Goal: Task Accomplishment & Management: Complete application form

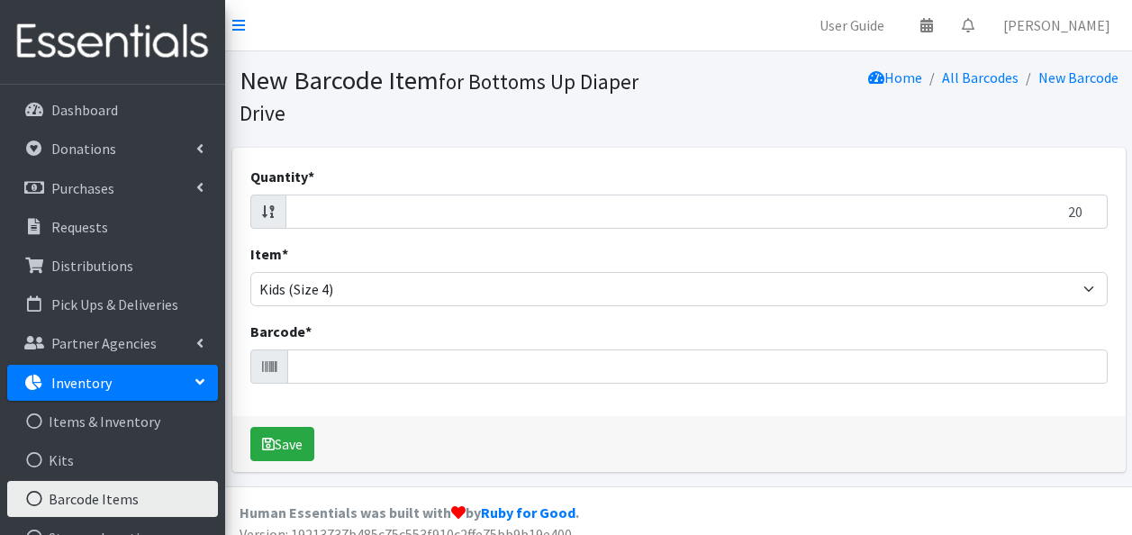
select select "4753"
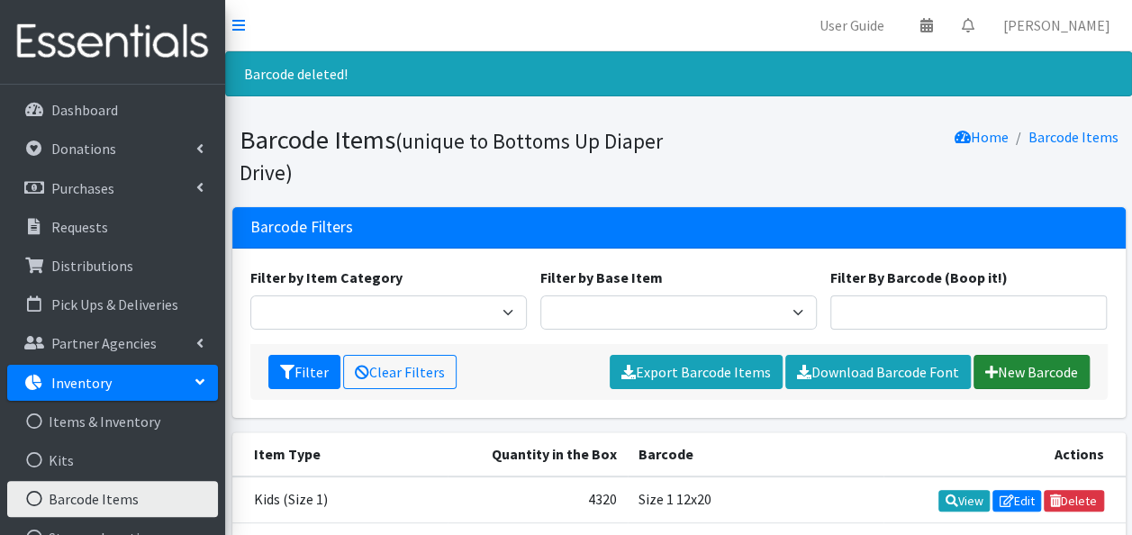
click at [997, 376] on link "New Barcode" at bounding box center [1031, 372] width 116 height 34
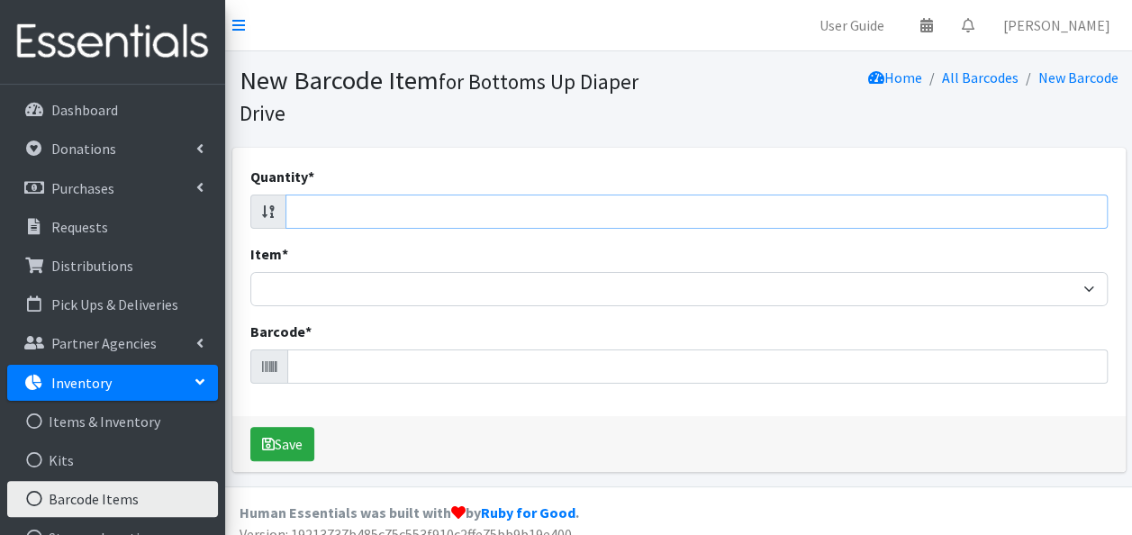
click at [333, 223] on input "Quantity *" at bounding box center [696, 212] width 822 height 34
type input "20"
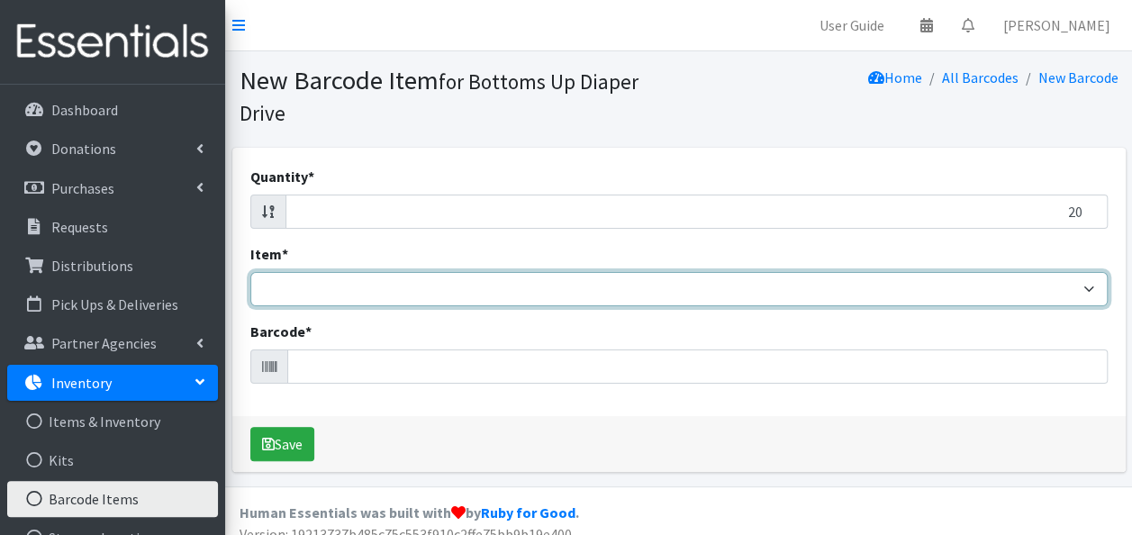
click at [330, 290] on select "Kids L/XL (60-125 lbs) Kids (Newborn) Kids (Preemie) Kids Pull-Ups Kids Pull-Up…" at bounding box center [678, 289] width 857 height 34
select select "4753"
click at [250, 272] on select "Kids L/XL (60-125 lbs) Kids (Newborn) Kids (Preemie) Kids Pull-Ups Kids Pull-Up…" at bounding box center [678, 289] width 857 height 34
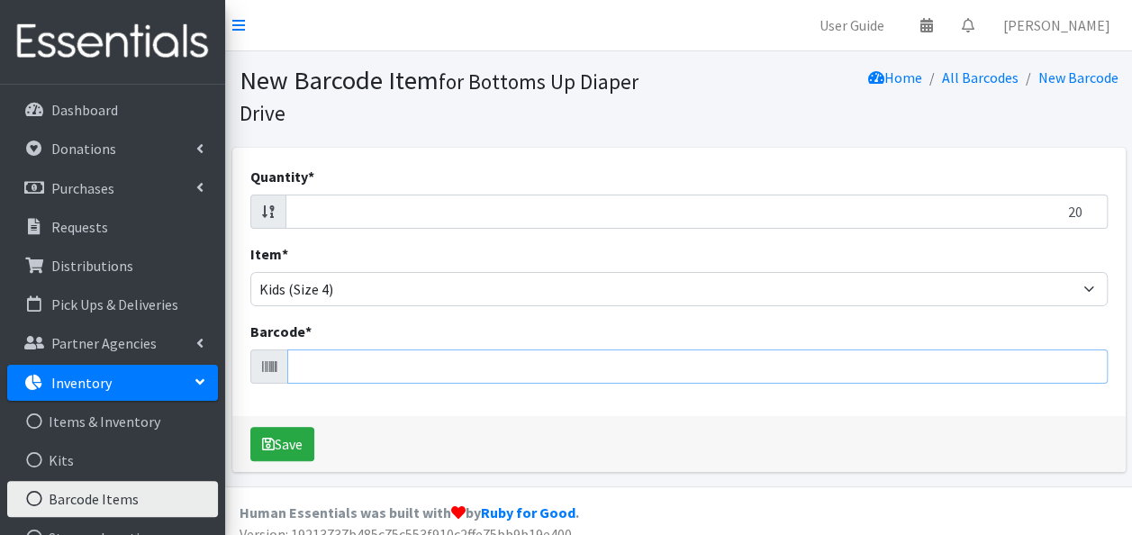
click at [317, 365] on input "Barcode *" at bounding box center [697, 366] width 820 height 34
type input "036000556414"
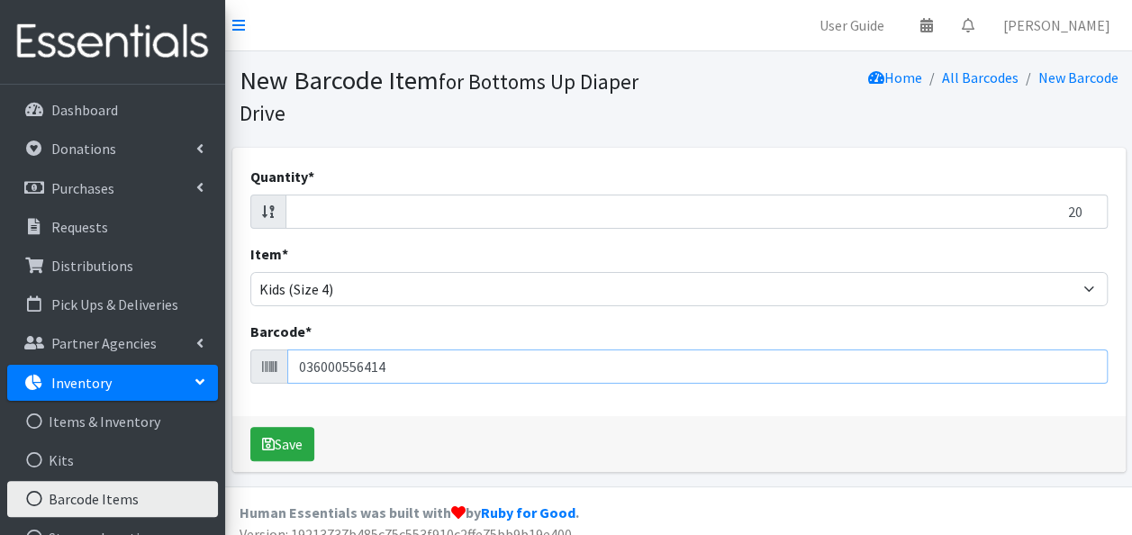
click at [250, 427] on button "Save" at bounding box center [282, 444] width 64 height 34
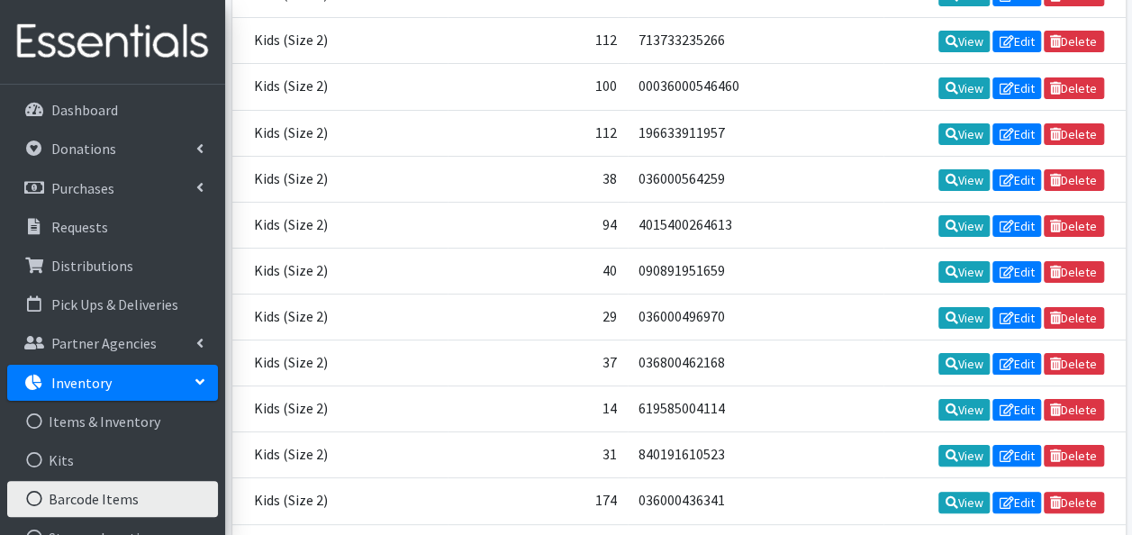
scroll to position [18671, 0]
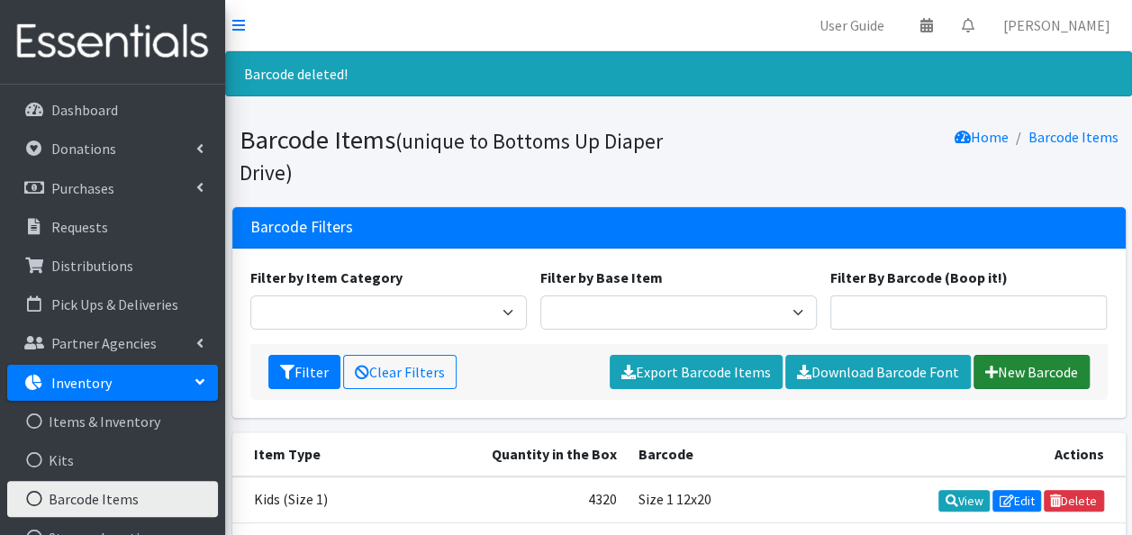
click at [1019, 381] on link "New Barcode" at bounding box center [1031, 372] width 116 height 34
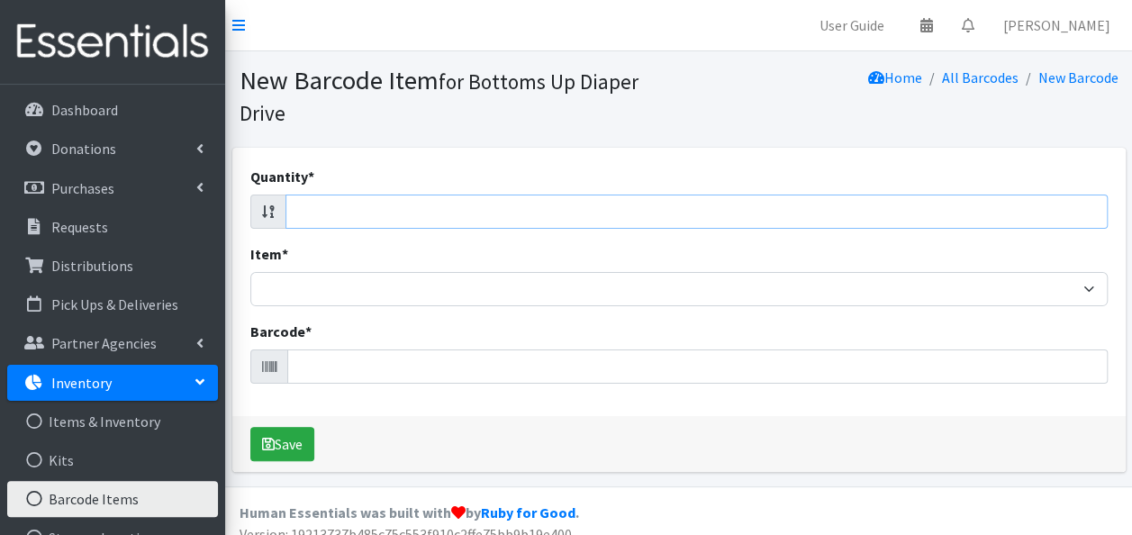
click at [321, 214] on input "Quantity *" at bounding box center [696, 212] width 822 height 34
click at [262, 211] on icon at bounding box center [268, 211] width 13 height 14
click at [1086, 216] on input "-1" at bounding box center [696, 212] width 822 height 34
click at [1086, 216] on input "-2" at bounding box center [696, 212] width 822 height 34
click at [1086, 216] on input "-3" at bounding box center [696, 212] width 822 height 34
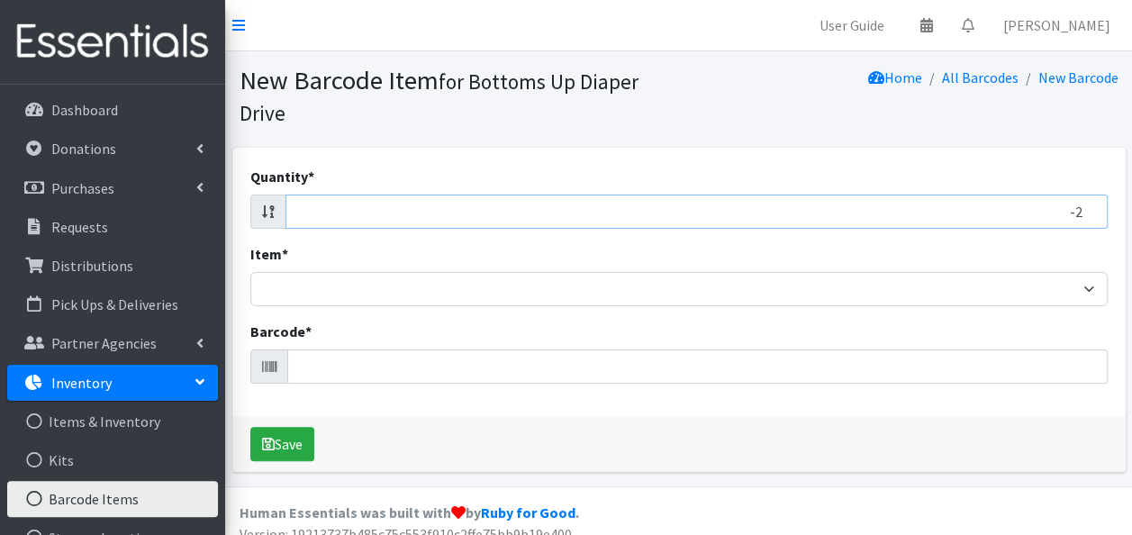
click at [1087, 206] on input "-2" at bounding box center [696, 212] width 822 height 34
click at [1087, 206] on input "-1" at bounding box center [696, 212] width 822 height 34
click at [1087, 206] on input "0" at bounding box center [696, 212] width 822 height 34
click at [1087, 206] on input "1" at bounding box center [696, 212] width 822 height 34
click at [1069, 209] on input "1" at bounding box center [696, 212] width 822 height 34
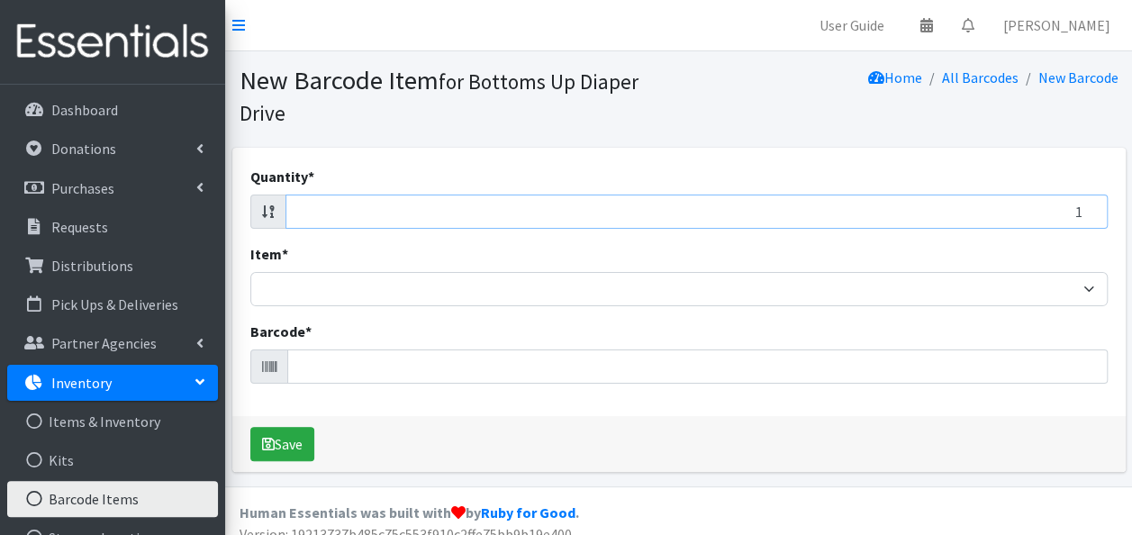
click at [1069, 209] on input "1" at bounding box center [696, 212] width 822 height 34
type input "20"
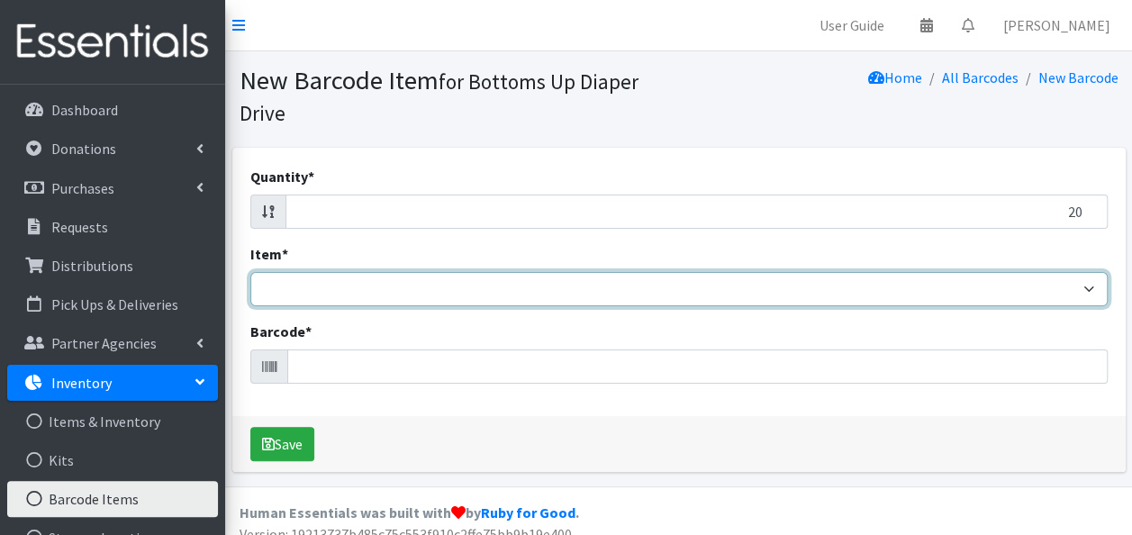
click at [660, 285] on select "Kids L/XL (60-125 lbs) Kids (Newborn) Kids (Preemie) Kids Pull-Ups Kids Pull-Up…" at bounding box center [678, 289] width 857 height 34
select select "4753"
click at [250, 272] on select "Kids L/XL (60-125 lbs) Kids (Newborn) Kids (Preemie) Kids Pull-Ups Kids Pull-Up…" at bounding box center [678, 289] width 857 height 34
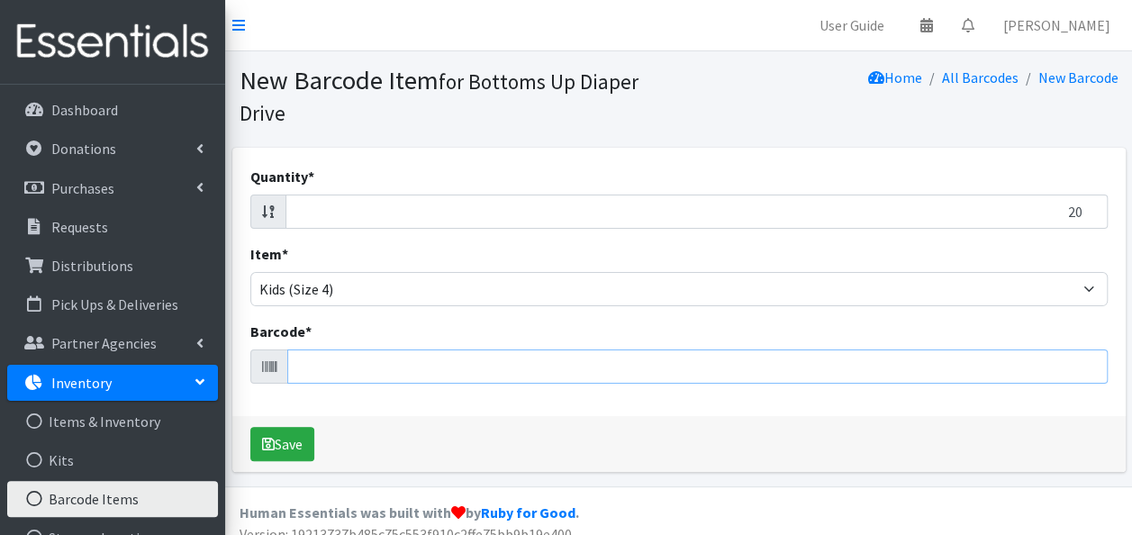
click at [376, 367] on input "Barcode *" at bounding box center [697, 366] width 820 height 34
type input "036000556414"
click at [250, 427] on button "Save" at bounding box center [282, 444] width 64 height 34
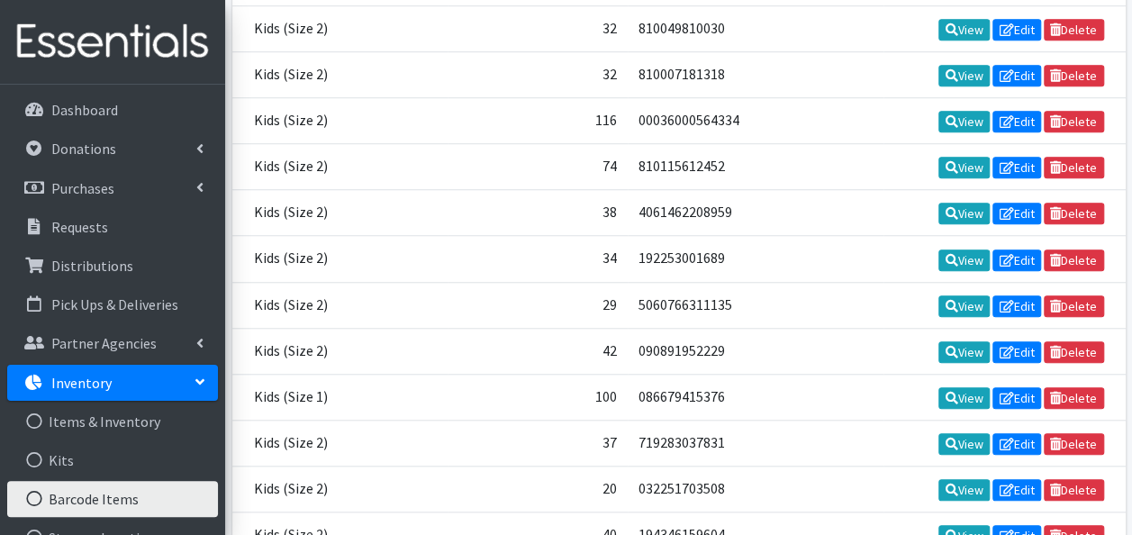
scroll to position [18671, 0]
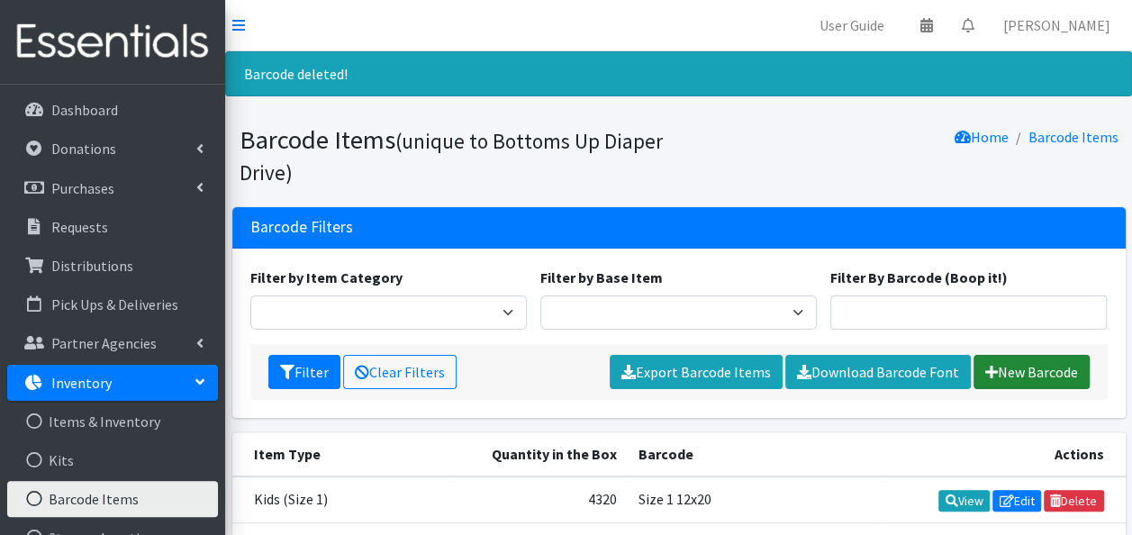
click at [1036, 371] on link "New Barcode" at bounding box center [1031, 372] width 116 height 34
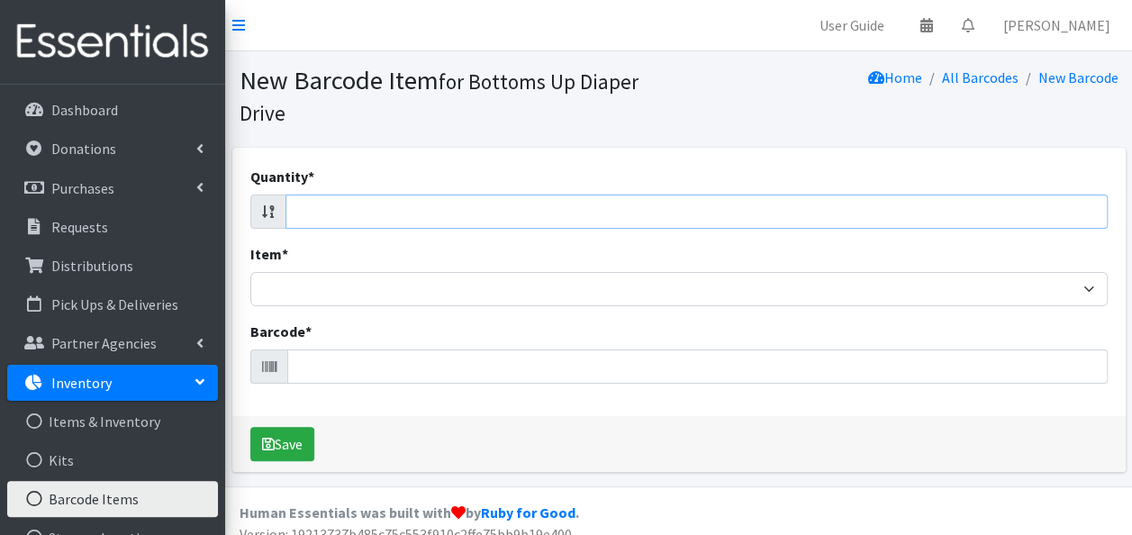
click at [722, 213] on input "Quantity *" at bounding box center [696, 212] width 822 height 34
type input "20"
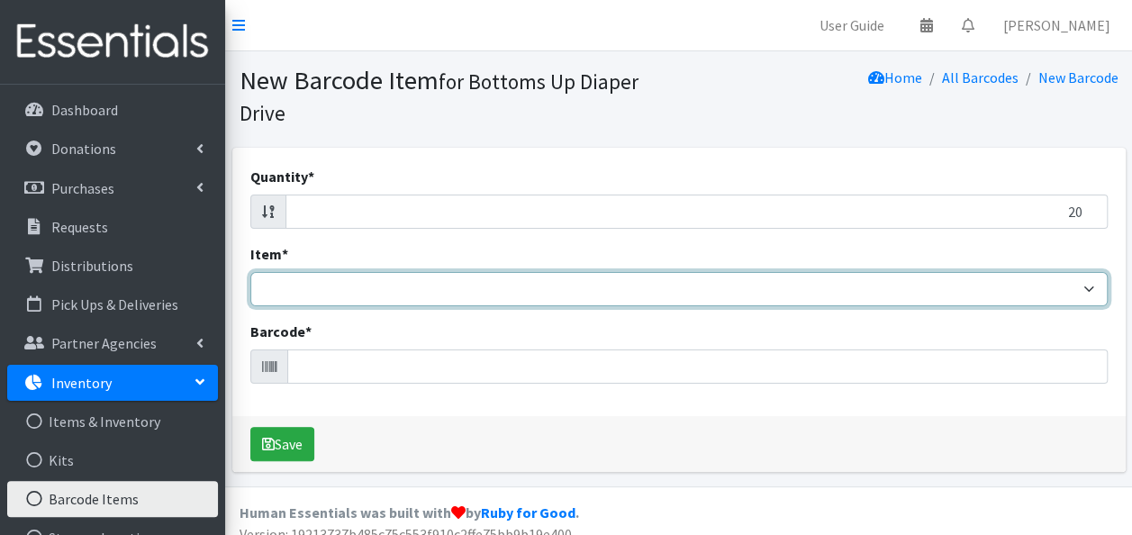
click at [661, 290] on select "Kids L/XL (60-125 lbs) Kids (Newborn) Kids (Preemie) Kids Pull-Ups Kids Pull-Up…" at bounding box center [678, 289] width 857 height 34
select select "4753"
click at [250, 272] on select "Kids L/XL (60-125 lbs) Kids (Newborn) Kids (Preemie) Kids Pull-Ups Kids Pull-Up…" at bounding box center [678, 289] width 857 height 34
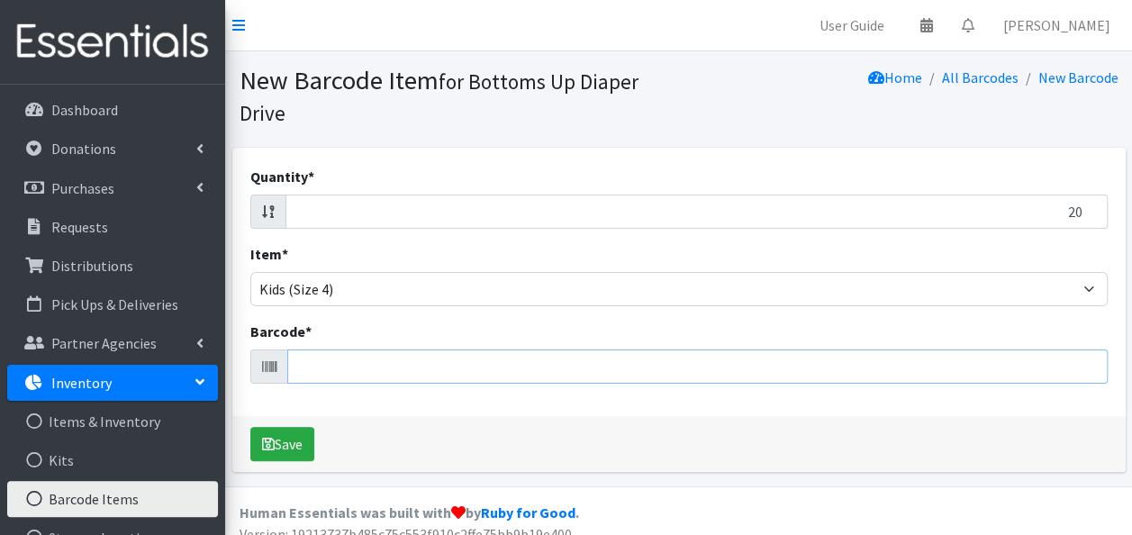
click at [365, 364] on input "Barcode *" at bounding box center [697, 366] width 820 height 34
type input "036000556414"
click at [250, 427] on button "Save" at bounding box center [282, 444] width 64 height 34
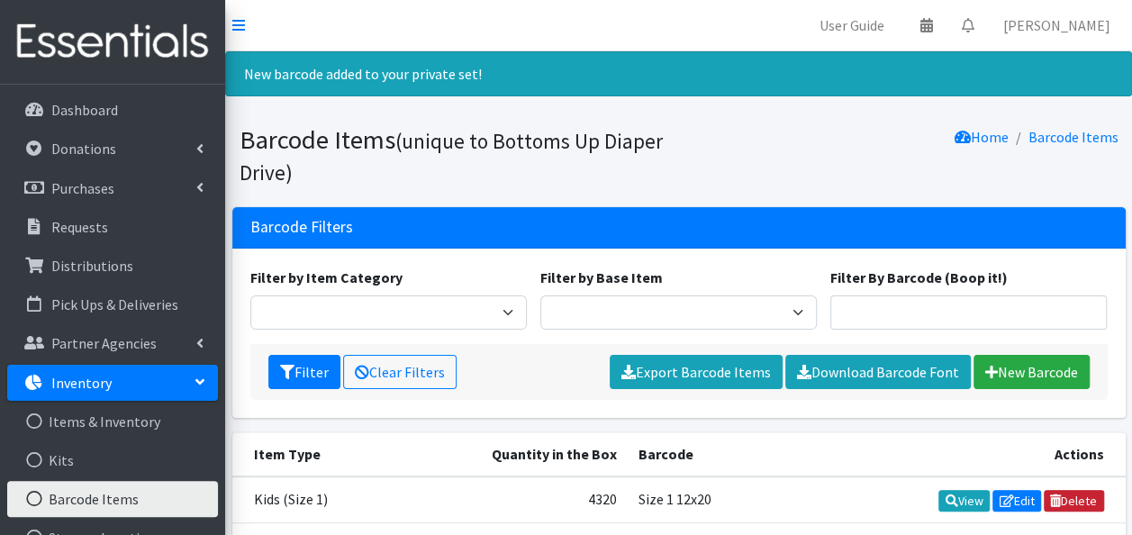
drag, startPoint x: 1079, startPoint y: 490, endPoint x: 672, endPoint y: 88, distance: 571.8
click at [1079, 490] on link "Delete" at bounding box center [1074, 501] width 60 height 22
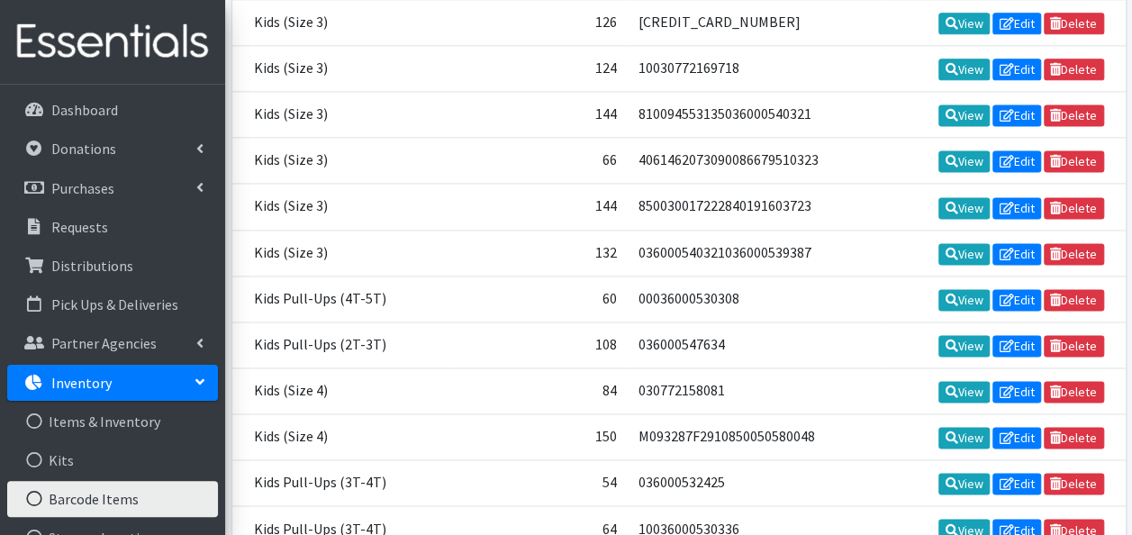
scroll to position [18626, 0]
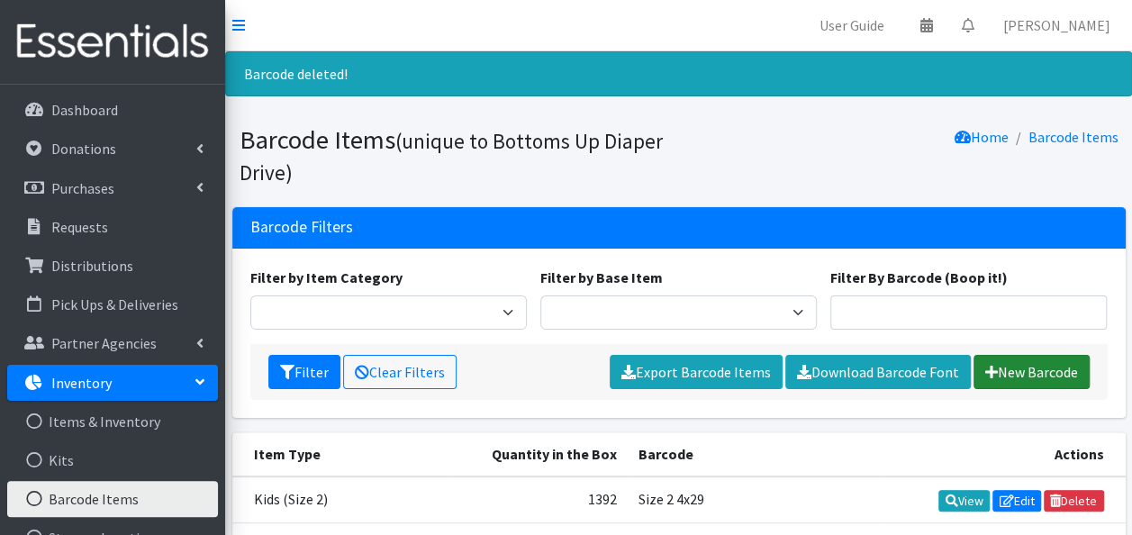
click at [1019, 369] on link "New Barcode" at bounding box center [1031, 372] width 116 height 34
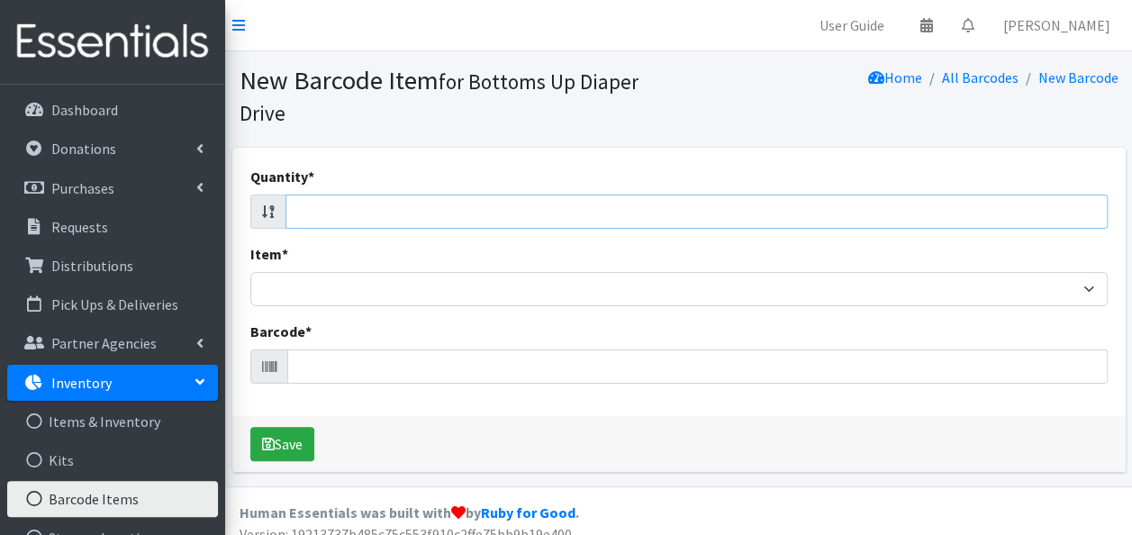
click at [558, 218] on input "Quantity *" at bounding box center [696, 212] width 822 height 34
type input "20"
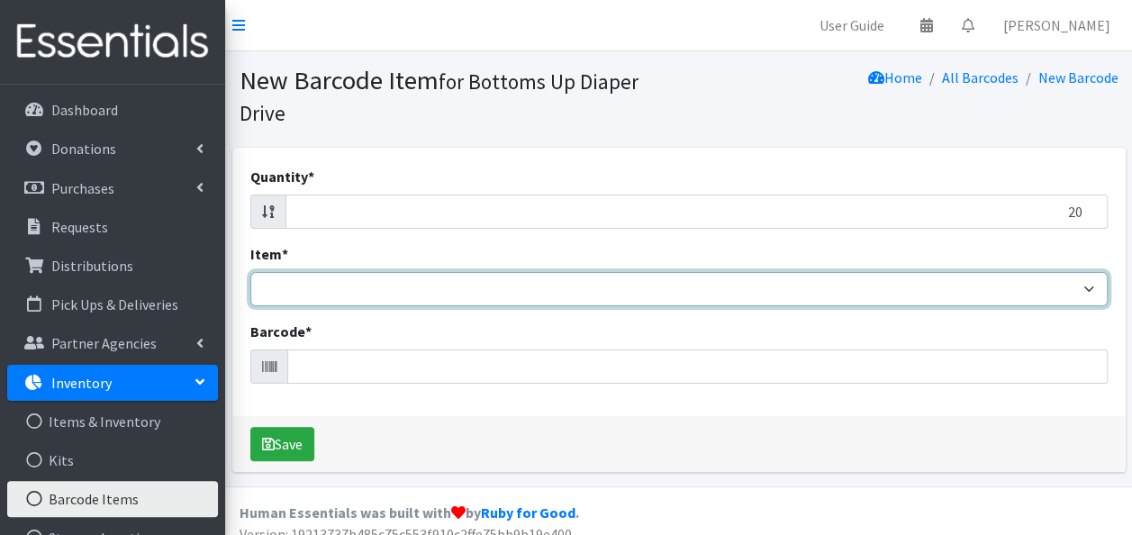
click at [475, 293] on select "Kids L/XL (60-125 lbs) Kids (Newborn) Kids (Preemie) Kids Pull-Ups Kids Pull-Up…" at bounding box center [678, 289] width 857 height 34
select select "4753"
click at [250, 272] on select "Kids L/XL (60-125 lbs) Kids (Newborn) Kids (Preemie) Kids Pull-Ups Kids Pull-Up…" at bounding box center [678, 289] width 857 height 34
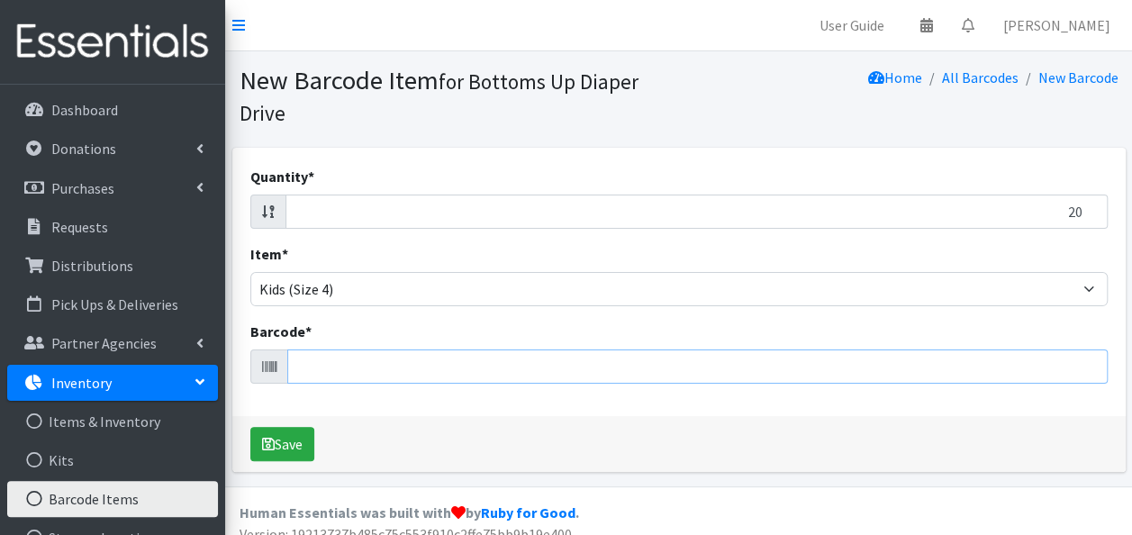
click at [351, 367] on input "Barcode *" at bounding box center [697, 366] width 820 height 34
type input "036000556414"
click at [250, 427] on button "Save" at bounding box center [282, 444] width 64 height 34
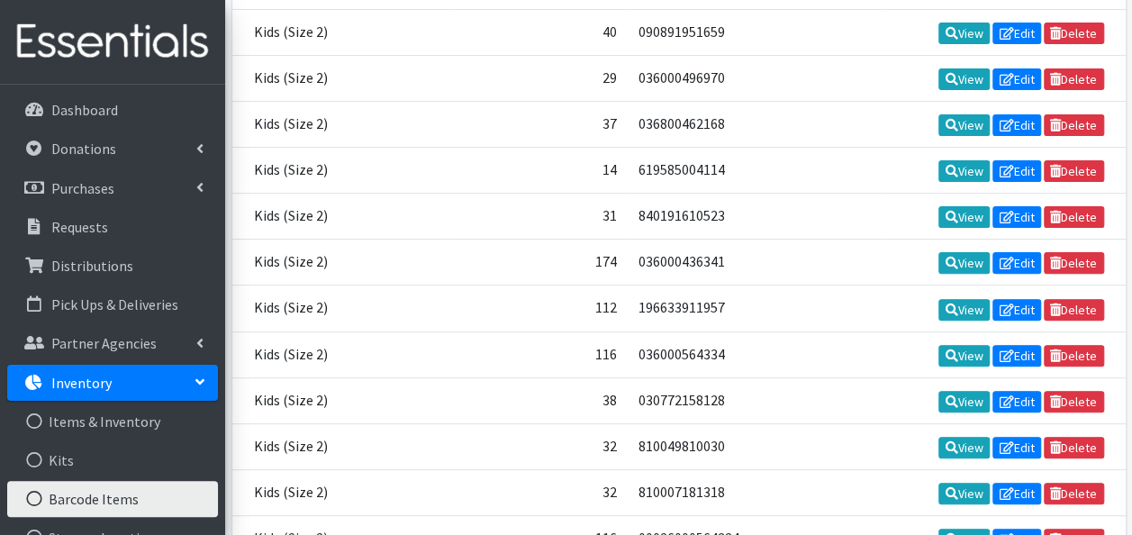
scroll to position [18626, 0]
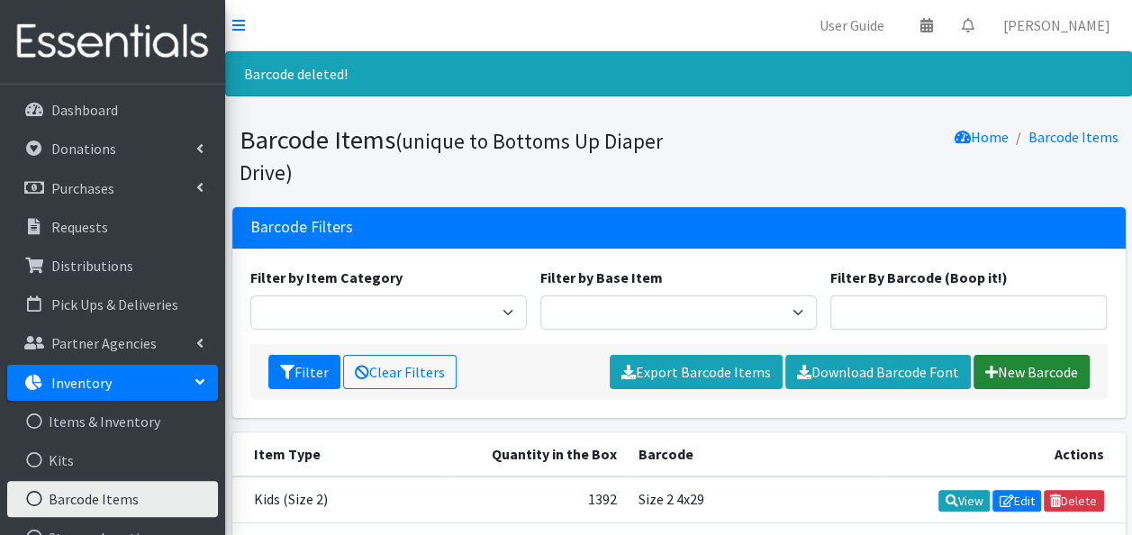
click at [1009, 367] on link "New Barcode" at bounding box center [1031, 372] width 116 height 34
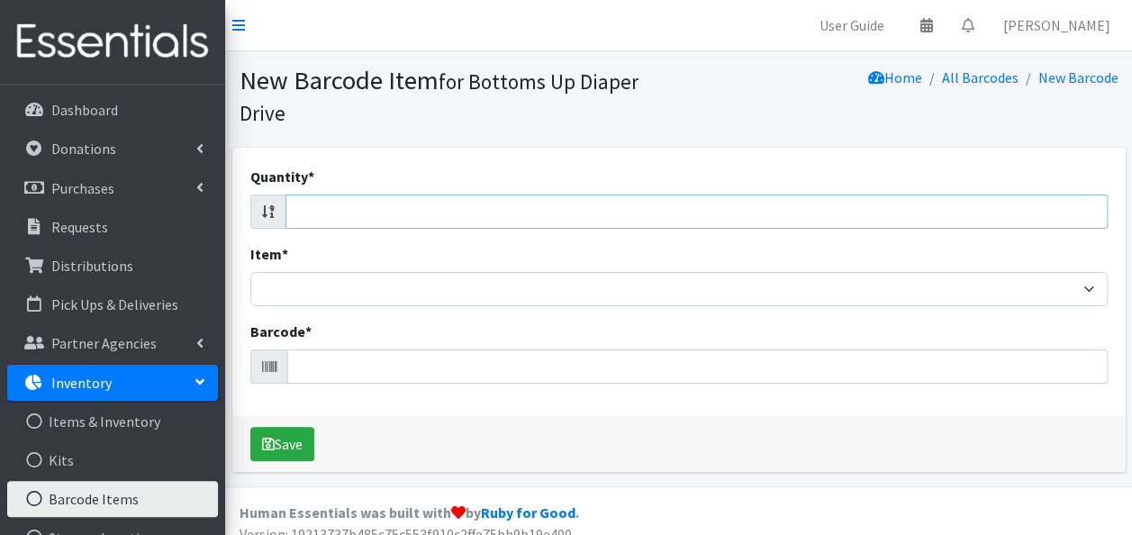
click at [466, 215] on input "Quantity *" at bounding box center [696, 212] width 822 height 34
type input "20"
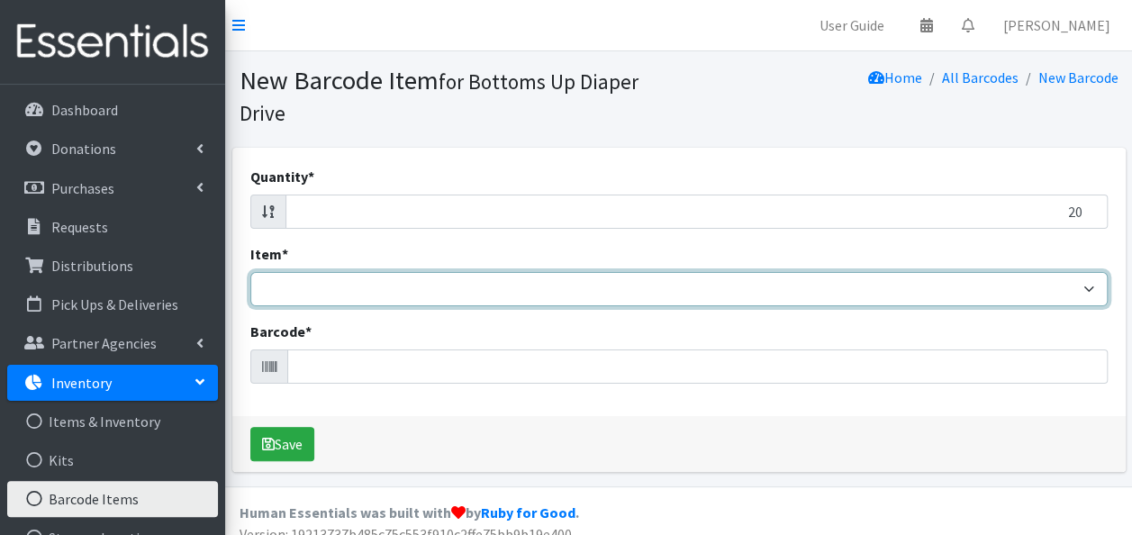
click at [456, 294] on select "Kids L/XL (60-125 lbs) Kids (Newborn) Kids (Preemie) Kids Pull-Ups Kids Pull-Up…" at bounding box center [678, 289] width 857 height 34
select select "4753"
click at [250, 272] on select "Kids L/XL (60-125 lbs) Kids (Newborn) Kids (Preemie) Kids Pull-Ups Kids Pull-Up…" at bounding box center [678, 289] width 857 height 34
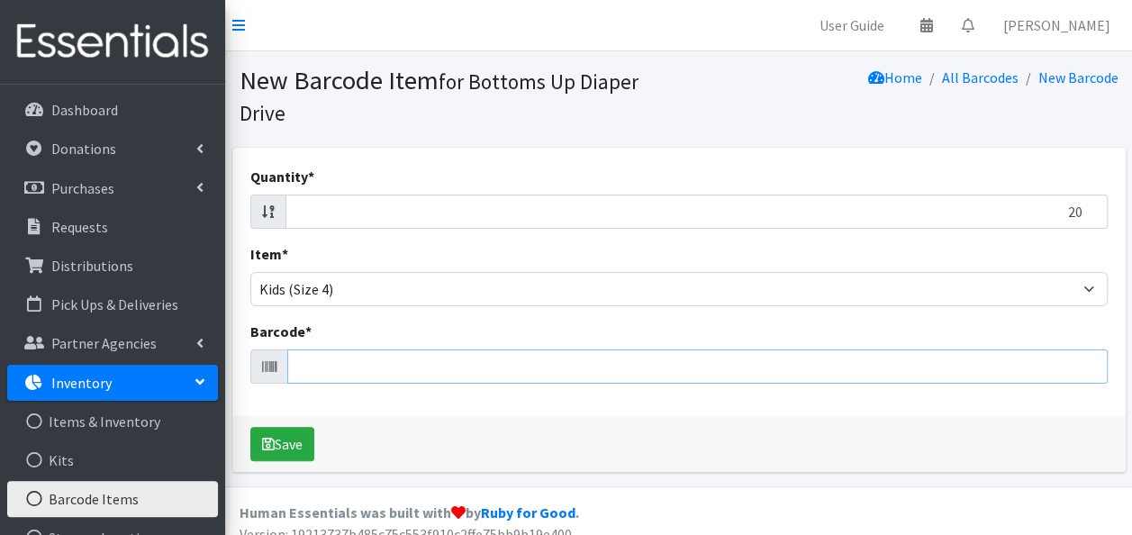
click at [405, 362] on input "Barcode *" at bounding box center [697, 366] width 820 height 34
click at [381, 211] on input "20" at bounding box center [696, 212] width 822 height 34
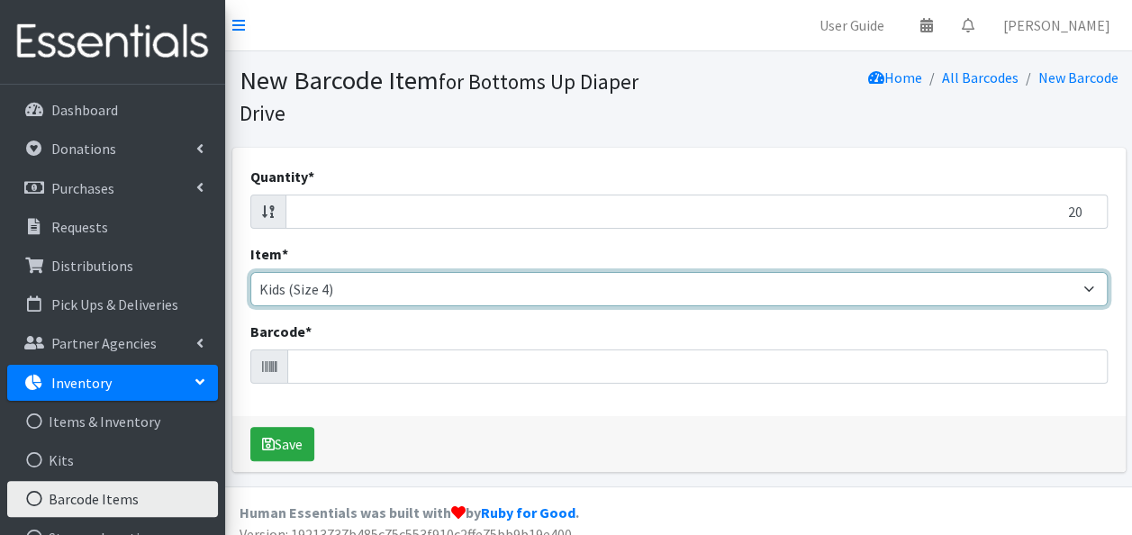
click at [368, 285] on select "Kids L/XL (60-125 lbs) Kids (Newborn) Kids (Preemie) Kids Pull-Ups Kids Pull-Up…" at bounding box center [678, 289] width 857 height 34
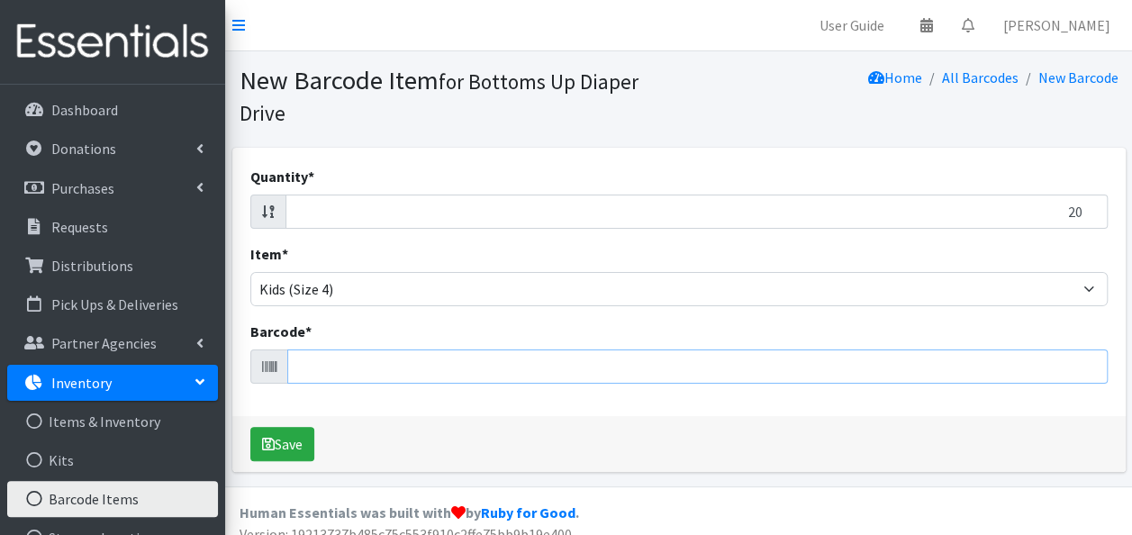
click at [361, 362] on input "Barcode *" at bounding box center [697, 366] width 820 height 34
type input "036000556414"
click at [250, 427] on button "Save" at bounding box center [282, 444] width 64 height 34
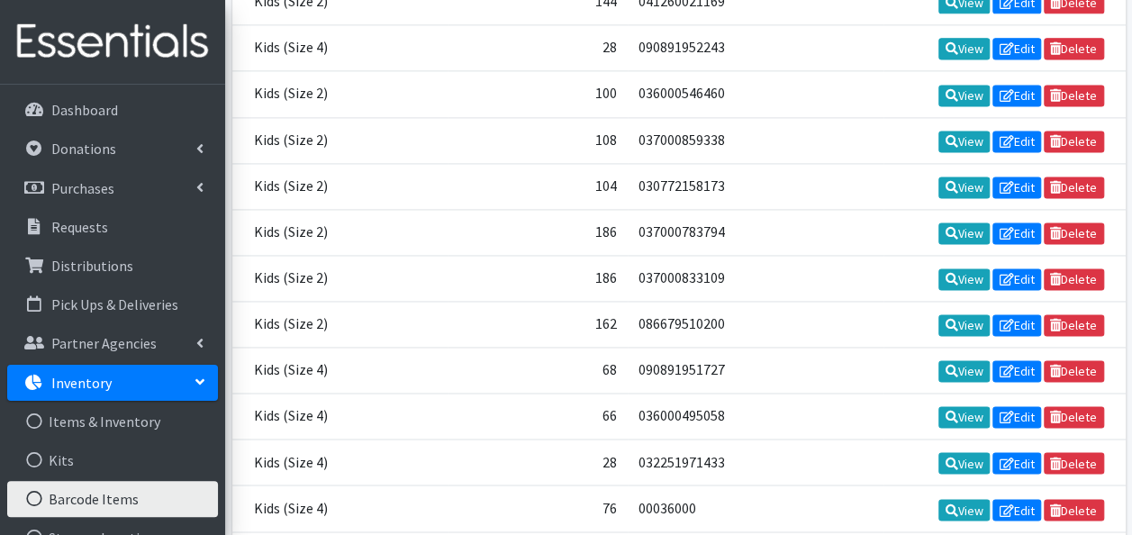
scroll to position [18626, 0]
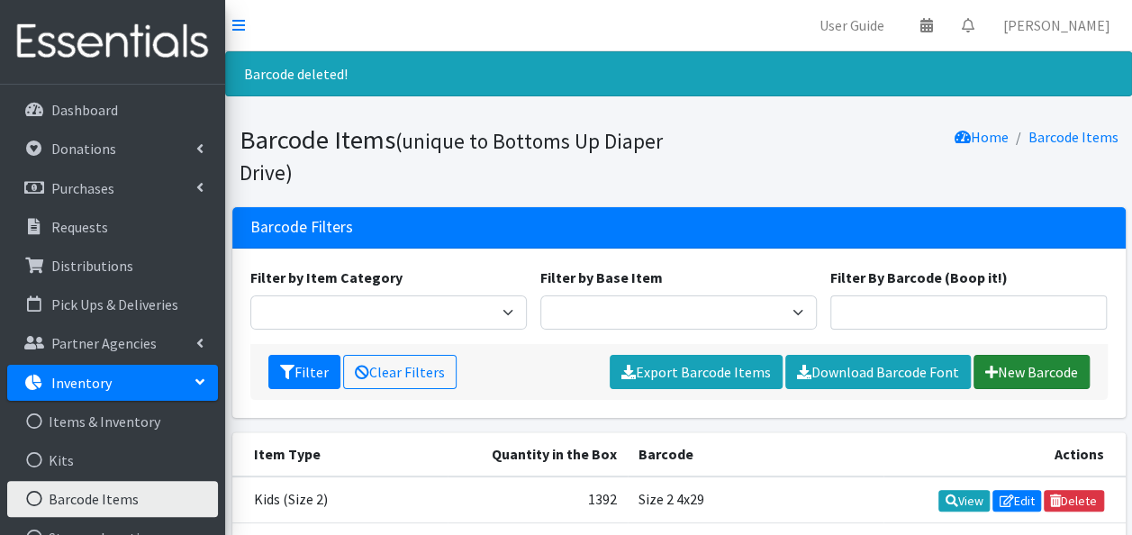
click at [1014, 371] on link "New Barcode" at bounding box center [1031, 372] width 116 height 34
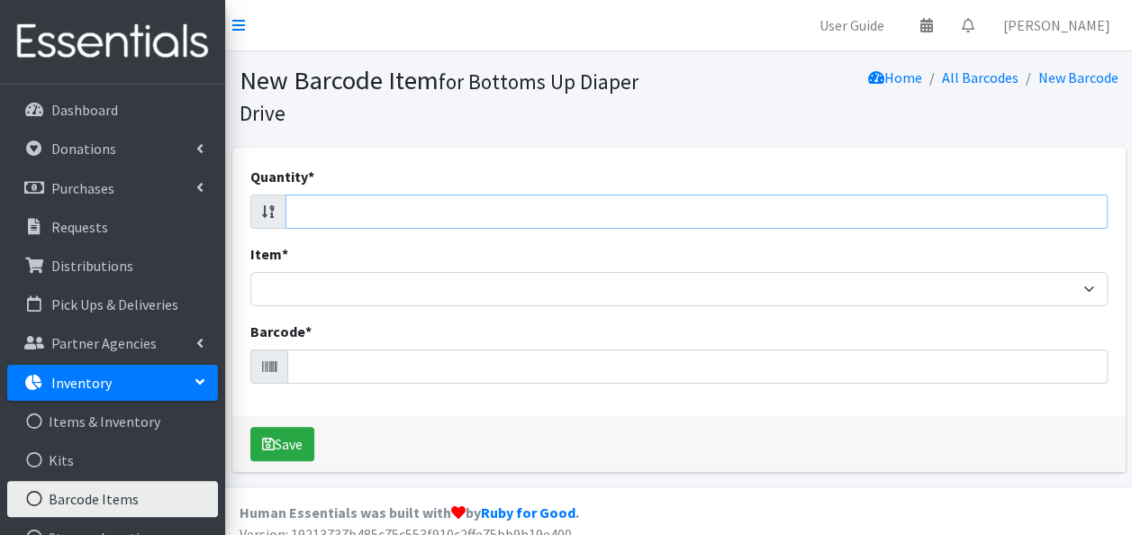
click at [882, 213] on input "Quantity *" at bounding box center [696, 212] width 822 height 34
type input "20"
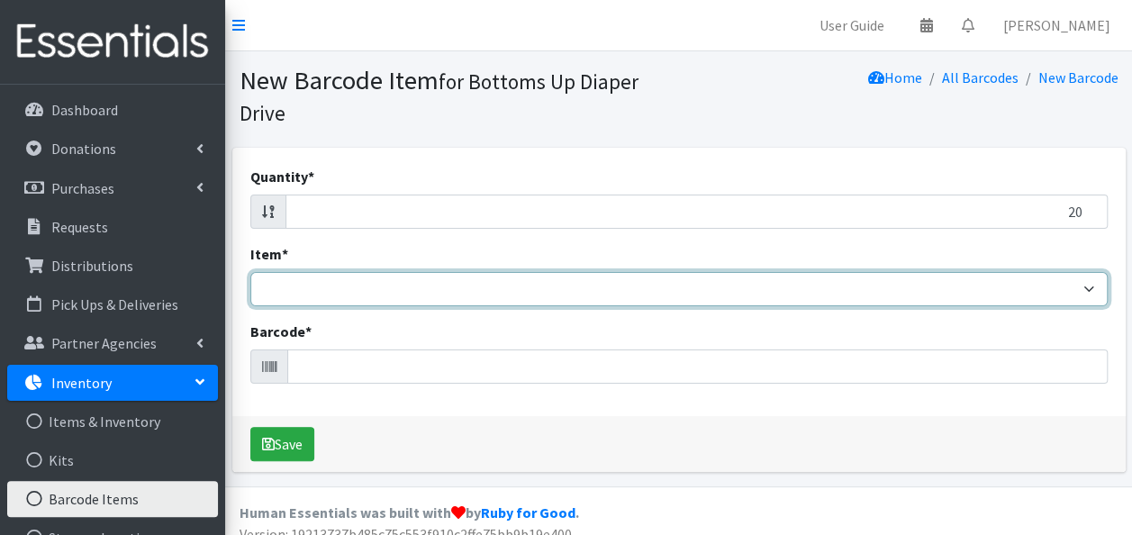
click at [821, 294] on select "Kids L/XL (60-125 lbs) Kids (Newborn) Kids (Preemie) Kids Pull-Ups Kids Pull-Up…" at bounding box center [678, 289] width 857 height 34
select select "4753"
click at [250, 272] on select "Kids L/XL (60-125 lbs) Kids (Newborn) Kids (Preemie) Kids Pull-Ups Kids Pull-Up…" at bounding box center [678, 289] width 857 height 34
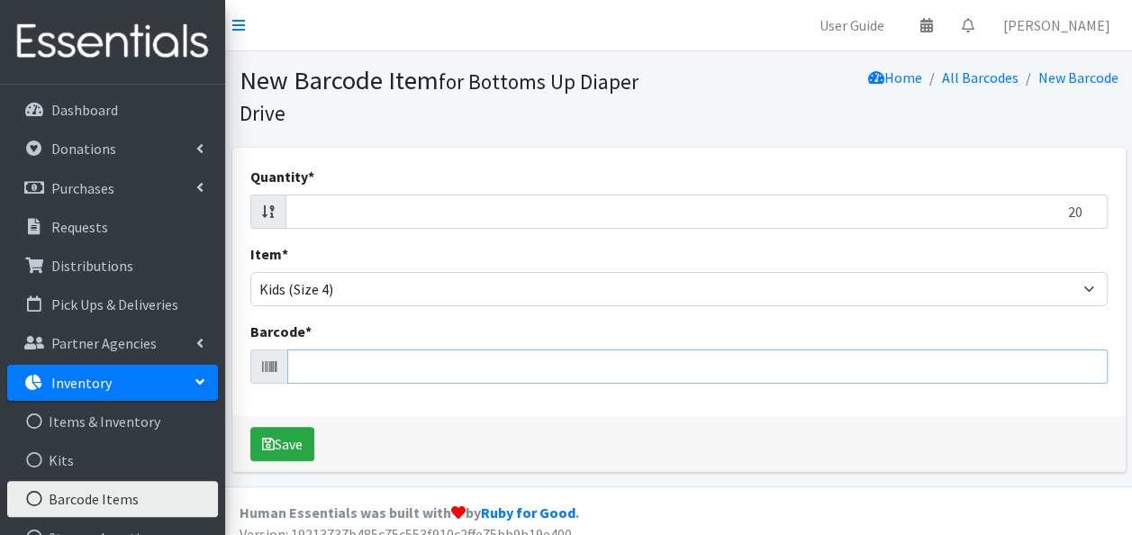
click at [521, 363] on input "Barcode *" at bounding box center [697, 366] width 820 height 34
type input "036000556414"
click at [250, 427] on button "Save" at bounding box center [282, 444] width 64 height 34
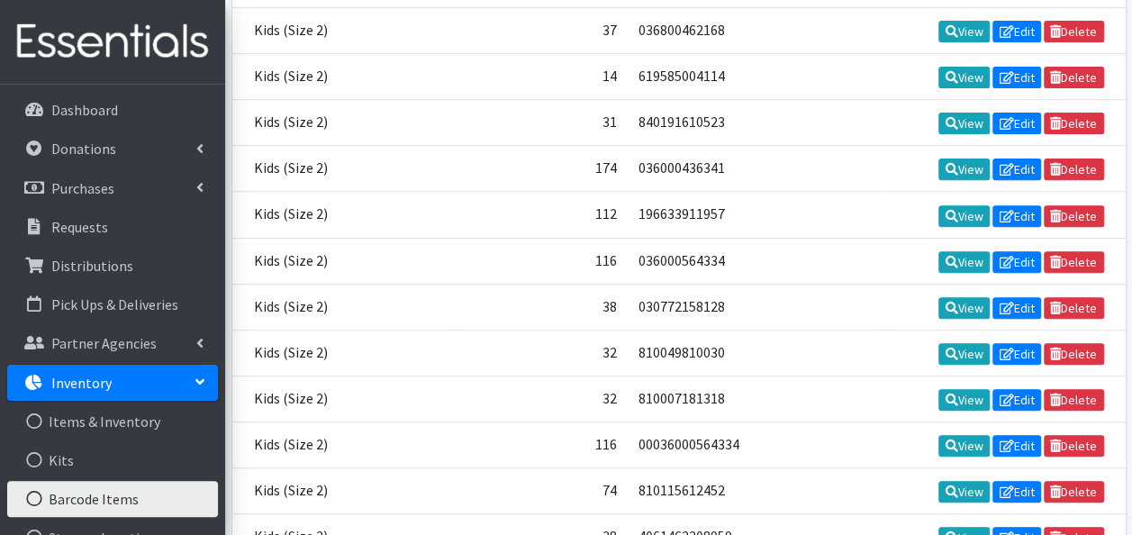
scroll to position [18626, 0]
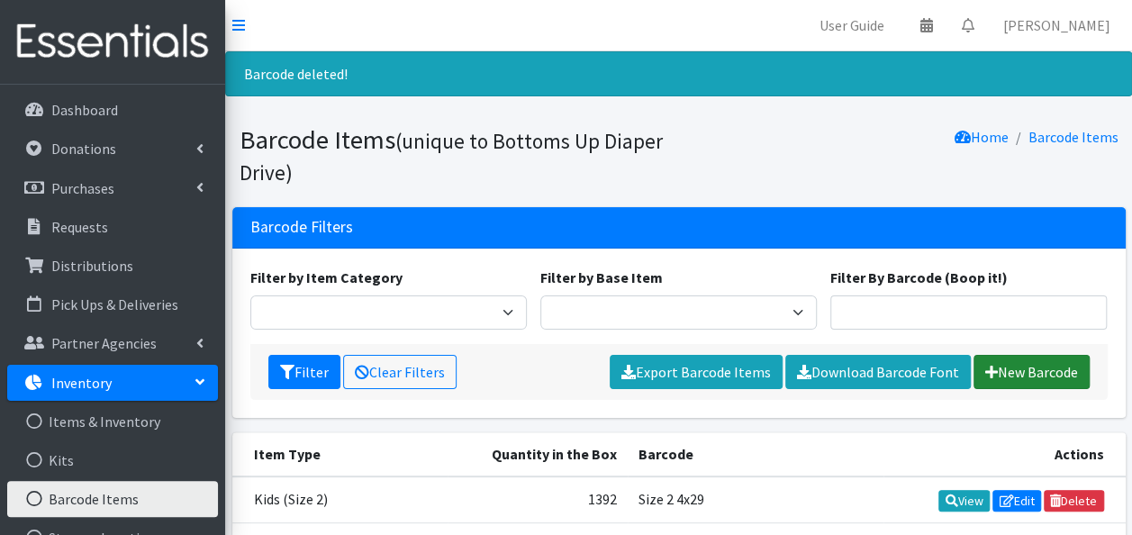
click at [989, 376] on icon at bounding box center [991, 372] width 13 height 14
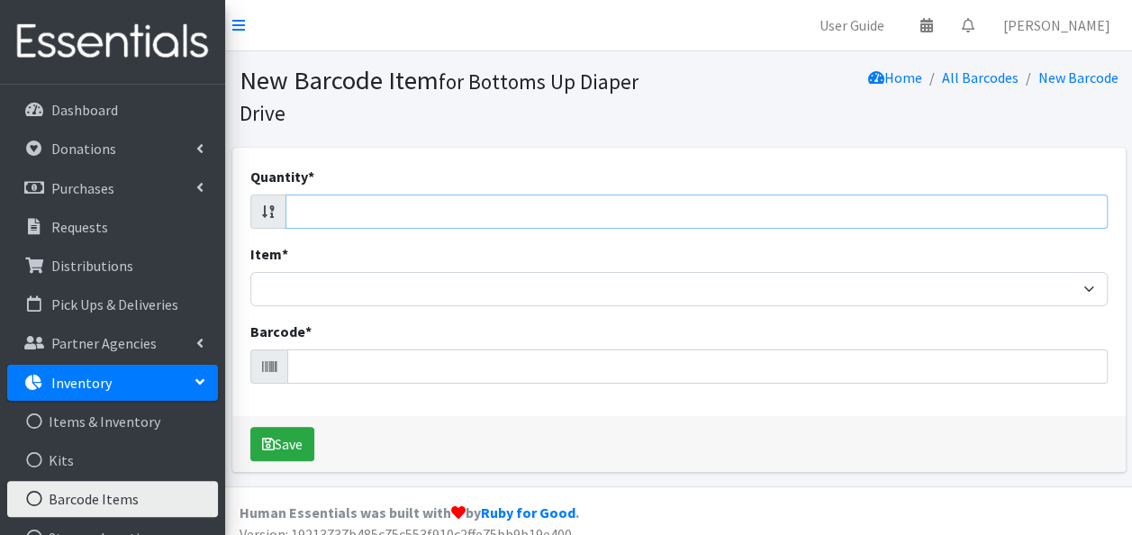
click at [656, 212] on input "Quantity *" at bounding box center [696, 212] width 822 height 34
type input "20"
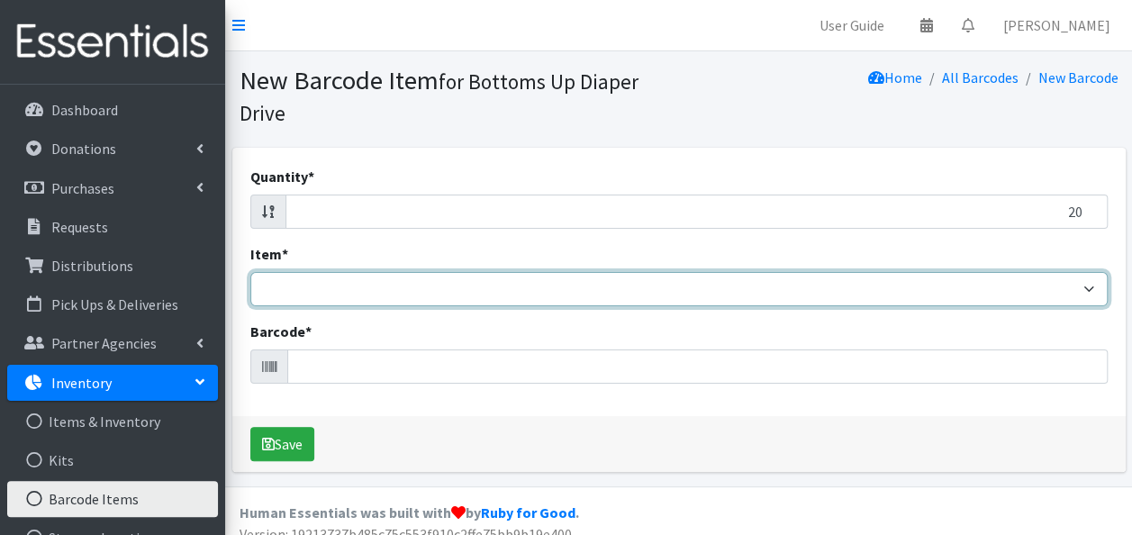
click at [603, 286] on select "Kids L/XL (60-125 lbs) Kids (Newborn) Kids (Preemie) Kids Pull-Ups Kids Pull-Up…" at bounding box center [678, 289] width 857 height 34
select select "4753"
click at [250, 272] on select "Kids L/XL (60-125 lbs) Kids (Newborn) Kids (Preemie) Kids Pull-Ups Kids Pull-Up…" at bounding box center [678, 289] width 857 height 34
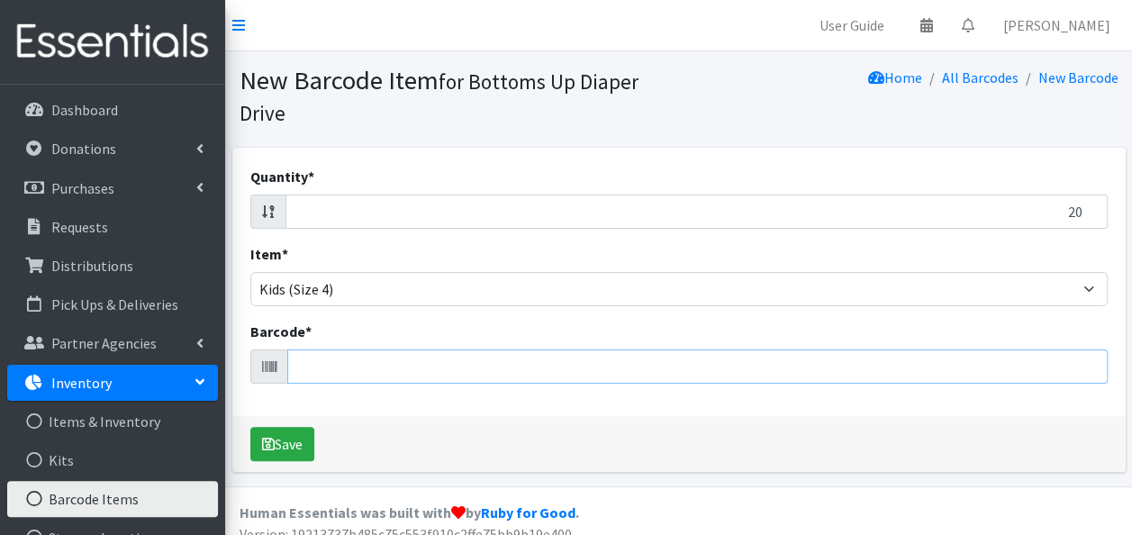
click at [369, 359] on input "Barcode *" at bounding box center [697, 366] width 820 height 34
type input "036000556414"
click at [250, 427] on button "Save" at bounding box center [282, 444] width 64 height 34
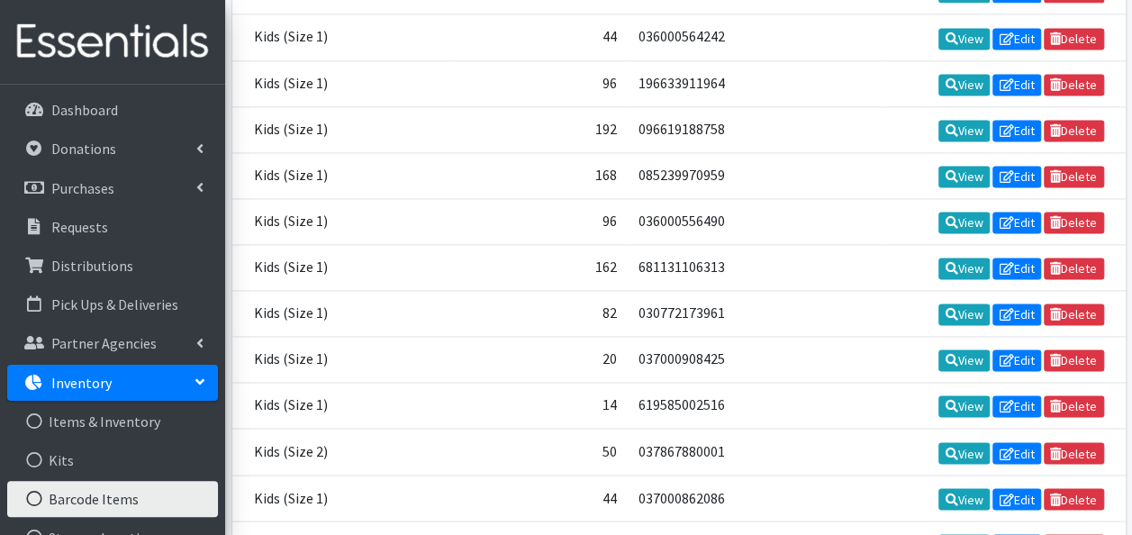
scroll to position [18626, 0]
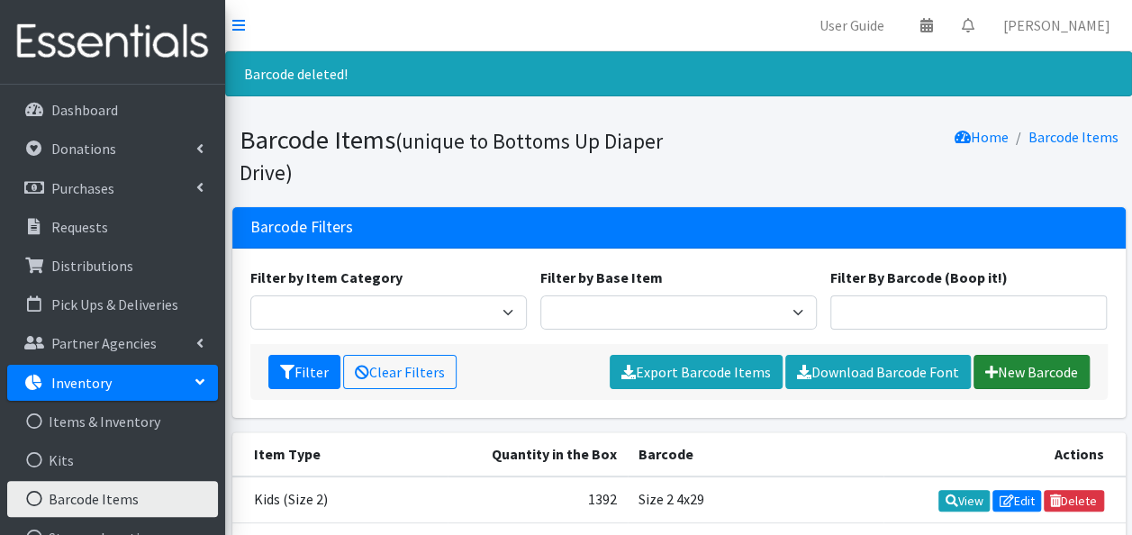
click at [985, 367] on icon at bounding box center [991, 372] width 13 height 14
click at [1020, 367] on link "New Barcode" at bounding box center [1031, 372] width 116 height 34
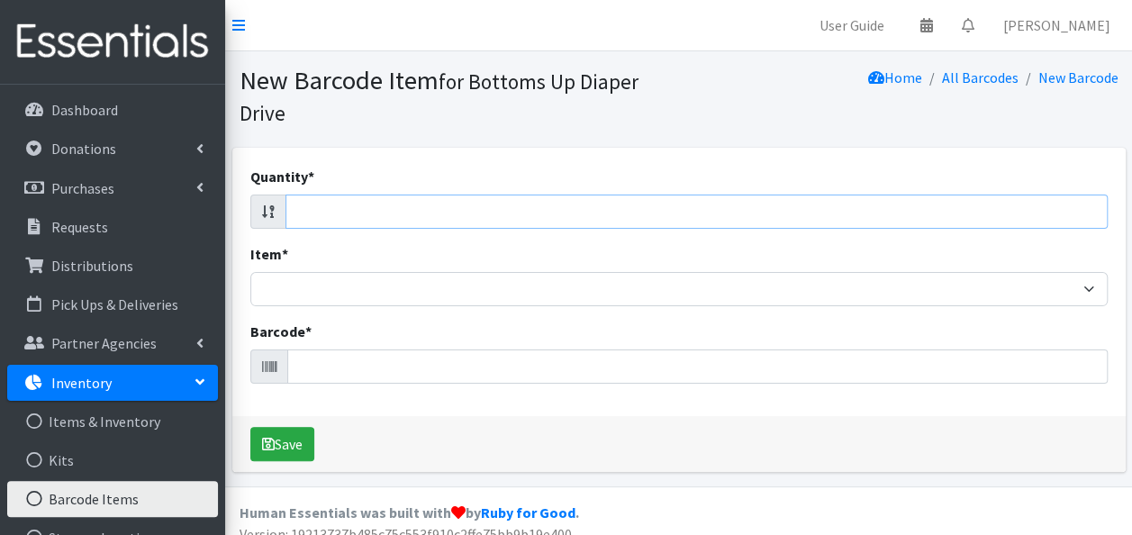
click at [317, 208] on input "Quantity *" at bounding box center [696, 212] width 822 height 34
type input "20"
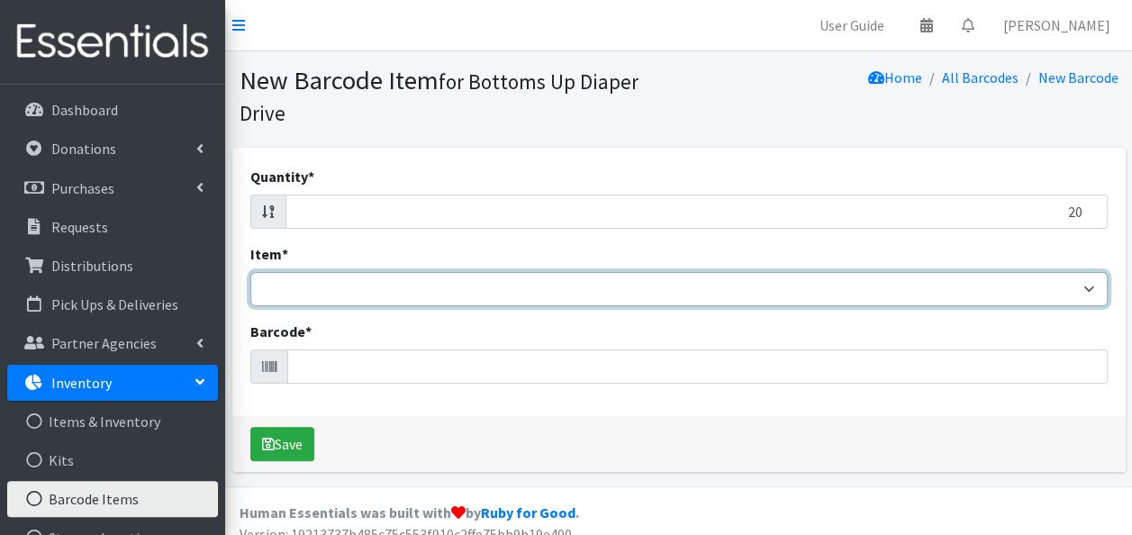
click at [327, 297] on select "Kids L/XL (60-125 lbs) Kids (Newborn) Kids (Preemie) Kids Pull-Ups Kids Pull-Up…" at bounding box center [678, 289] width 857 height 34
select select "4753"
click at [250, 272] on select "Kids L/XL (60-125 lbs) Kids (Newborn) Kids (Preemie) Kids Pull-Ups Kids Pull-Up…" at bounding box center [678, 289] width 857 height 34
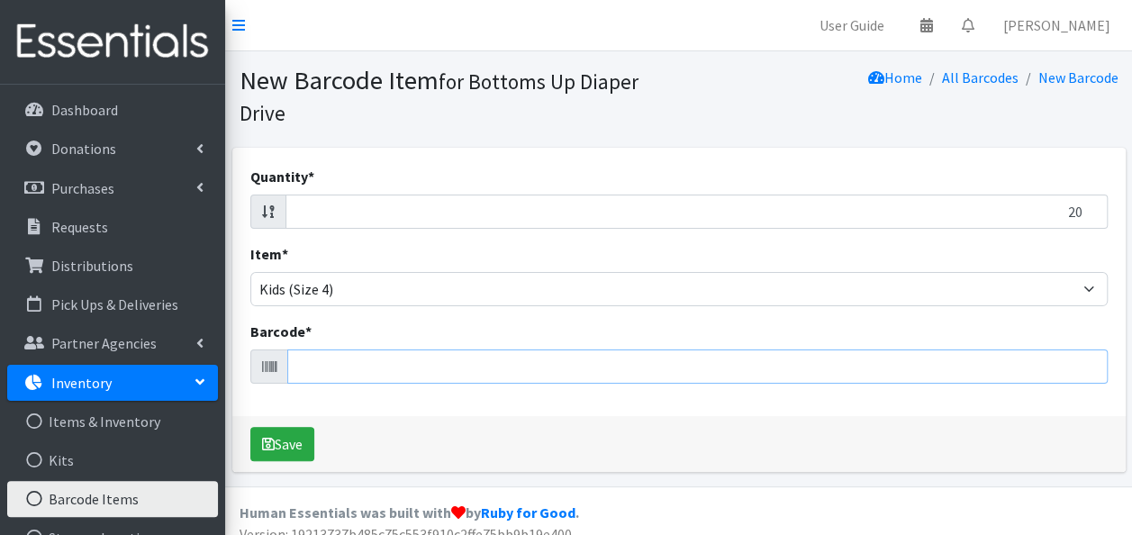
click at [319, 366] on input "Barcode *" at bounding box center [697, 366] width 820 height 34
click at [493, 207] on input "Quantity *" at bounding box center [696, 212] width 822 height 34
type input "20"
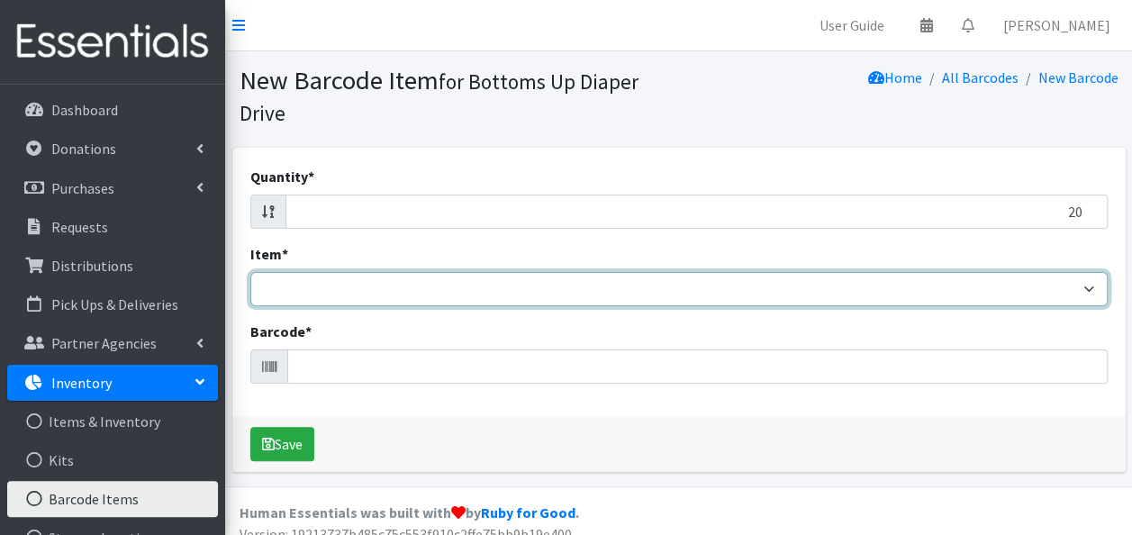
click at [460, 289] on select "Kids L/XL (60-125 lbs) Kids (Newborn) Kids (Preemie) Kids Pull-Ups Kids Pull-Up…" at bounding box center [678, 289] width 857 height 34
select select "4753"
click at [250, 272] on select "Kids L/XL (60-125 lbs) Kids (Newborn) Kids (Preemie) Kids Pull-Ups Kids Pull-Up…" at bounding box center [678, 289] width 857 height 34
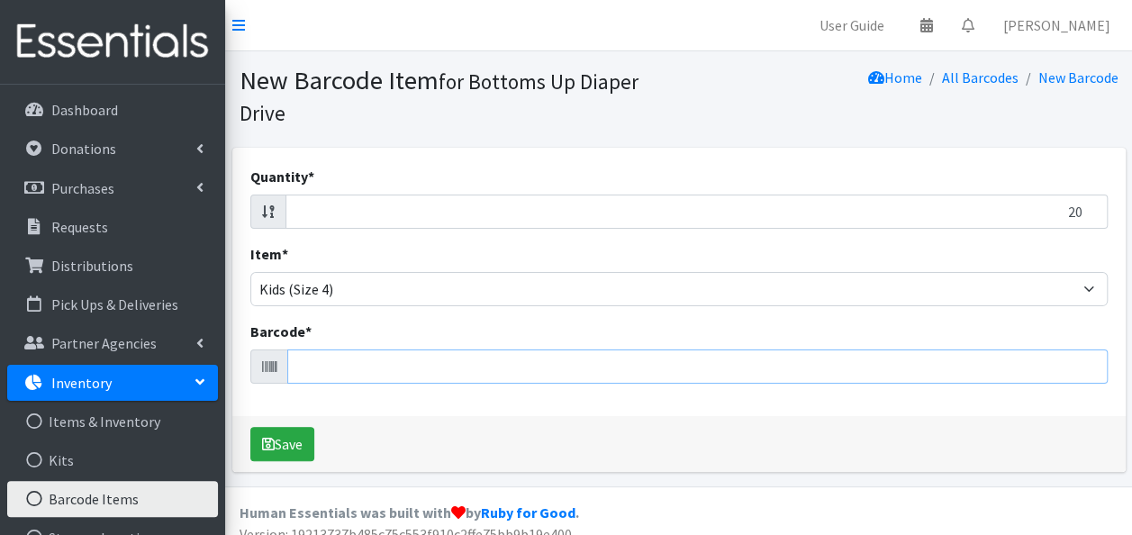
click at [319, 358] on input "Barcode *" at bounding box center [697, 366] width 820 height 34
type input "036000556414"
click at [250, 427] on button "Save" at bounding box center [282, 444] width 64 height 34
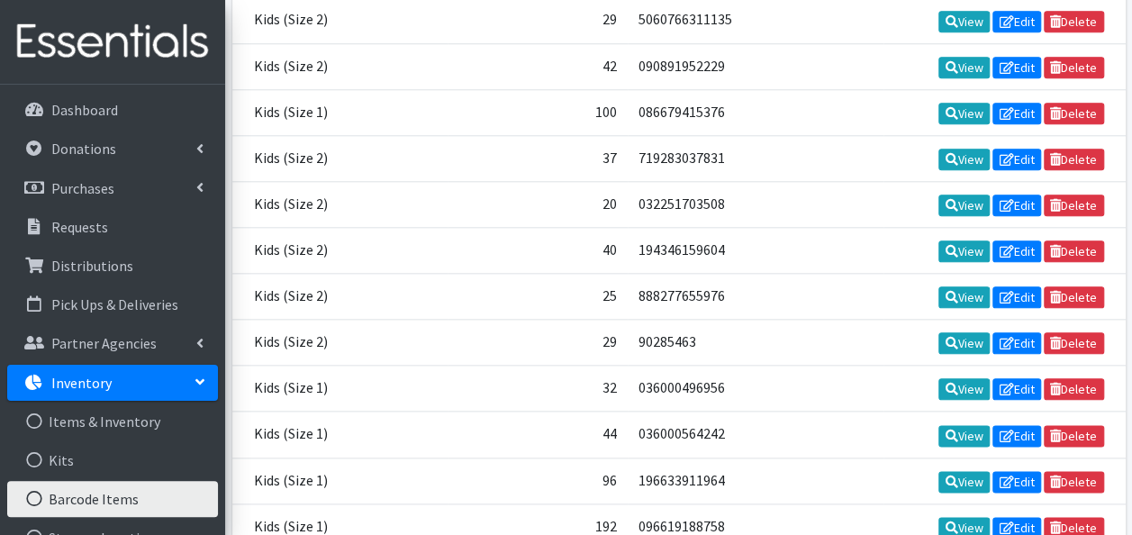
scroll to position [18626, 0]
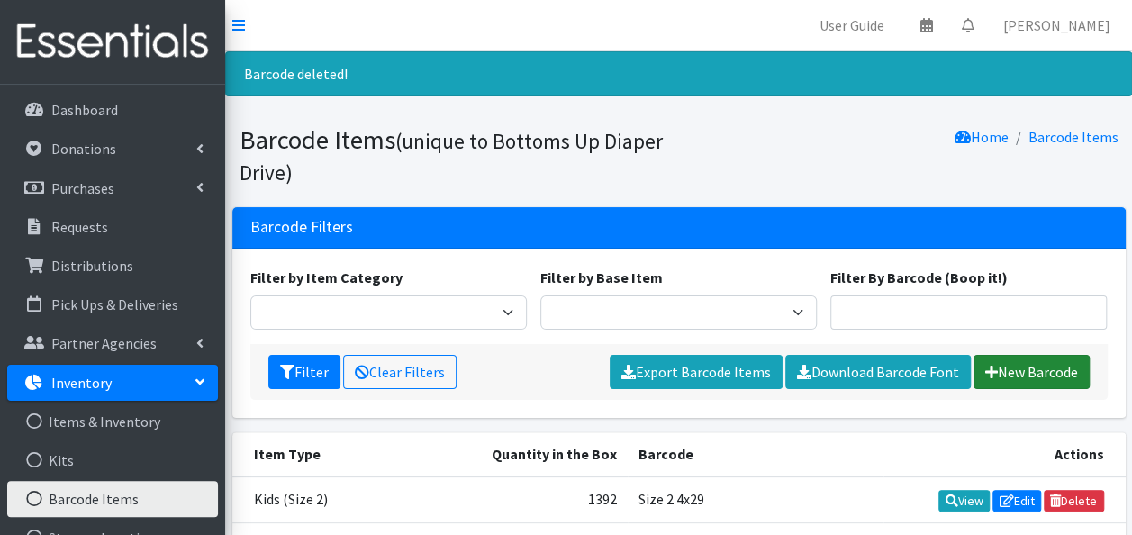
click at [1000, 373] on link "New Barcode" at bounding box center [1031, 372] width 116 height 34
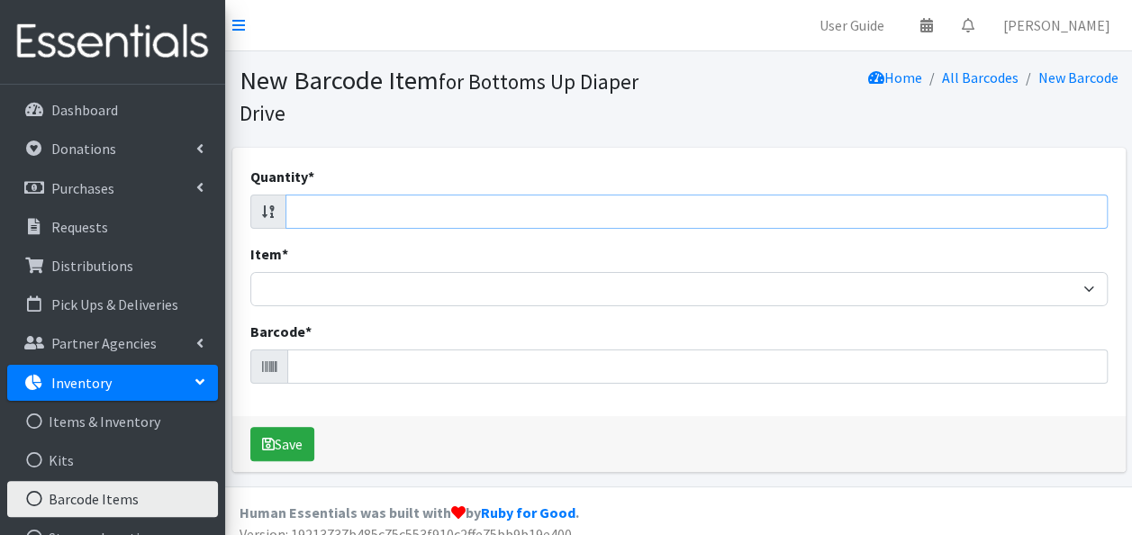
click at [343, 207] on input "Quantity *" at bounding box center [696, 212] width 822 height 34
type input "20"
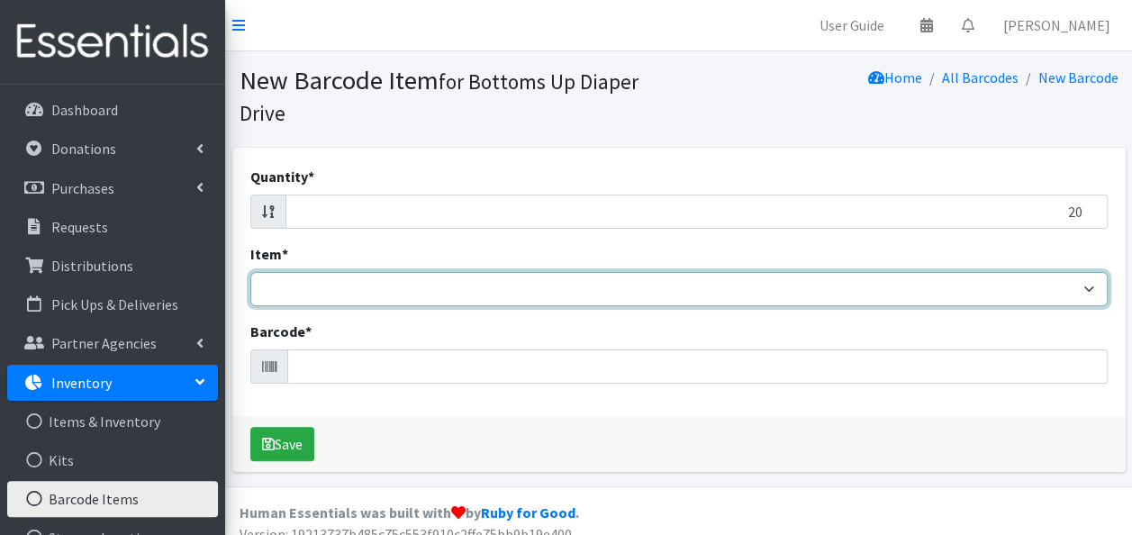
click at [350, 294] on select "Kids L/XL (60-125 lbs) Kids (Newborn) Kids (Preemie) Kids Pull-Ups Kids Pull-Up…" at bounding box center [678, 289] width 857 height 34
select select "4753"
click at [250, 272] on select "Kids L/XL (60-125 lbs) Kids (Newborn) Kids (Preemie) Kids Pull-Ups Kids Pull-Up…" at bounding box center [678, 289] width 857 height 34
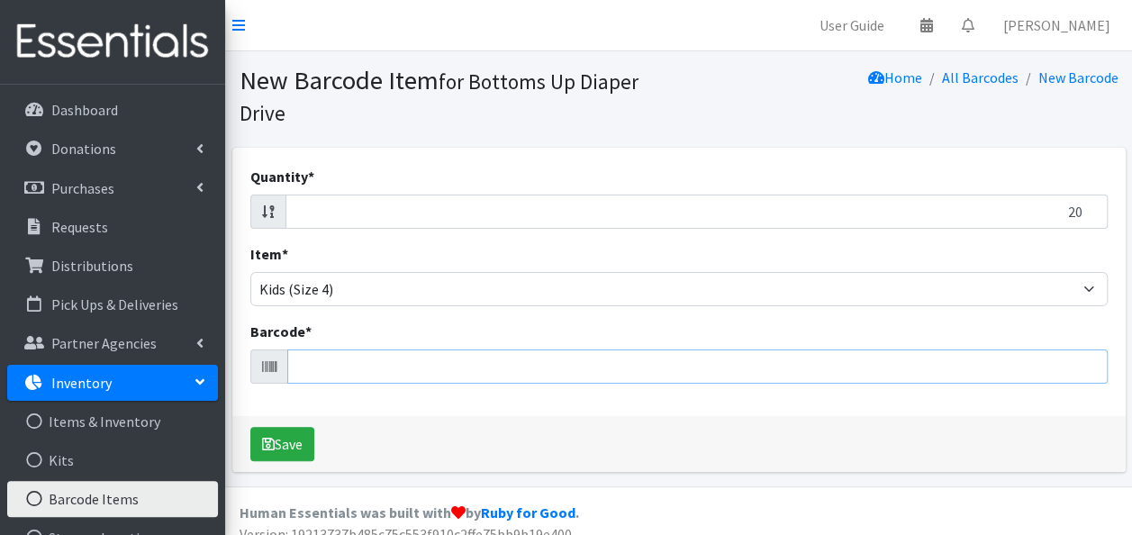
click at [349, 367] on input "Barcode *" at bounding box center [697, 366] width 820 height 34
click at [347, 215] on input "20" at bounding box center [696, 212] width 822 height 34
type input "20"
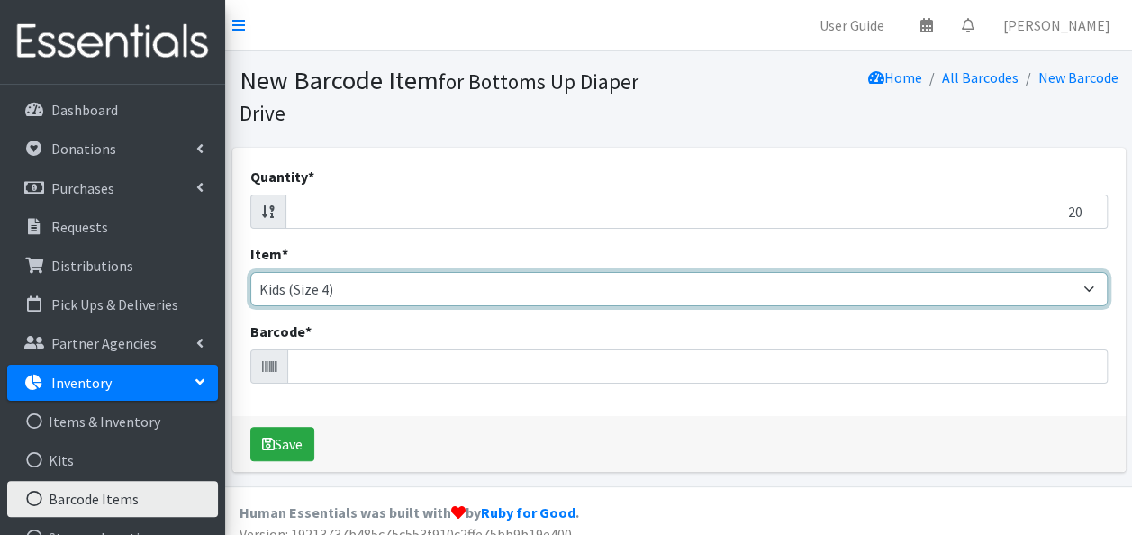
click at [344, 291] on select "Kids L/XL (60-125 lbs) Kids (Newborn) Kids (Preemie) Kids Pull-Ups Kids Pull-Up…" at bounding box center [678, 289] width 857 height 34
click at [250, 272] on select "Kids L/XL (60-125 lbs) Kids (Newborn) Kids (Preemie) Kids Pull-Ups Kids Pull-Up…" at bounding box center [678, 289] width 857 height 34
click at [348, 286] on select "Kids L/XL (60-125 lbs) Kids (Newborn) Kids (Preemie) Kids Pull-Ups Kids Pull-Up…" at bounding box center [678, 289] width 857 height 34
click at [250, 272] on select "Kids L/XL (60-125 lbs) Kids (Newborn) Kids (Preemie) Kids Pull-Ups Kids Pull-Up…" at bounding box center [678, 289] width 857 height 34
click at [359, 288] on select "Kids L/XL (60-125 lbs) Kids (Newborn) Kids (Preemie) Kids Pull-Ups Kids Pull-Up…" at bounding box center [678, 289] width 857 height 34
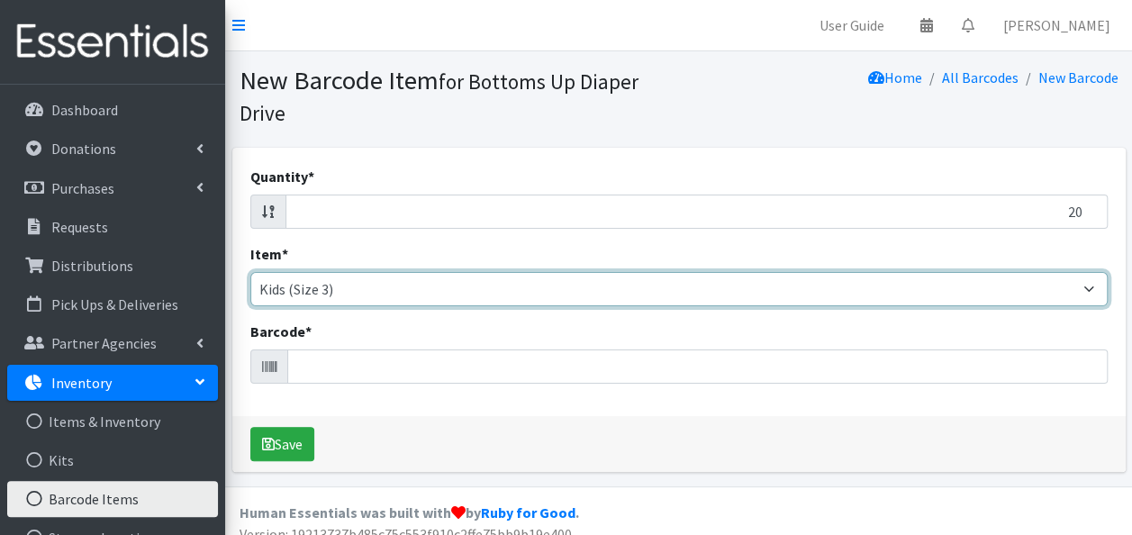
select select "4753"
click at [250, 272] on select "Kids L/XL (60-125 lbs) Kids (Newborn) Kids (Preemie) Kids Pull-Ups Kids Pull-Up…" at bounding box center [678, 289] width 857 height 34
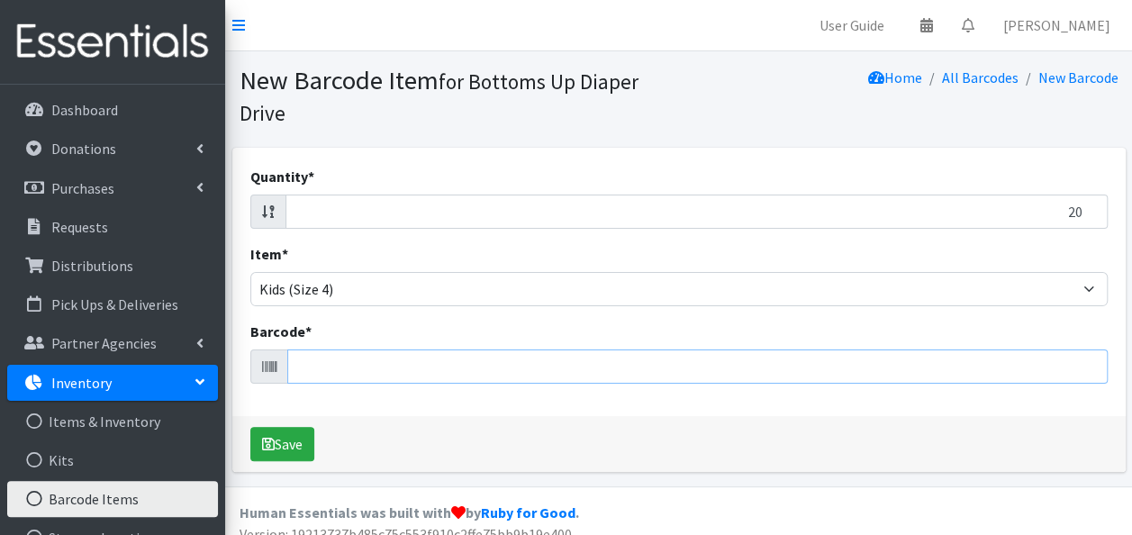
click at [316, 358] on input "Barcode *" at bounding box center [697, 366] width 820 height 34
click at [305, 214] on input "20" at bounding box center [696, 212] width 822 height 34
type input "20"
click at [308, 362] on input "Barcode *" at bounding box center [697, 366] width 820 height 34
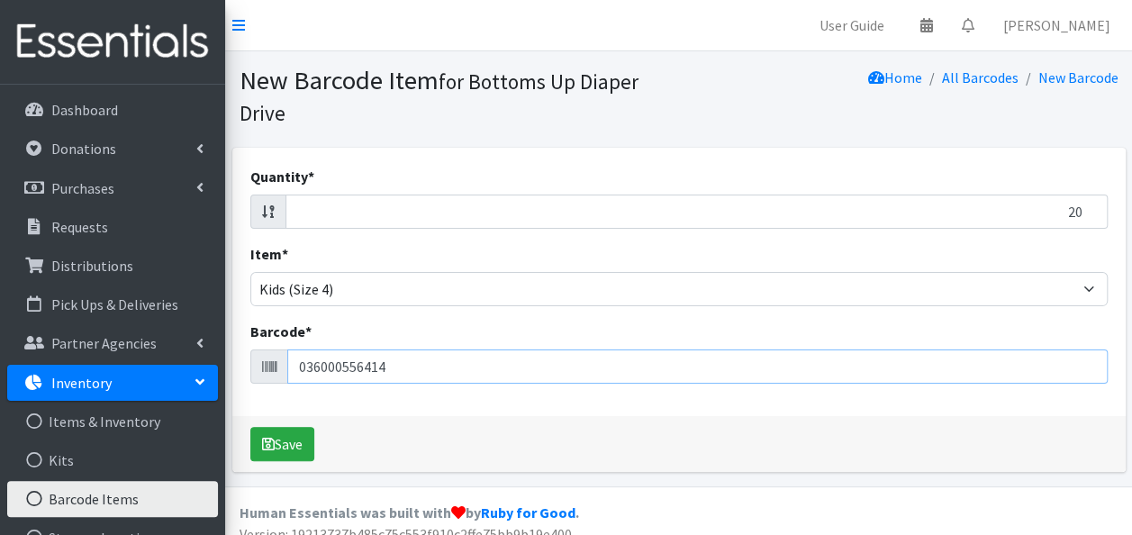
type input "036000556414"
click at [250, 427] on button "Save" at bounding box center [282, 444] width 64 height 34
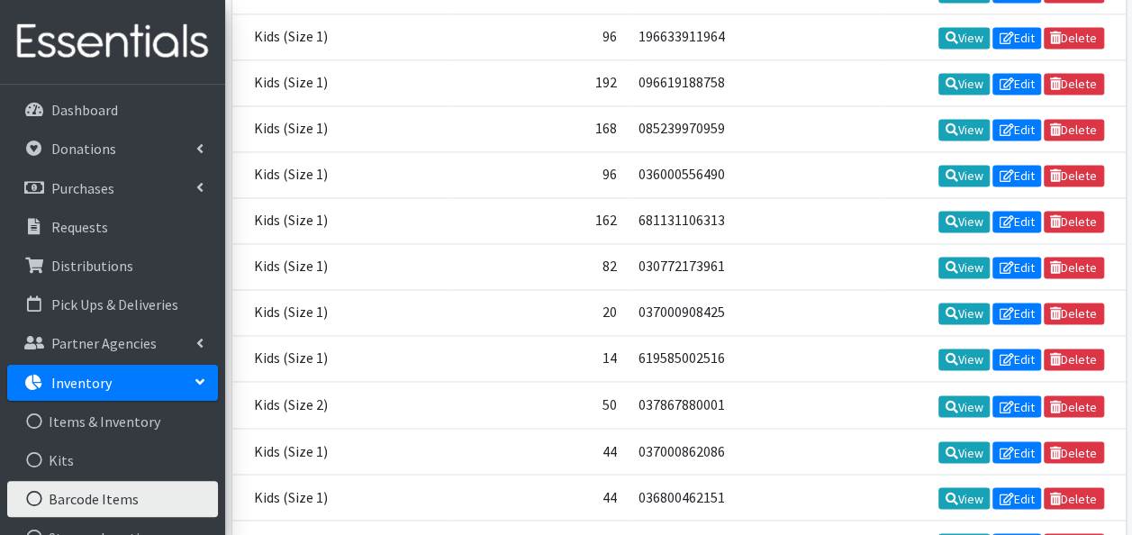
scroll to position [18626, 0]
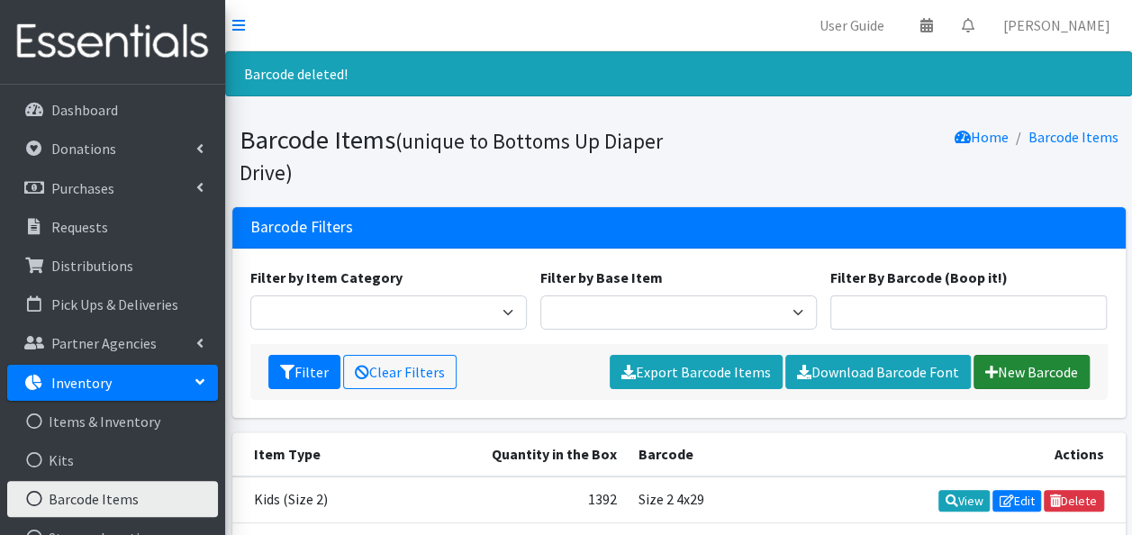
click at [1030, 368] on link "New Barcode" at bounding box center [1031, 372] width 116 height 34
click at [991, 371] on icon at bounding box center [991, 372] width 13 height 14
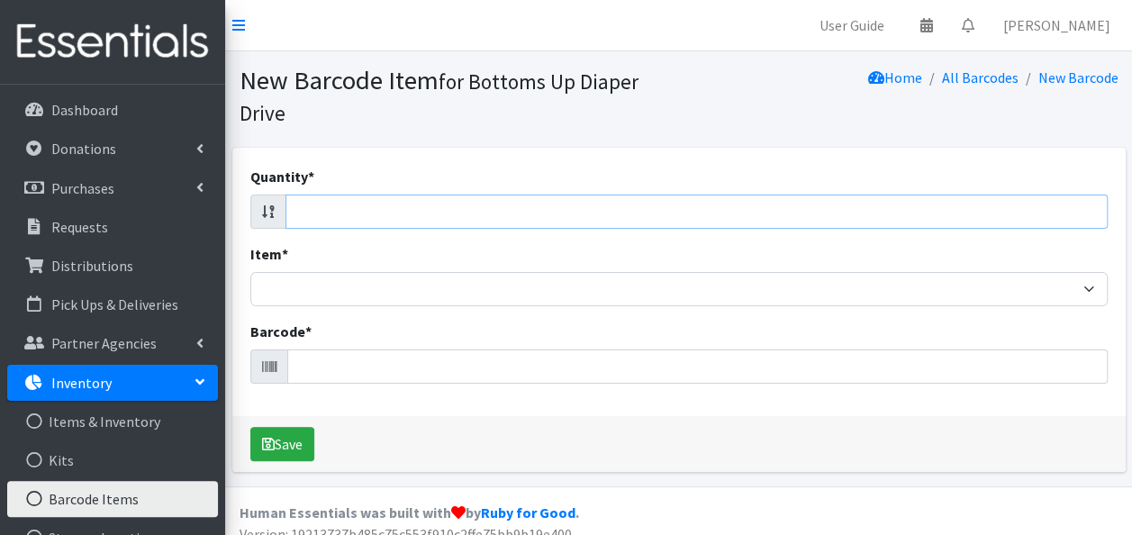
click at [685, 213] on input "Quantity *" at bounding box center [696, 212] width 822 height 34
type input "20"
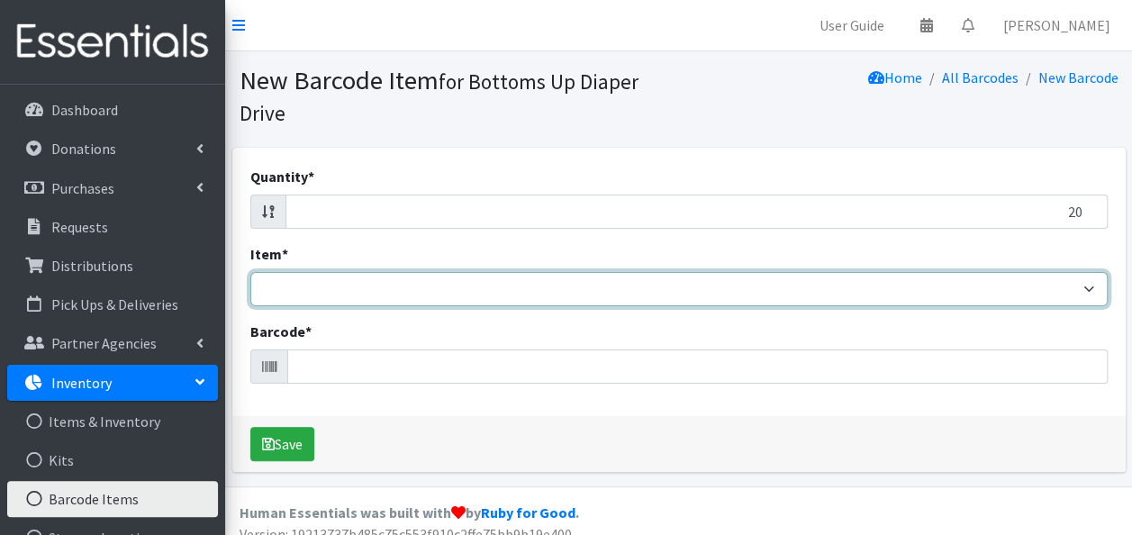
click at [638, 292] on select "Kids L/XL (60-125 lbs) Kids (Newborn) Kids (Preemie) Kids Pull-Ups Kids Pull-Up…" at bounding box center [678, 289] width 857 height 34
select select "4753"
click at [250, 272] on select "Kids L/XL (60-125 lbs) Kids (Newborn) Kids (Preemie) Kids Pull-Ups Kids Pull-Up…" at bounding box center [678, 289] width 857 height 34
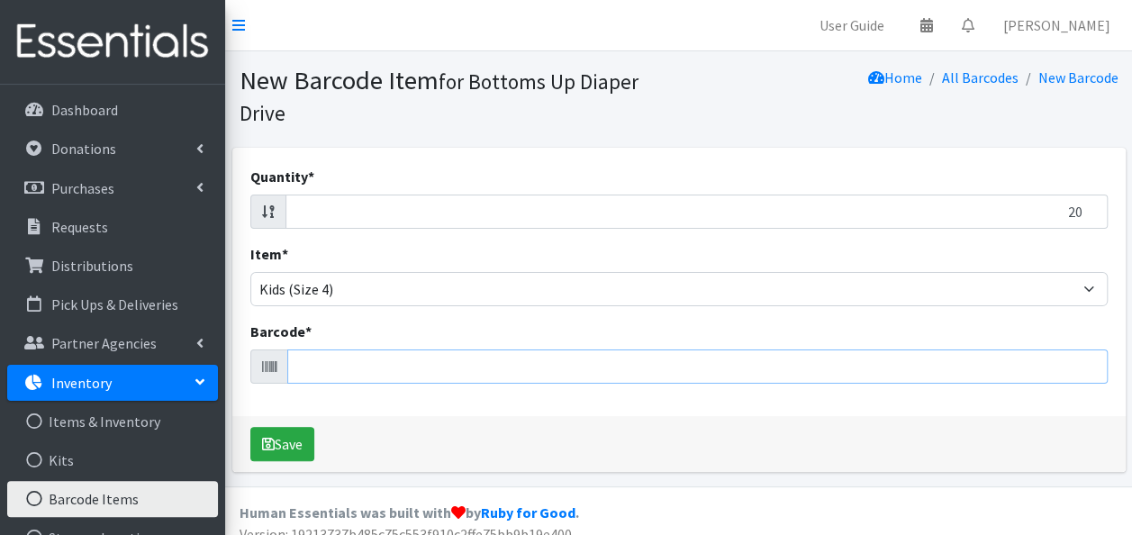
click at [466, 369] on input "Barcode *" at bounding box center [697, 366] width 820 height 34
click at [534, 211] on input "20" at bounding box center [696, 212] width 822 height 34
type input "20"
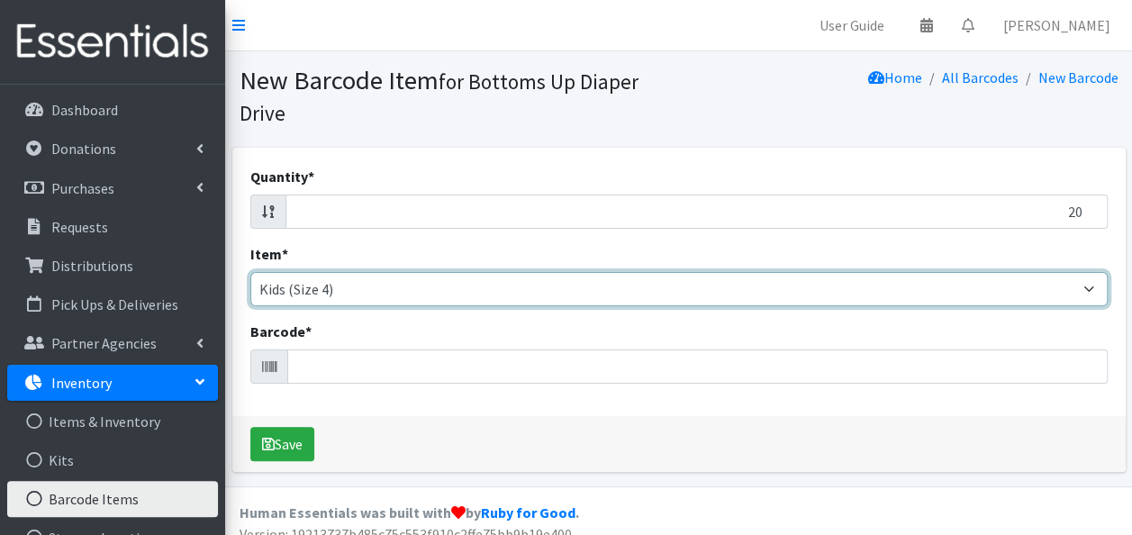
click at [486, 288] on select "Kids L/XL (60-125 lbs) Kids (Newborn) Kids (Preemie) Kids Pull-Ups Kids Pull-Up…" at bounding box center [678, 289] width 857 height 34
click at [250, 272] on select "Kids L/XL (60-125 lbs) Kids (Newborn) Kids (Preemie) Kids Pull-Ups Kids Pull-Up…" at bounding box center [678, 289] width 857 height 34
click at [421, 294] on select "Kids L/XL (60-125 lbs) Kids (Newborn) Kids (Preemie) Kids Pull-Ups Kids Pull-Up…" at bounding box center [678, 289] width 857 height 34
select select "4753"
click at [250, 272] on select "Kids L/XL (60-125 lbs) Kids (Newborn) Kids (Preemie) Kids Pull-Ups Kids Pull-Up…" at bounding box center [678, 289] width 857 height 34
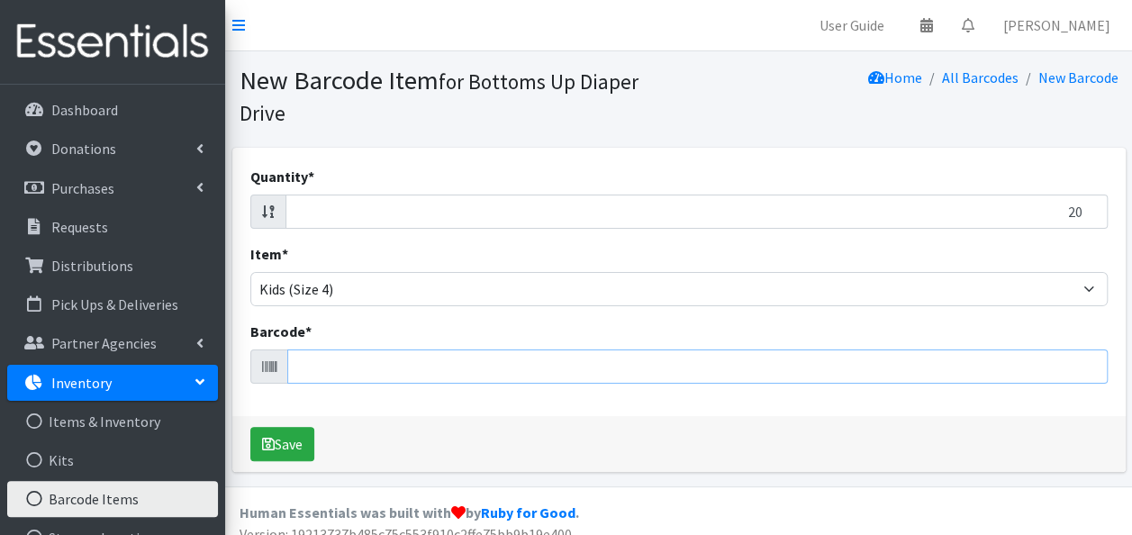
click at [335, 367] on input "Barcode *" at bounding box center [697, 366] width 820 height 34
click at [504, 211] on input "Quantity *" at bounding box center [696, 212] width 822 height 34
type input "20"
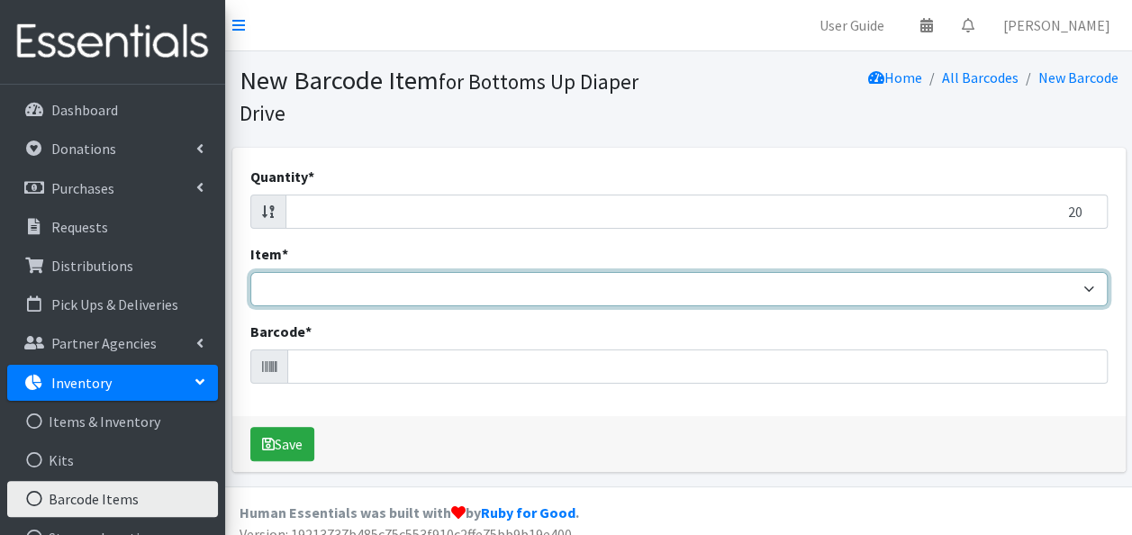
click at [430, 286] on select "Kids L/XL (60-125 lbs) Kids (Newborn) Kids (Preemie) Kids Pull-Ups Kids Pull-Up…" at bounding box center [678, 289] width 857 height 34
select select "4753"
click at [250, 272] on select "Kids L/XL (60-125 lbs) Kids (Newborn) Kids (Preemie) Kids Pull-Ups Kids Pull-Up…" at bounding box center [678, 289] width 857 height 34
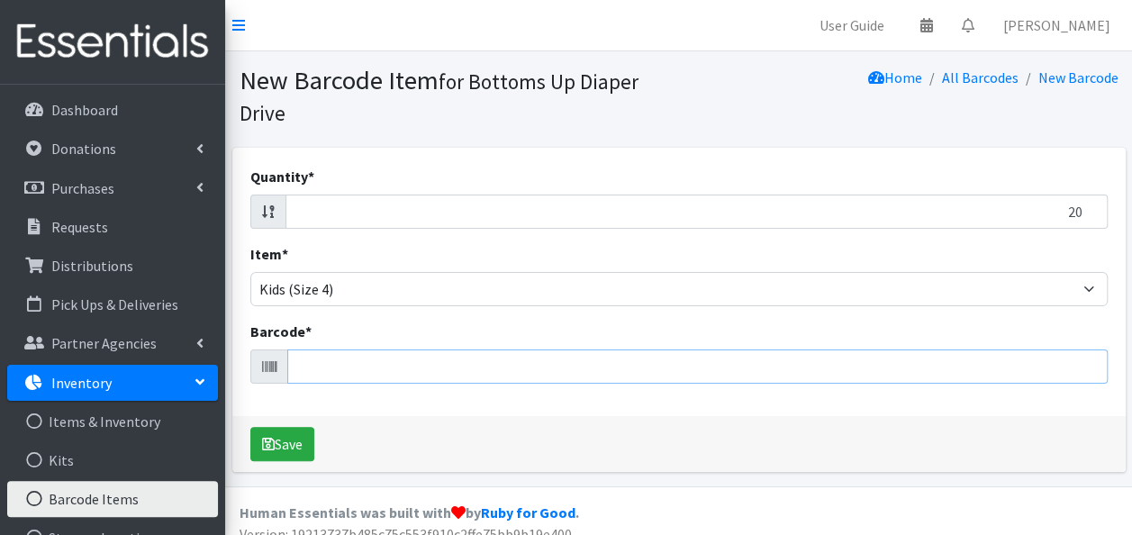
click at [348, 358] on input "Barcode *" at bounding box center [697, 366] width 820 height 34
click at [408, 215] on input "20" at bounding box center [696, 212] width 822 height 34
click at [412, 373] on input "Barcode *" at bounding box center [697, 366] width 820 height 34
type input "036000556414"
click at [250, 427] on button "Save" at bounding box center [282, 444] width 64 height 34
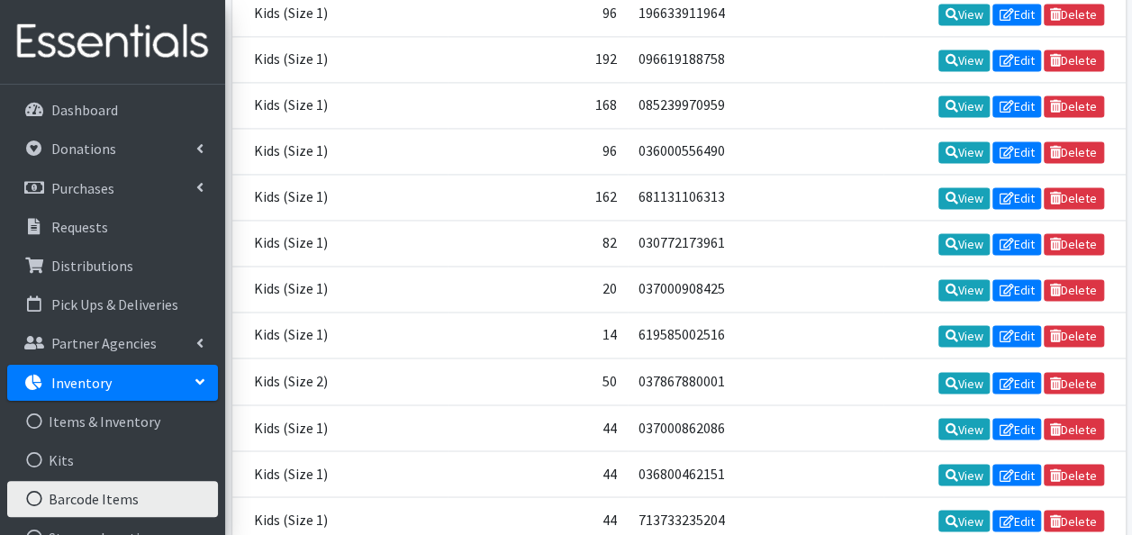
scroll to position [18626, 0]
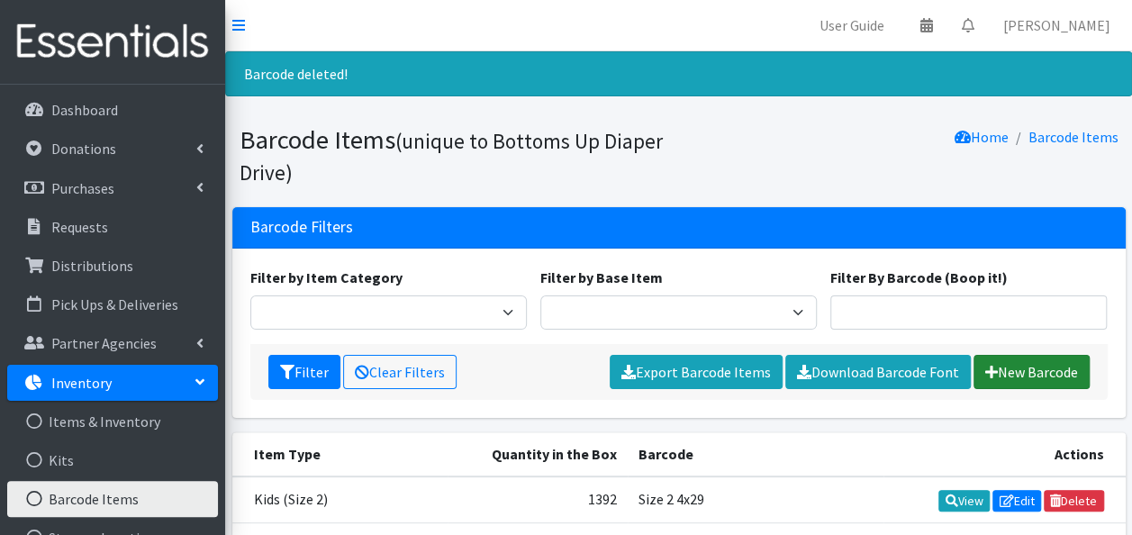
click at [1019, 370] on link "New Barcode" at bounding box center [1031, 372] width 116 height 34
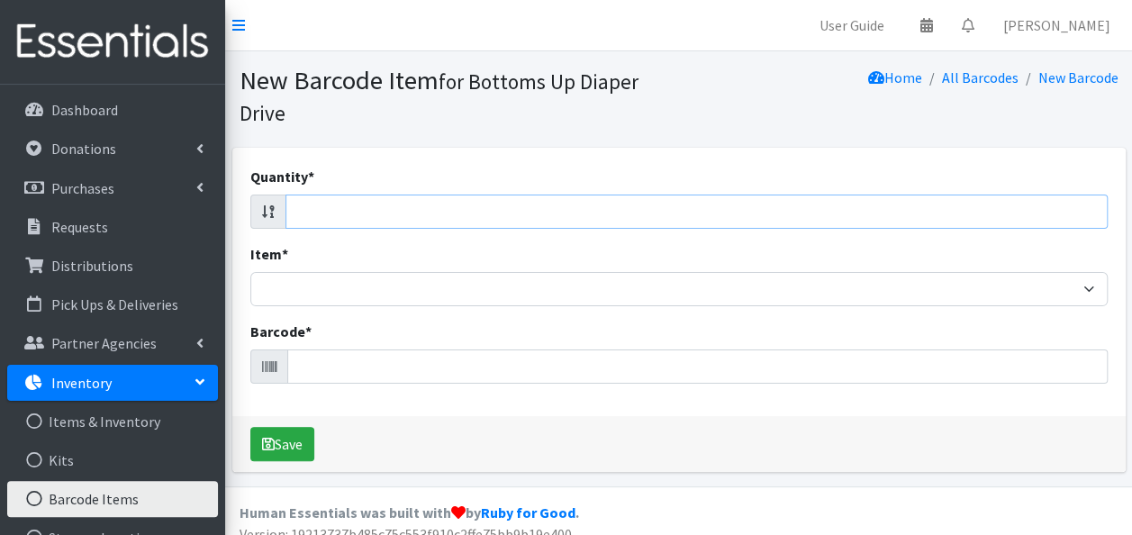
click at [299, 203] on input "Quantity *" at bounding box center [696, 212] width 822 height 34
click at [302, 217] on input "Quantity *" at bounding box center [696, 212] width 822 height 34
type input "20"
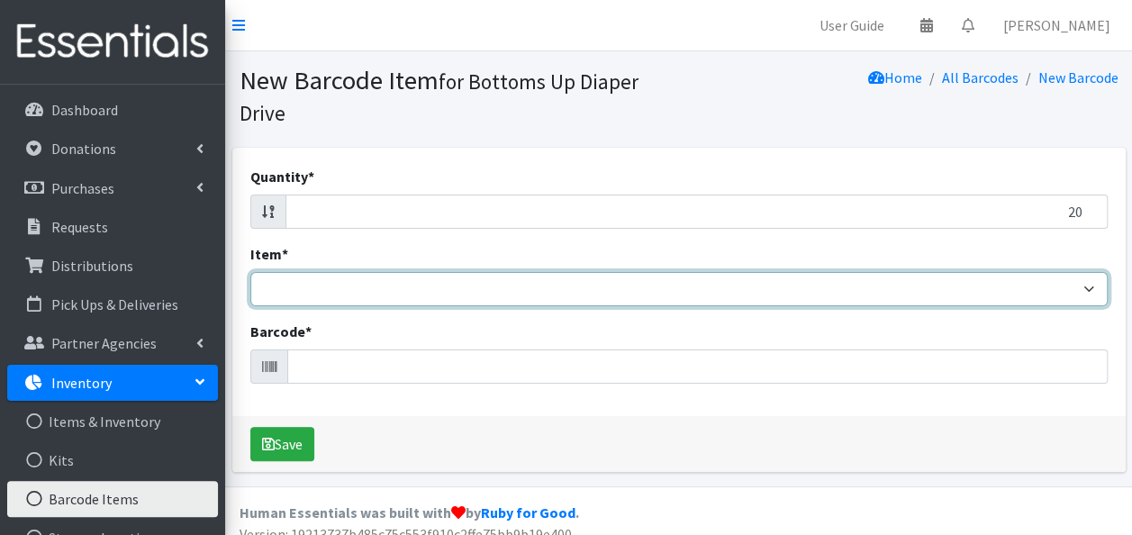
click at [307, 287] on select "Kids L/XL (60-125 lbs) Kids (Newborn) Kids (Preemie) Kids Pull-Ups Kids Pull-Up…" at bounding box center [678, 289] width 857 height 34
select select "4753"
click at [250, 272] on select "Kids L/XL (60-125 lbs) Kids (Newborn) Kids (Preemie) Kids Pull-Ups Kids Pull-Up…" at bounding box center [678, 289] width 857 height 34
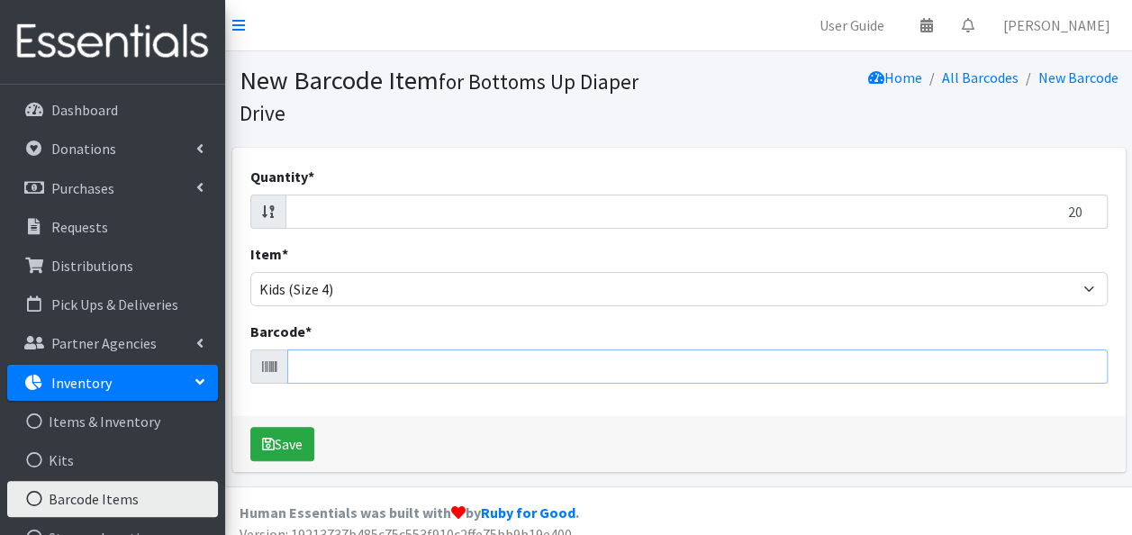
click at [312, 366] on input "Barcode *" at bounding box center [697, 366] width 820 height 34
drag, startPoint x: 312, startPoint y: 366, endPoint x: 297, endPoint y: 211, distance: 155.6
click at [297, 211] on input "20" at bounding box center [696, 212] width 822 height 34
type input "20"
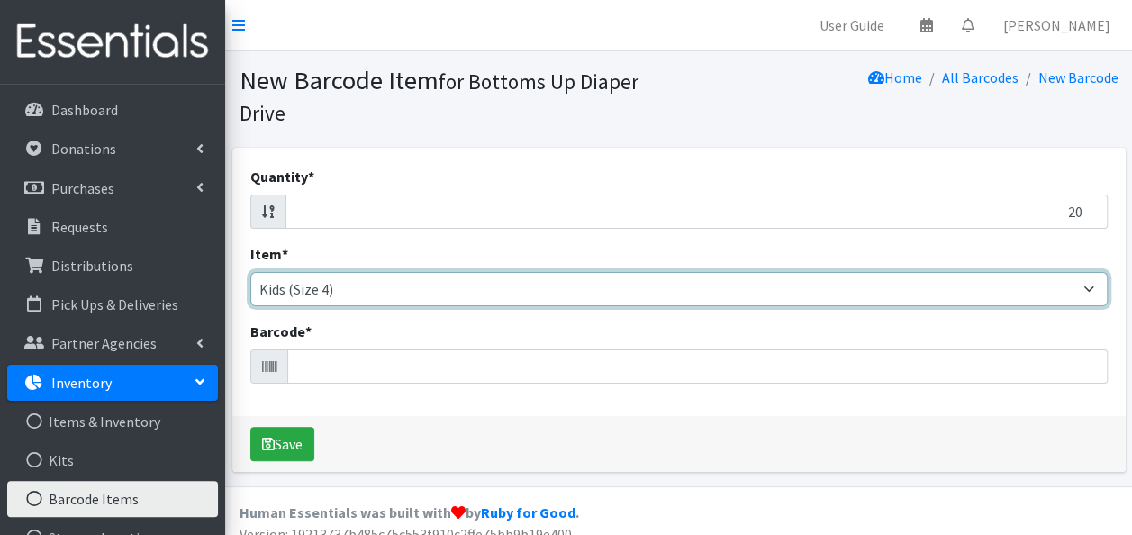
click at [322, 293] on select "Kids L/XL (60-125 lbs) Kids (Newborn) Kids (Preemie) Kids Pull-Ups Kids Pull-Up…" at bounding box center [678, 289] width 857 height 34
click at [313, 286] on select "Kids L/XL (60-125 lbs) Kids (Newborn) Kids (Preemie) Kids Pull-Ups Kids Pull-Up…" at bounding box center [678, 289] width 857 height 34
click at [250, 272] on select "Kids L/XL (60-125 lbs) Kids (Newborn) Kids (Preemie) Kids Pull-Ups Kids Pull-Up…" at bounding box center [678, 289] width 857 height 34
click at [314, 286] on select "Kids L/XL (60-125 lbs) Kids (Newborn) Kids (Preemie) Kids Pull-Ups Kids Pull-Up…" at bounding box center [678, 289] width 857 height 34
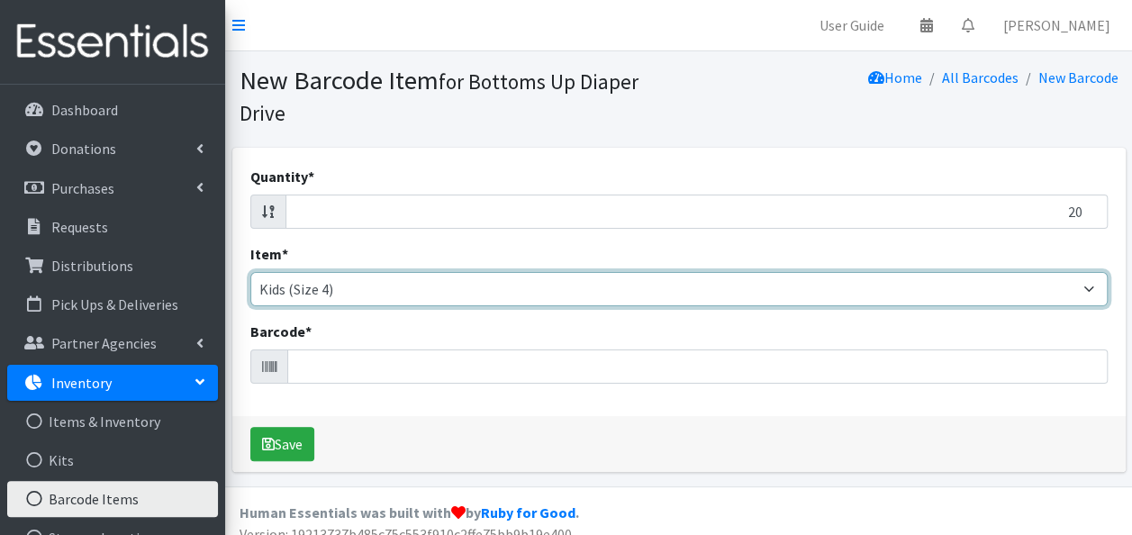
click at [314, 286] on select "Kids L/XL (60-125 lbs) Kids (Newborn) Kids (Preemie) Kids Pull-Ups Kids Pull-Up…" at bounding box center [678, 289] width 857 height 34
click at [250, 272] on select "Kids L/XL (60-125 lbs) Kids (Newborn) Kids (Preemie) Kids Pull-Ups Kids Pull-Up…" at bounding box center [678, 289] width 857 height 34
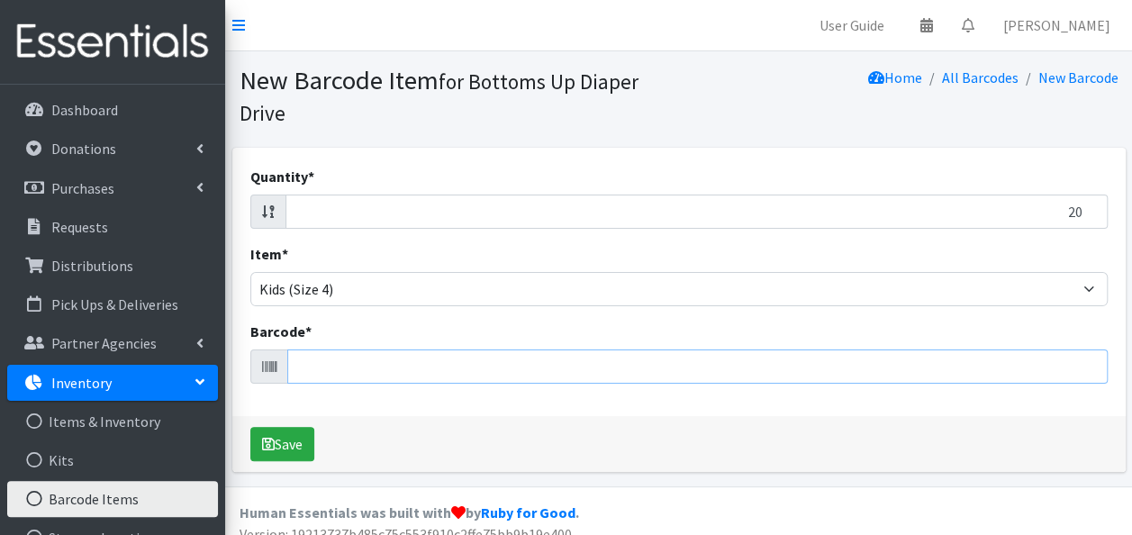
click at [320, 371] on input "Barcode *" at bounding box center [697, 366] width 820 height 34
type input "036000556414"
click at [250, 427] on button "Save" at bounding box center [282, 444] width 64 height 34
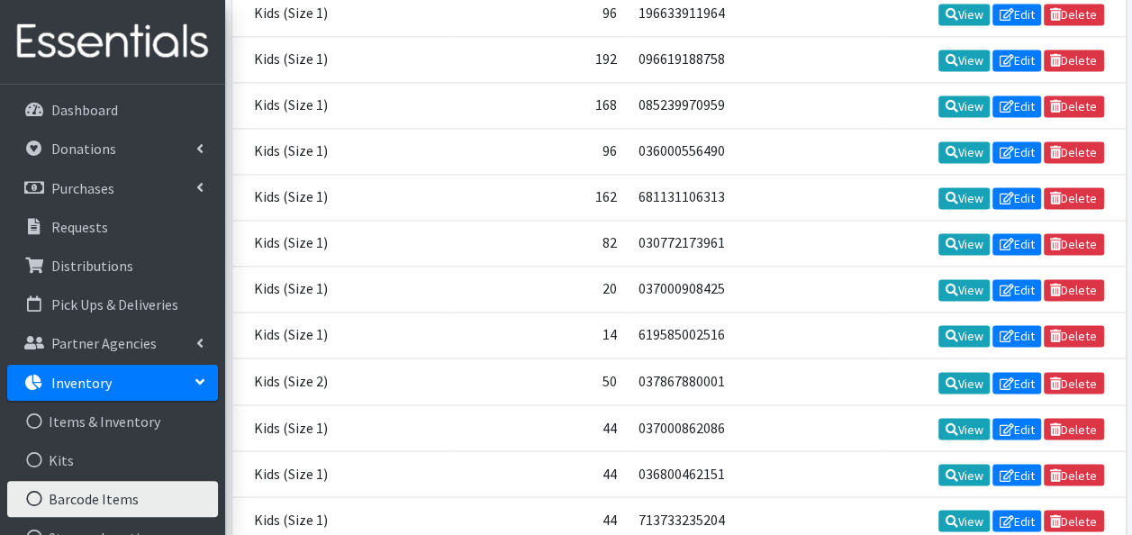
scroll to position [18626, 0]
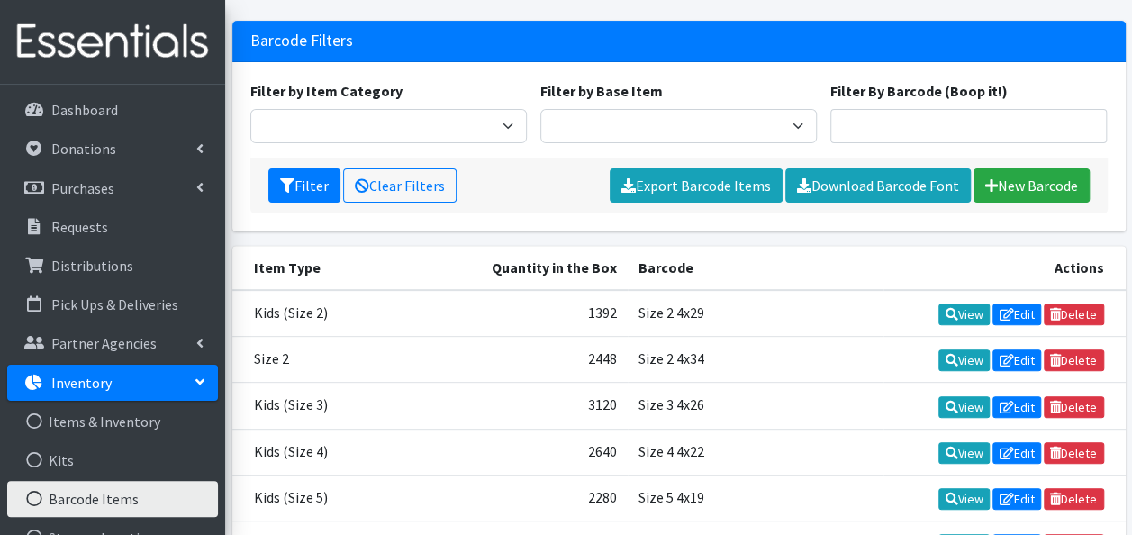
scroll to position [210, 0]
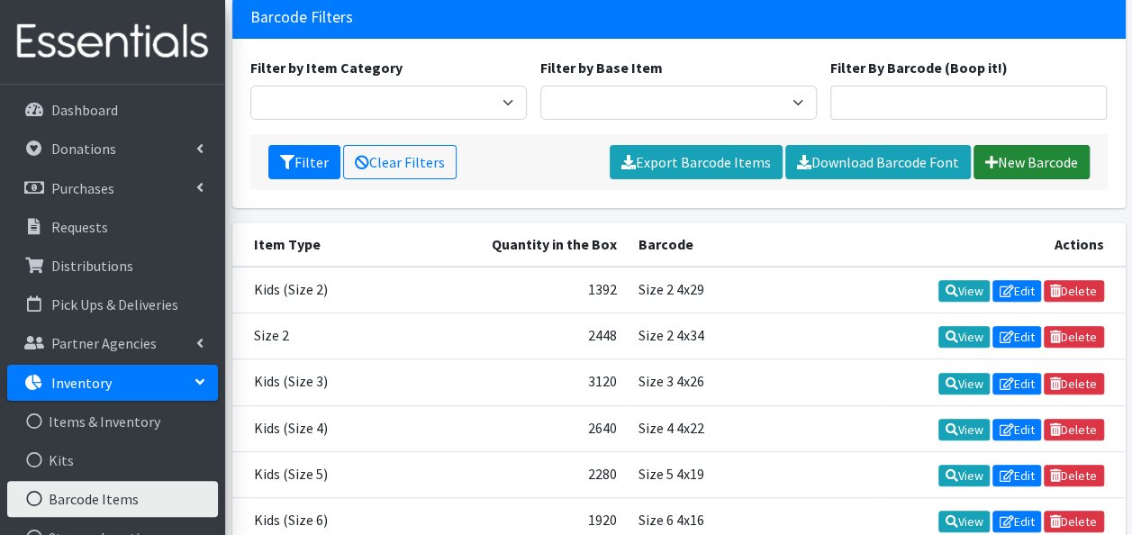
click at [1032, 158] on link "New Barcode" at bounding box center [1031, 162] width 116 height 34
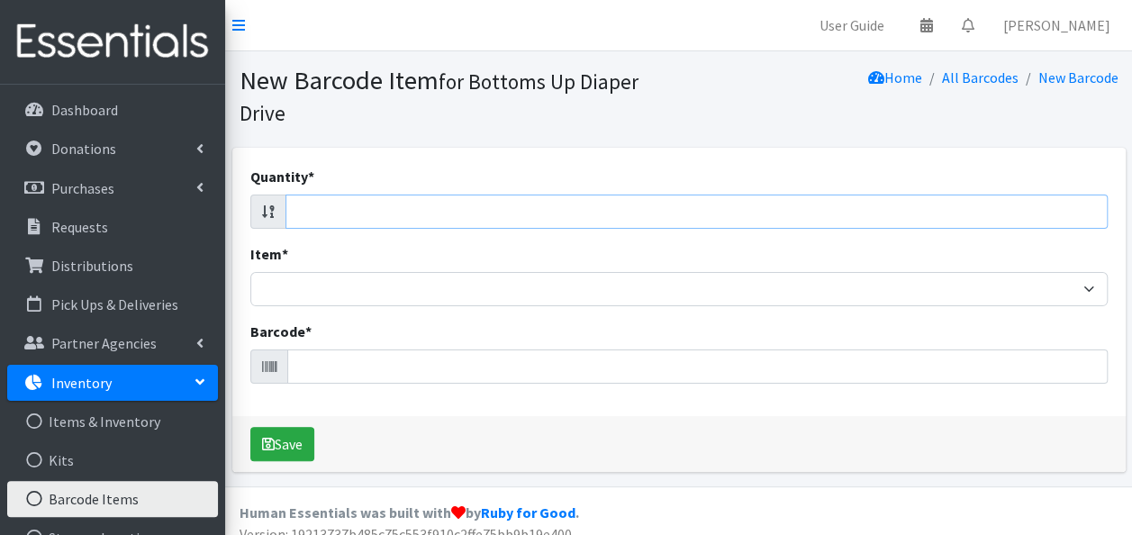
click at [730, 209] on input "Quantity *" at bounding box center [696, 212] width 822 height 34
type input "20"
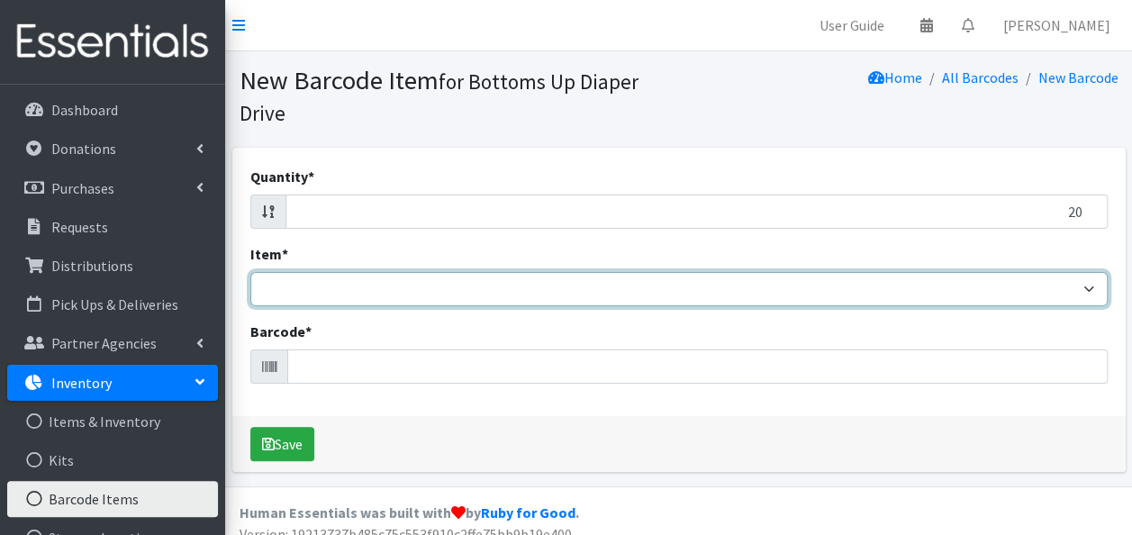
click at [614, 290] on select "Kids L/XL (60-125 lbs) Kids (Newborn) Kids (Preemie) Kids Pull-Ups Kids Pull-Up…" at bounding box center [678, 289] width 857 height 34
select select "4753"
click at [250, 272] on select "Kids L/XL (60-125 lbs) Kids (Newborn) Kids (Preemie) Kids Pull-Ups Kids Pull-Up…" at bounding box center [678, 289] width 857 height 34
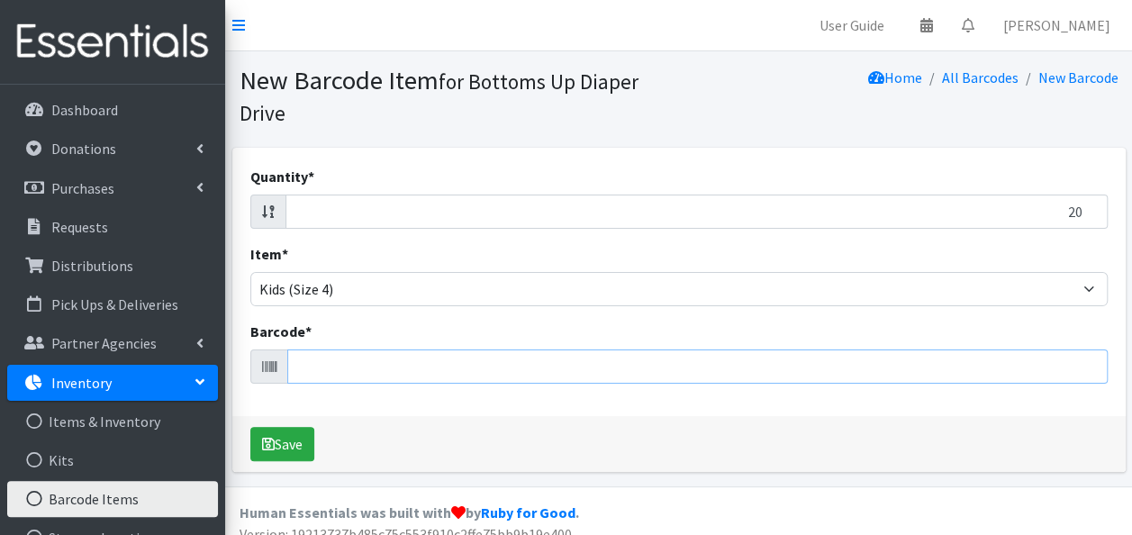
click at [437, 367] on input "Barcode *" at bounding box center [697, 366] width 820 height 34
type input "036000556414"
click at [250, 427] on button "Save" at bounding box center [282, 444] width 64 height 34
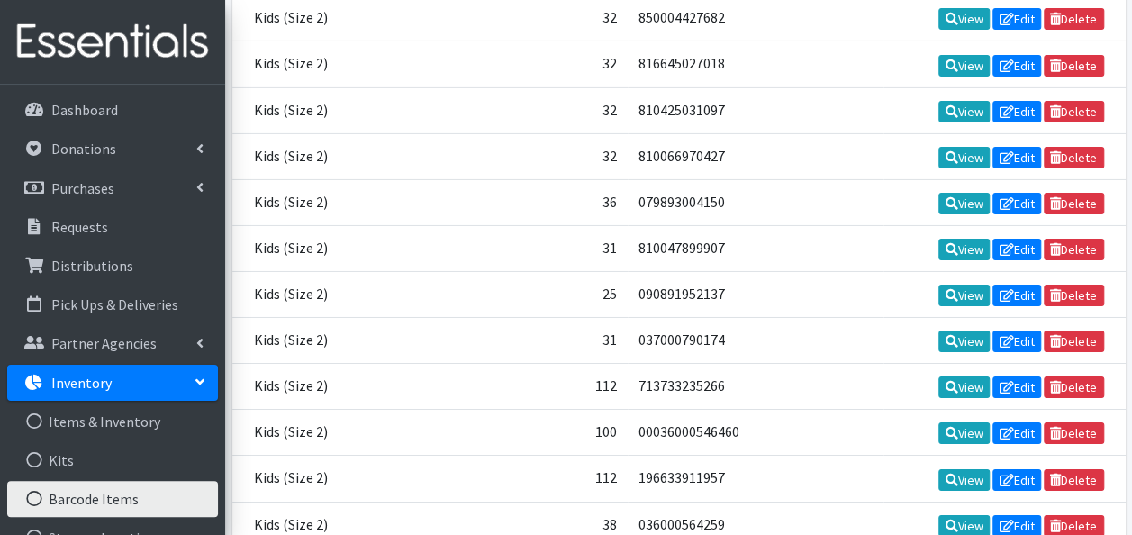
scroll to position [18626, 0]
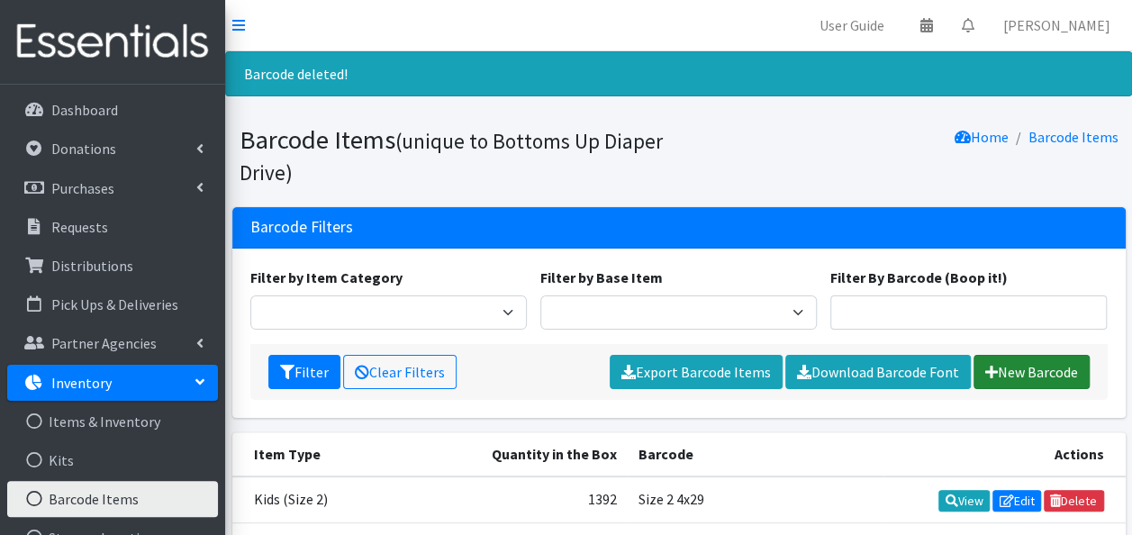
click at [1054, 369] on link "New Barcode" at bounding box center [1031, 372] width 116 height 34
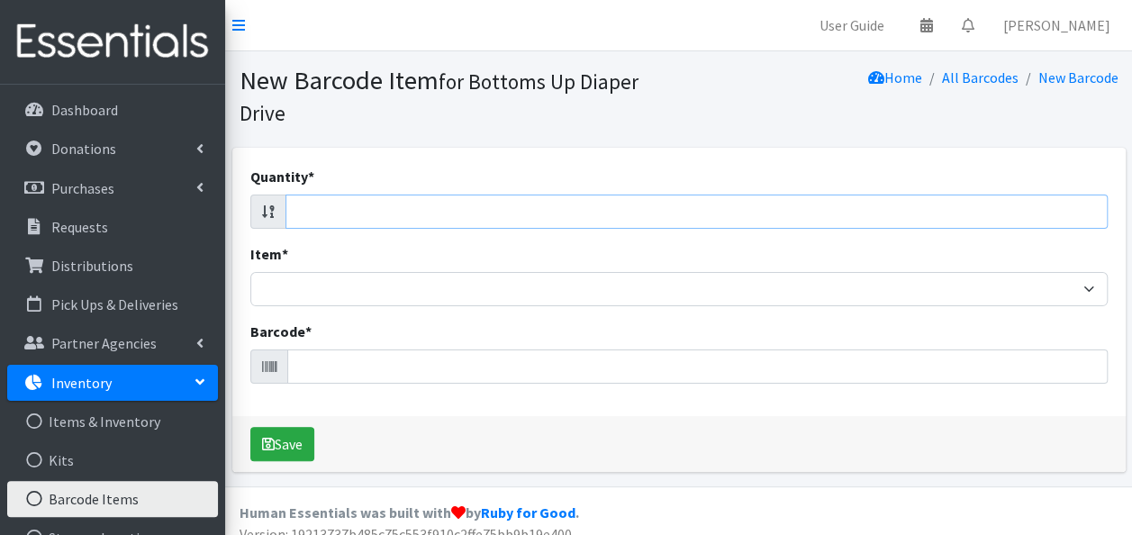
click at [413, 216] on input "Quantity *" at bounding box center [696, 212] width 822 height 34
type input "20"
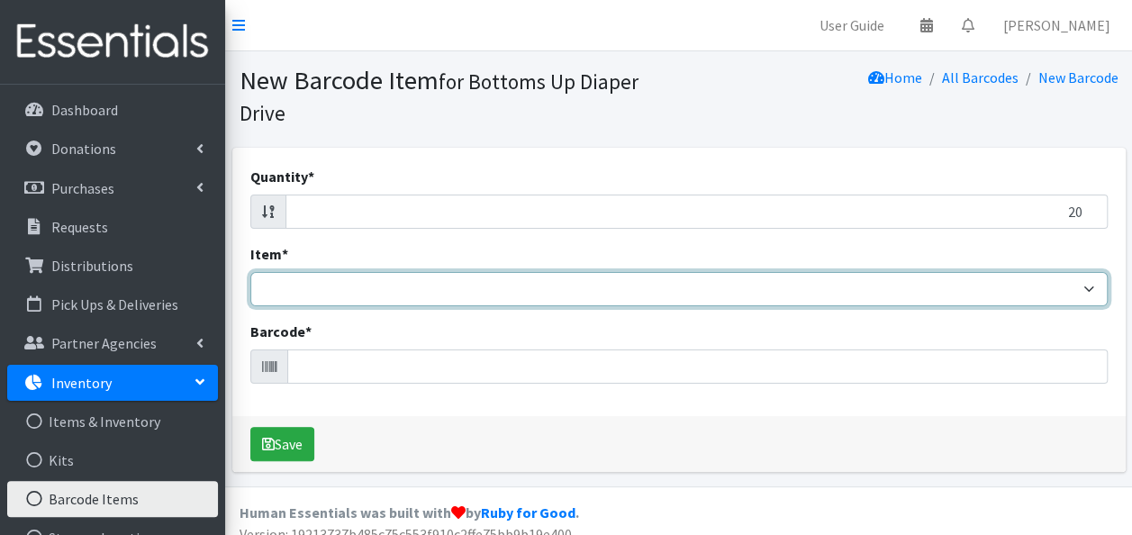
click at [319, 297] on select "Kids L/XL (60-125 lbs) Kids (Newborn) Kids (Preemie) Kids Pull-Ups Kids Pull-Up…" at bounding box center [678, 289] width 857 height 34
select select "4753"
click at [250, 272] on select "Kids L/XL (60-125 lbs) Kids (Newborn) Kids (Preemie) Kids Pull-Ups Kids Pull-Up…" at bounding box center [678, 289] width 857 height 34
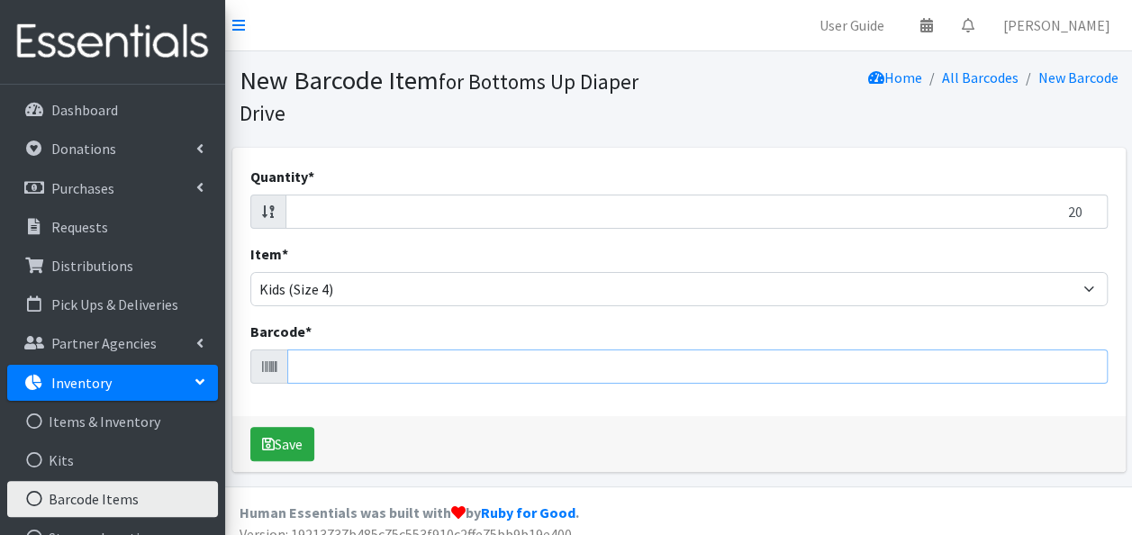
click at [321, 361] on input "Barcode *" at bounding box center [697, 366] width 820 height 34
type input "036000556414"
click at [250, 427] on button "Save" at bounding box center [282, 444] width 64 height 34
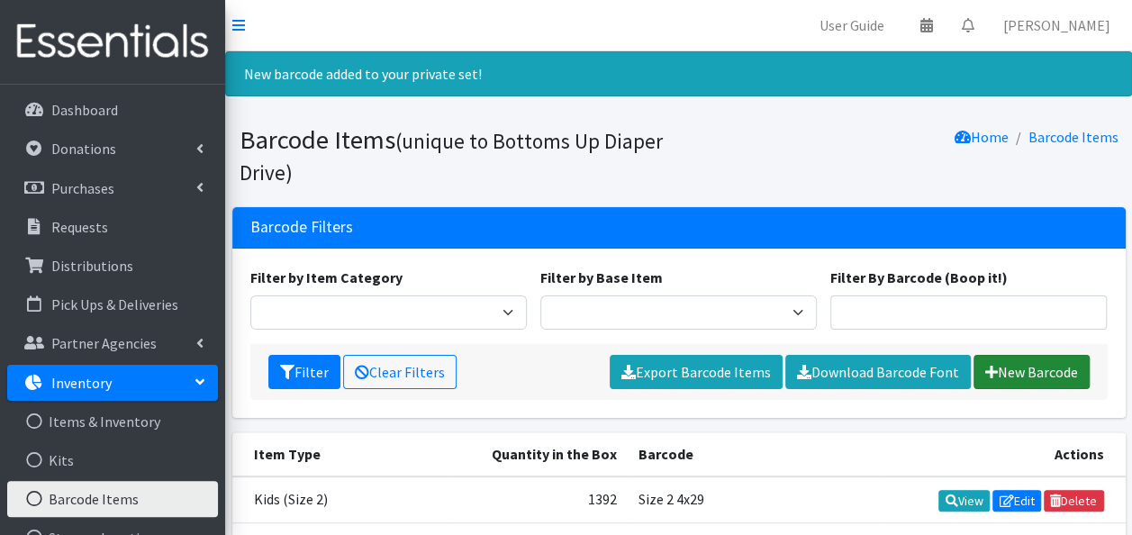
click at [1039, 365] on link "New Barcode" at bounding box center [1031, 372] width 116 height 34
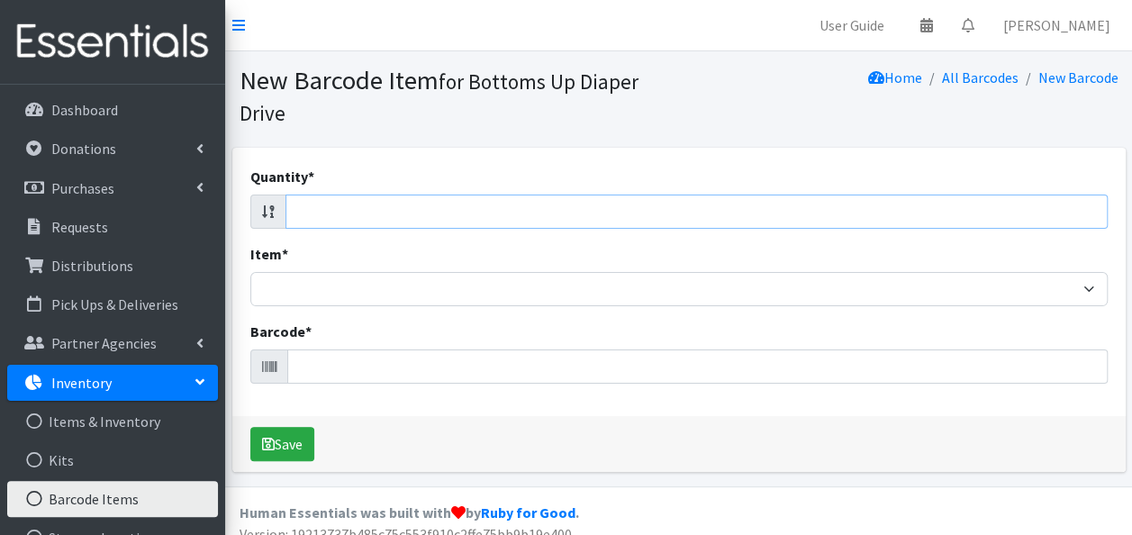
click at [828, 211] on input "Quantity *" at bounding box center [696, 212] width 822 height 34
type input "20"
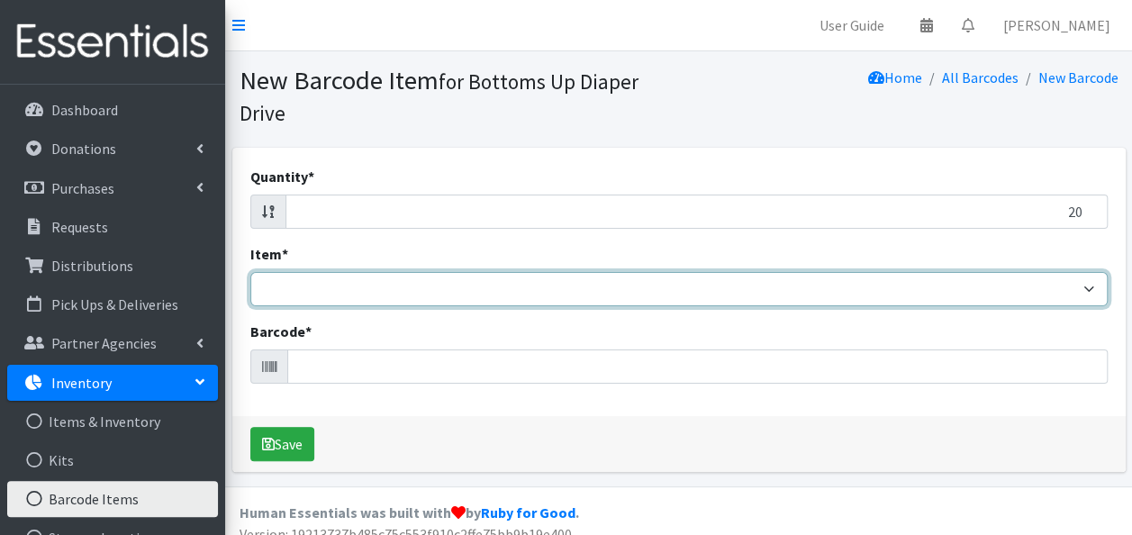
click at [666, 292] on select "Kids L/XL (60-125 lbs) Kids (Newborn) Kids (Preemie) Kids Pull-Ups Kids Pull-Up…" at bounding box center [678, 289] width 857 height 34
select select "4753"
click at [250, 272] on select "Kids L/XL (60-125 lbs) Kids (Newborn) Kids (Preemie) Kids Pull-Ups Kids Pull-Up…" at bounding box center [678, 289] width 857 height 34
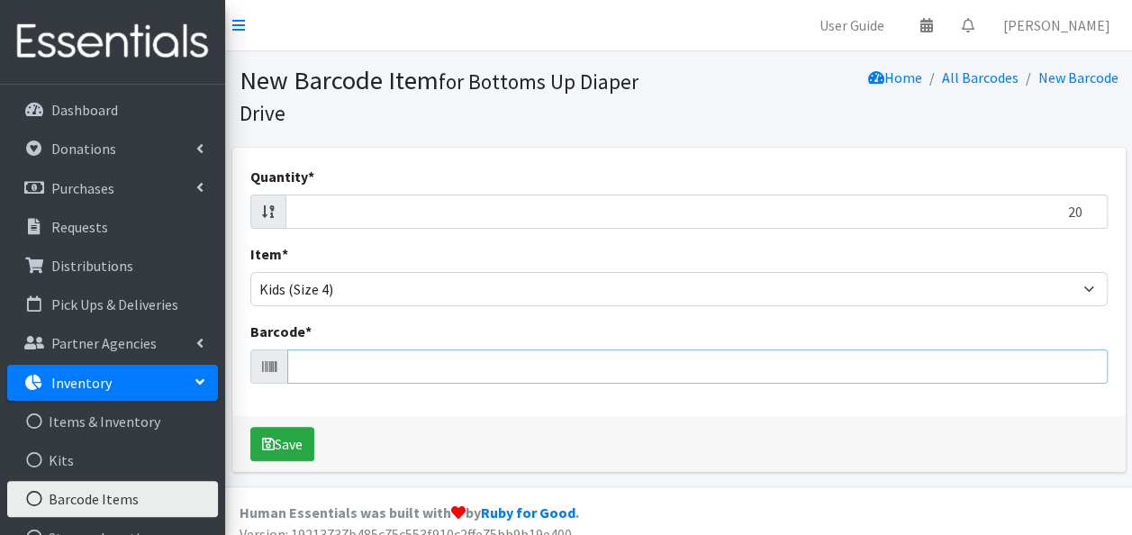
click at [414, 361] on input "Barcode *" at bounding box center [697, 366] width 820 height 34
type input "036000556414"
click at [250, 427] on button "Save" at bounding box center [282, 444] width 64 height 34
click at [195, 370] on link "Inventory" at bounding box center [112, 383] width 211 height 36
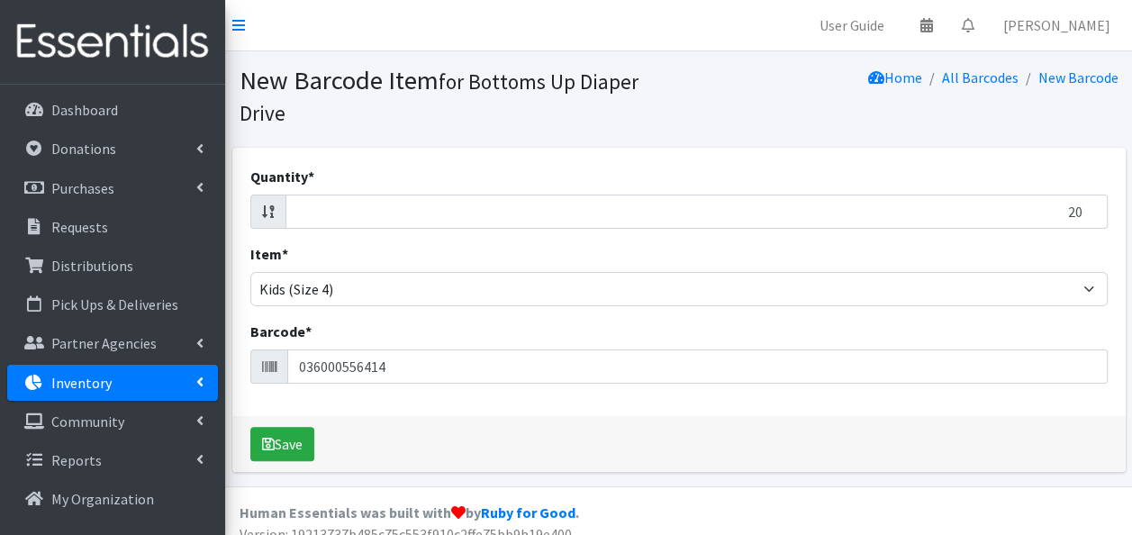
click at [124, 375] on link "Inventory" at bounding box center [112, 383] width 211 height 36
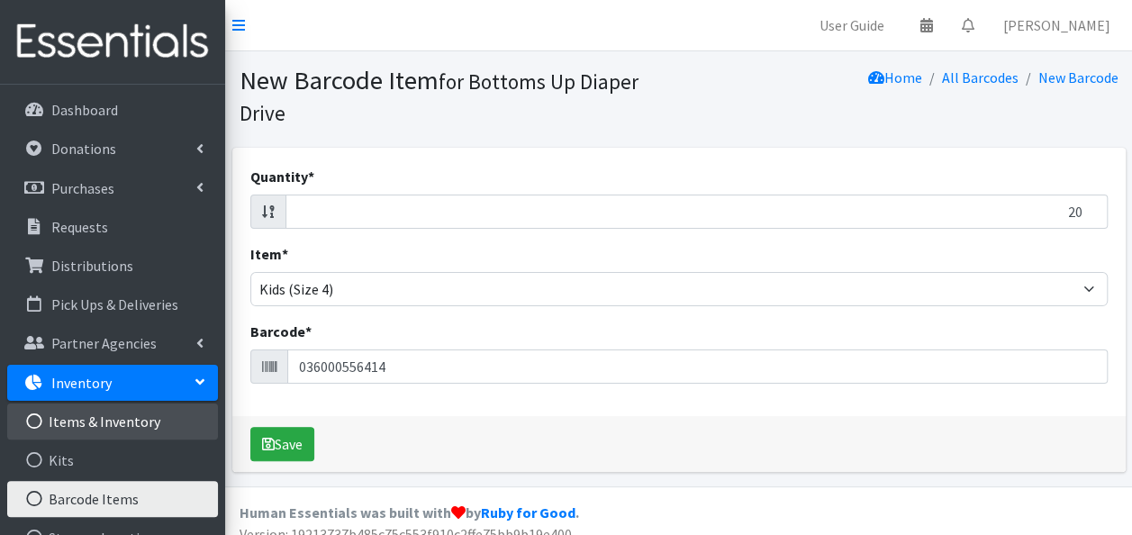
click at [101, 425] on link "Items & Inventory" at bounding box center [112, 421] width 211 height 36
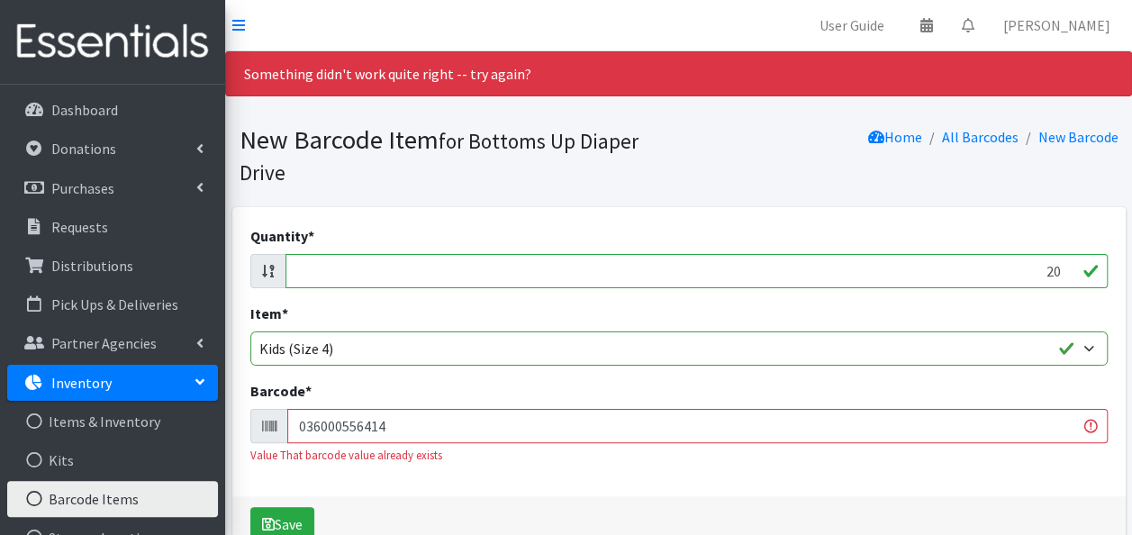
click at [455, 422] on input "036000556414" at bounding box center [697, 426] width 820 height 34
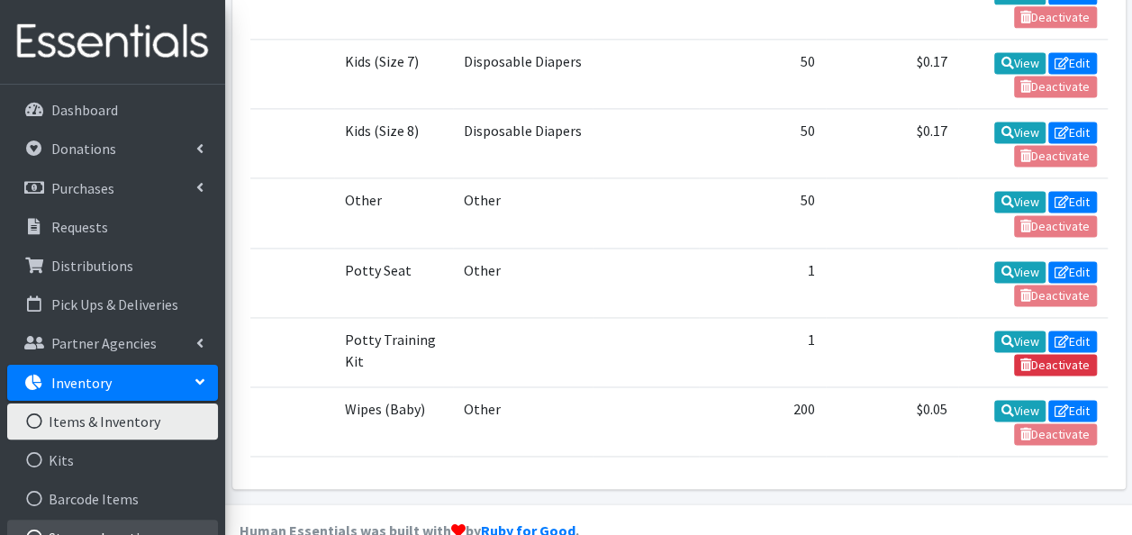
scroll to position [2, 0]
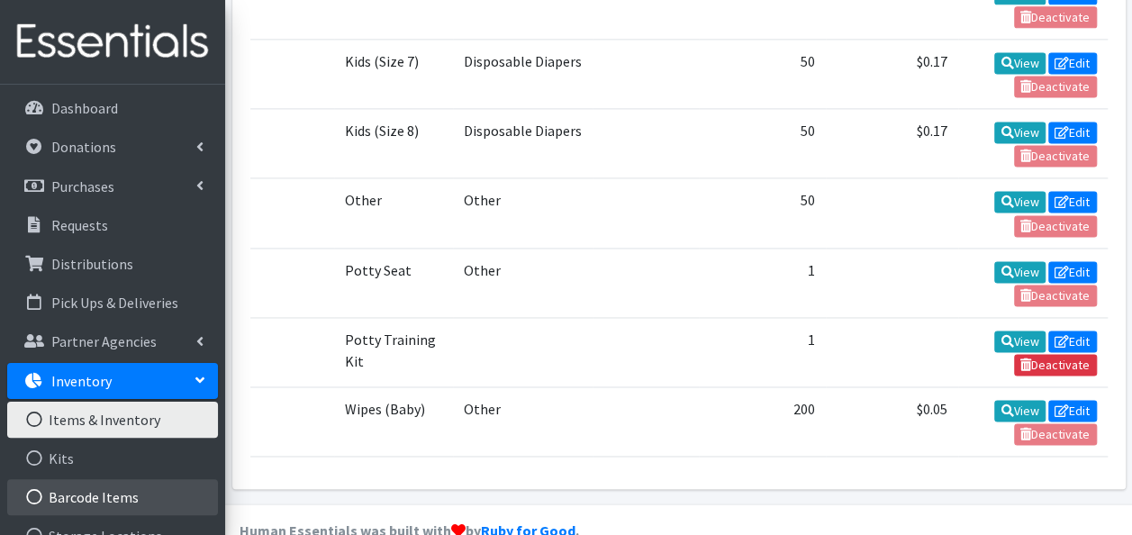
click at [34, 502] on icon at bounding box center [34, 497] width 23 height 16
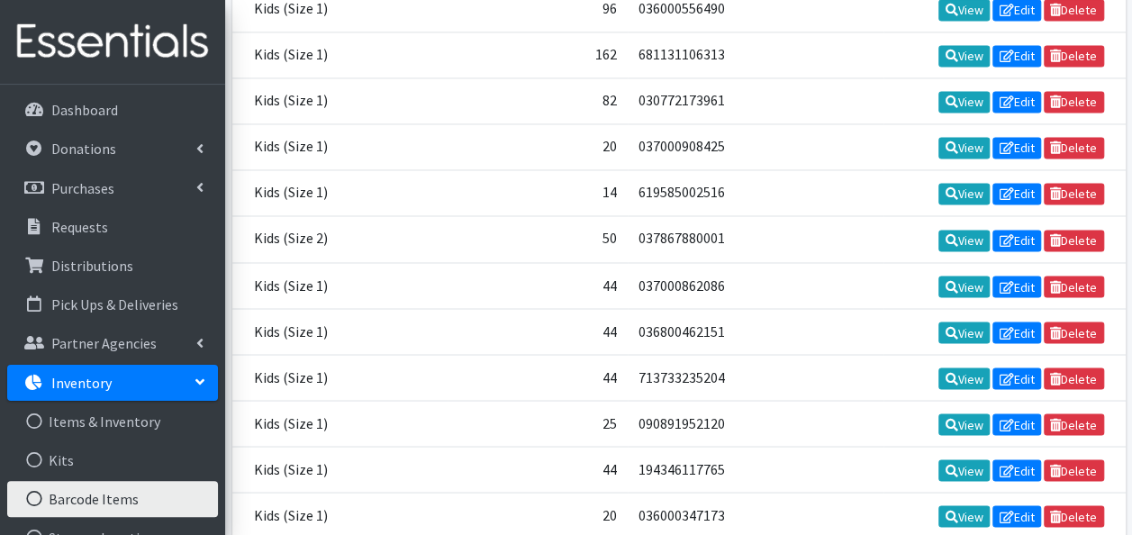
scroll to position [18567, 0]
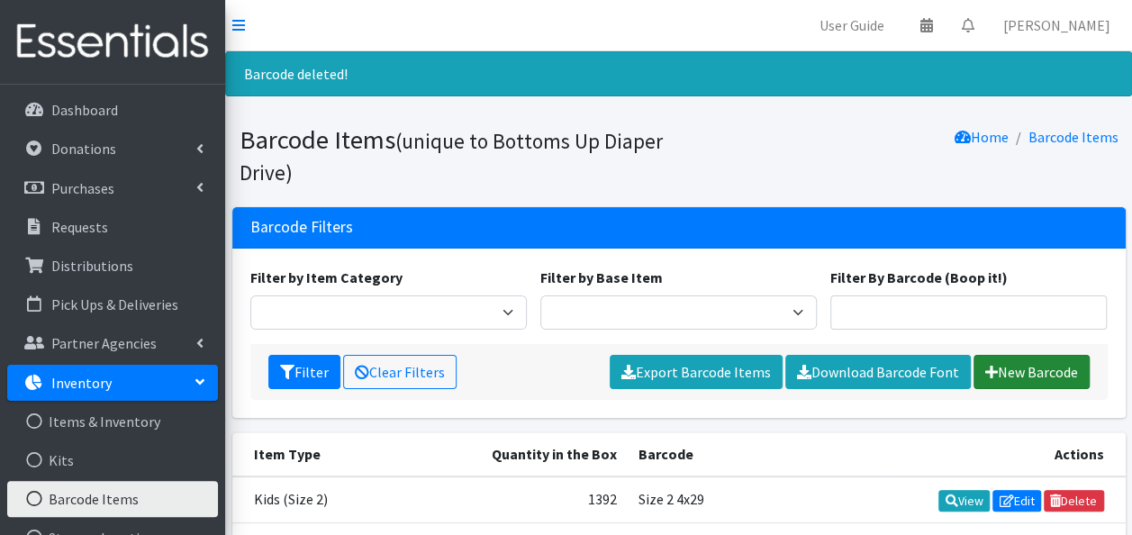
click at [992, 369] on icon at bounding box center [991, 372] width 13 height 14
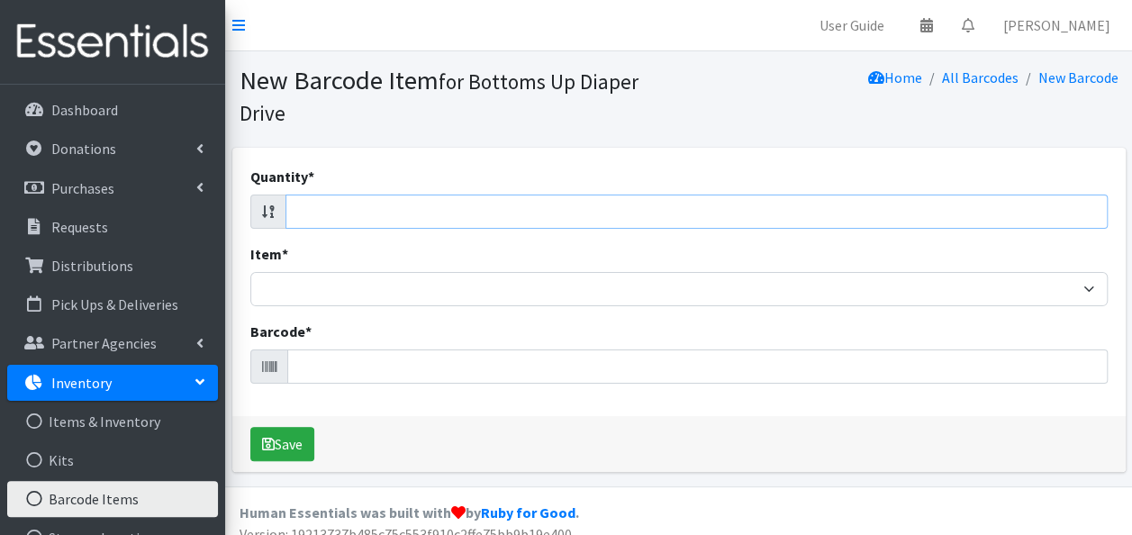
click at [374, 209] on input "Quantity *" at bounding box center [696, 212] width 822 height 34
type input "20"
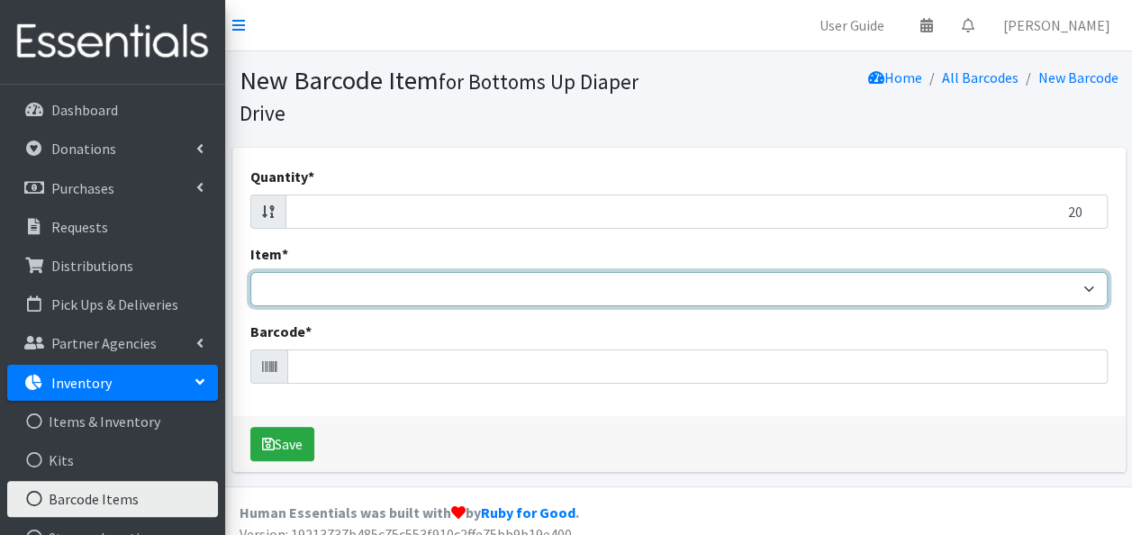
click at [376, 294] on select "Kids L/XL (60-125 lbs) Kids (Newborn) Kids (Preemie) Kids Pull-Ups Kids Pull-Up…" at bounding box center [678, 289] width 857 height 34
select select "4753"
click at [250, 272] on select "Kids L/XL (60-125 lbs) Kids (Newborn) Kids (Preemie) Kids Pull-Ups Kids Pull-Up…" at bounding box center [678, 289] width 857 height 34
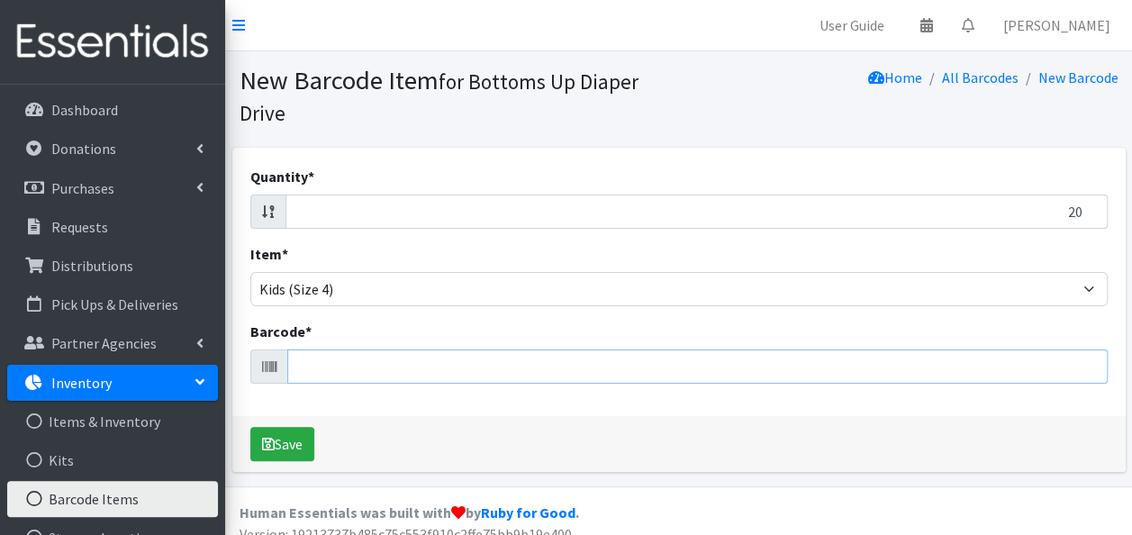
click at [329, 366] on input "Barcode *" at bounding box center [697, 366] width 820 height 34
click at [324, 209] on input "20" at bounding box center [696, 212] width 822 height 34
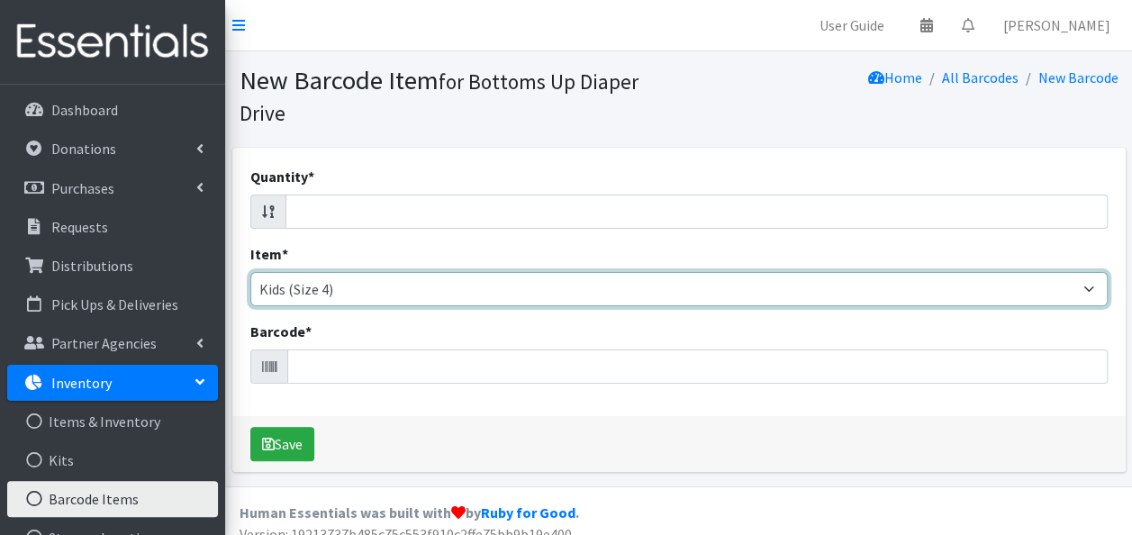
click at [330, 285] on select "Kids L/XL (60-125 lbs) Kids (Newborn) Kids (Preemie) Kids Pull-Ups Kids Pull-Up…" at bounding box center [678, 289] width 857 height 34
click at [328, 290] on select "Kids L/XL (60-125 lbs) Kids (Newborn) Kids (Preemie) Kids Pull-Ups Kids Pull-Up…" at bounding box center [678, 289] width 857 height 34
click at [250, 272] on select "Kids L/XL (60-125 lbs) Kids (Newborn) Kids (Preemie) Kids Pull-Ups Kids Pull-Up…" at bounding box center [678, 289] width 857 height 34
click at [343, 285] on select "Kids L/XL (60-125 lbs) Kids (Newborn) Kids (Preemie) Kids Pull-Ups Kids Pull-Up…" at bounding box center [678, 289] width 857 height 34
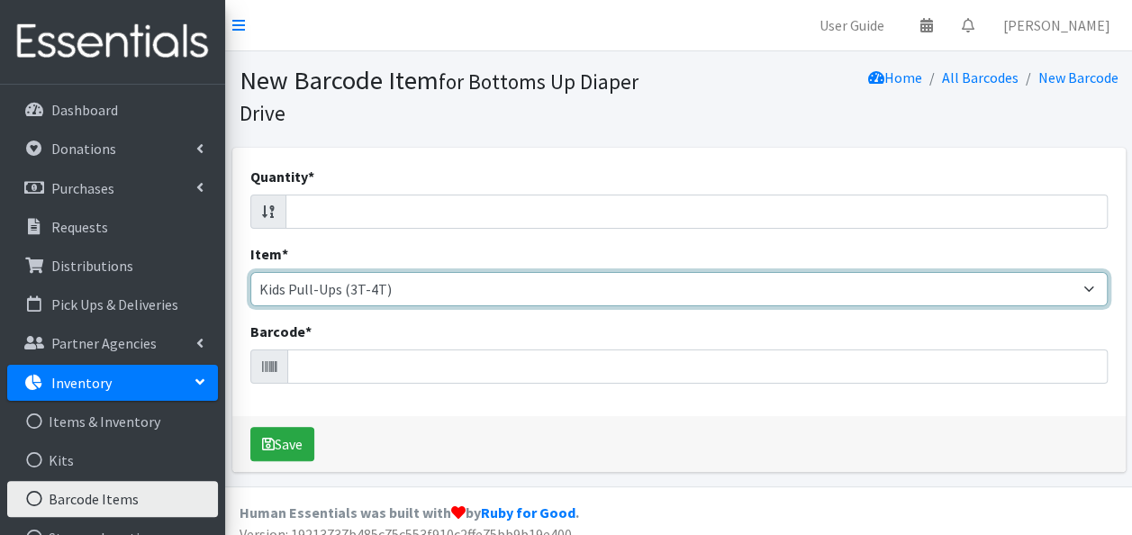
select select "4753"
click at [250, 272] on select "Kids L/XL (60-125 lbs) Kids (Newborn) Kids (Preemie) Kids Pull-Ups Kids Pull-Up…" at bounding box center [678, 289] width 857 height 34
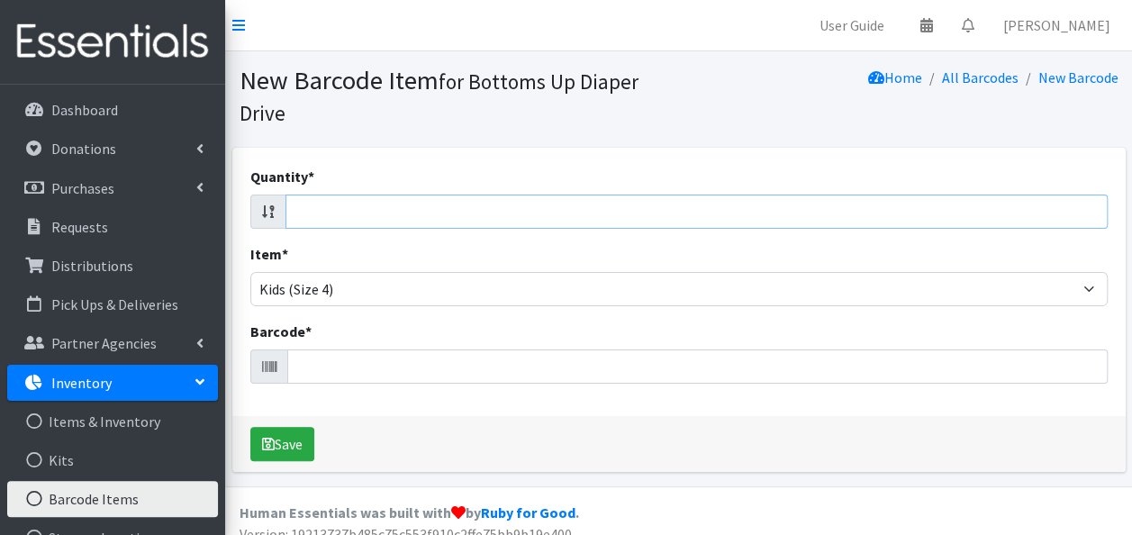
click at [385, 213] on input "Quantity *" at bounding box center [696, 212] width 822 height 34
type input "20"
click at [373, 369] on input "Barcode *" at bounding box center [697, 366] width 820 height 34
click at [402, 213] on input "20" at bounding box center [696, 212] width 822 height 34
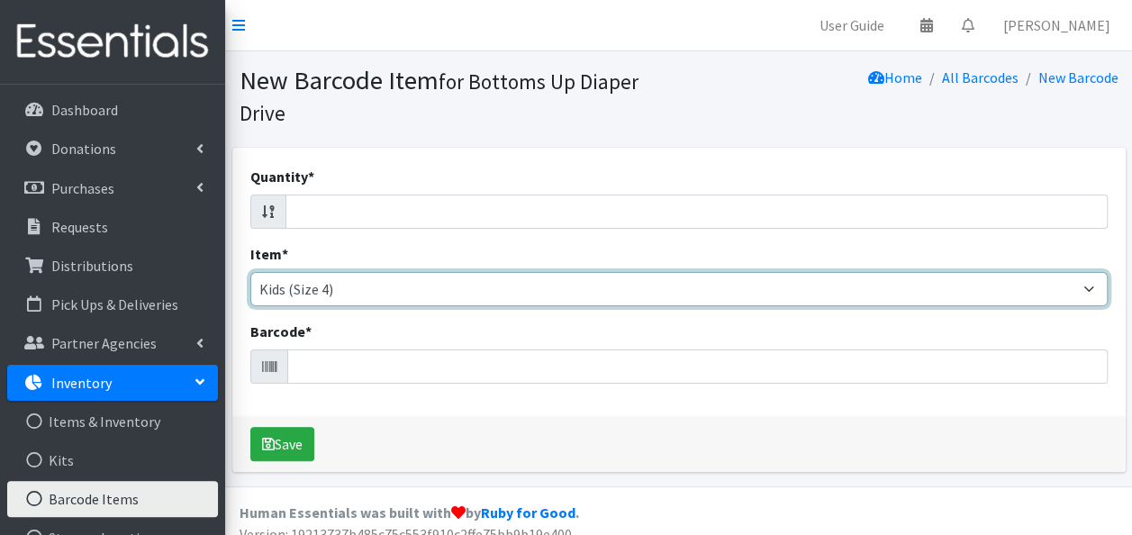
click at [392, 292] on select "Kids L/XL (60-125 lbs) Kids (Newborn) Kids (Preemie) Kids Pull-Ups Kids Pull-Up…" at bounding box center [678, 289] width 857 height 34
select select "4769"
click at [250, 272] on select "Kids L/XL (60-125 lbs) Kids (Newborn) Kids (Preemie) Kids Pull-Ups Kids Pull-Up…" at bounding box center [678, 289] width 857 height 34
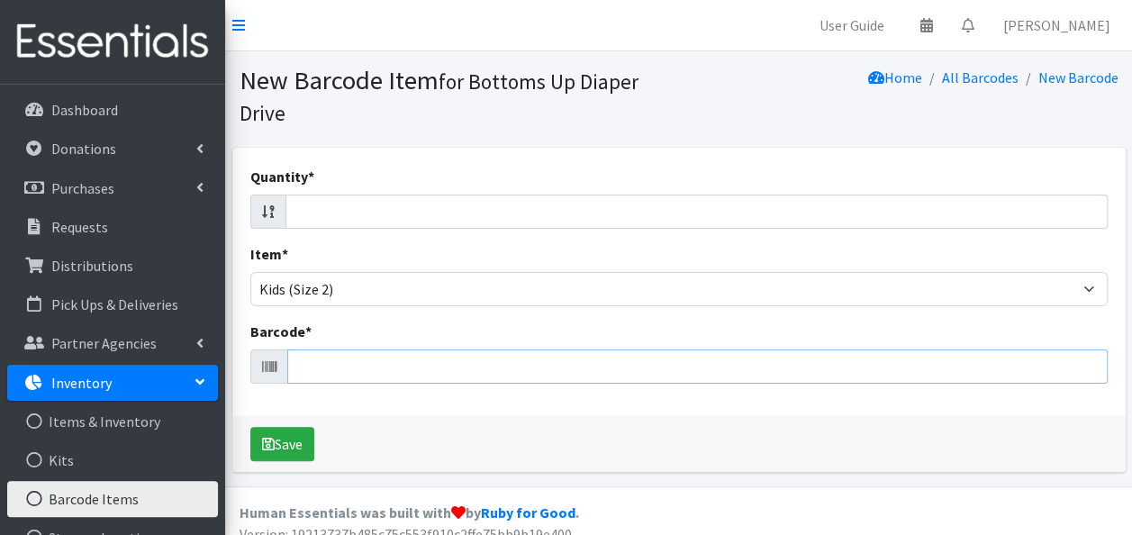
click at [368, 367] on input "Barcode *" at bounding box center [697, 366] width 820 height 34
click at [369, 216] on input "Quantity *" at bounding box center [696, 212] width 822 height 34
type input "20"
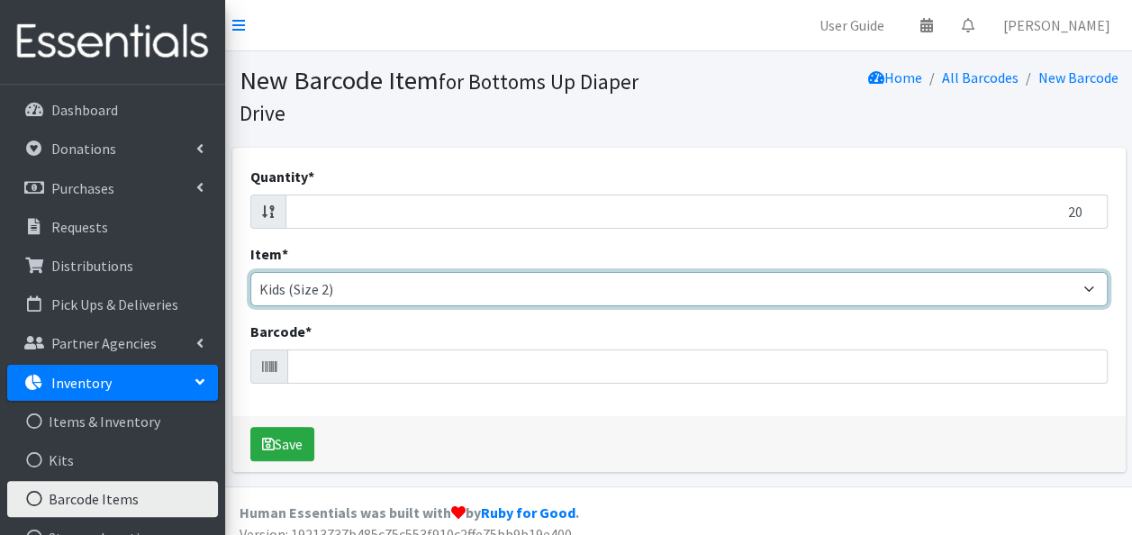
click at [367, 304] on select "Kids L/XL (60-125 lbs) Kids (Newborn) Kids (Preemie) Kids Pull-Ups Kids Pull-Up…" at bounding box center [678, 289] width 857 height 34
select select "4753"
click at [250, 272] on select "Kids L/XL (60-125 lbs) Kids (Newborn) Kids (Preemie) Kids Pull-Ups Kids Pull-Up…" at bounding box center [678, 289] width 857 height 34
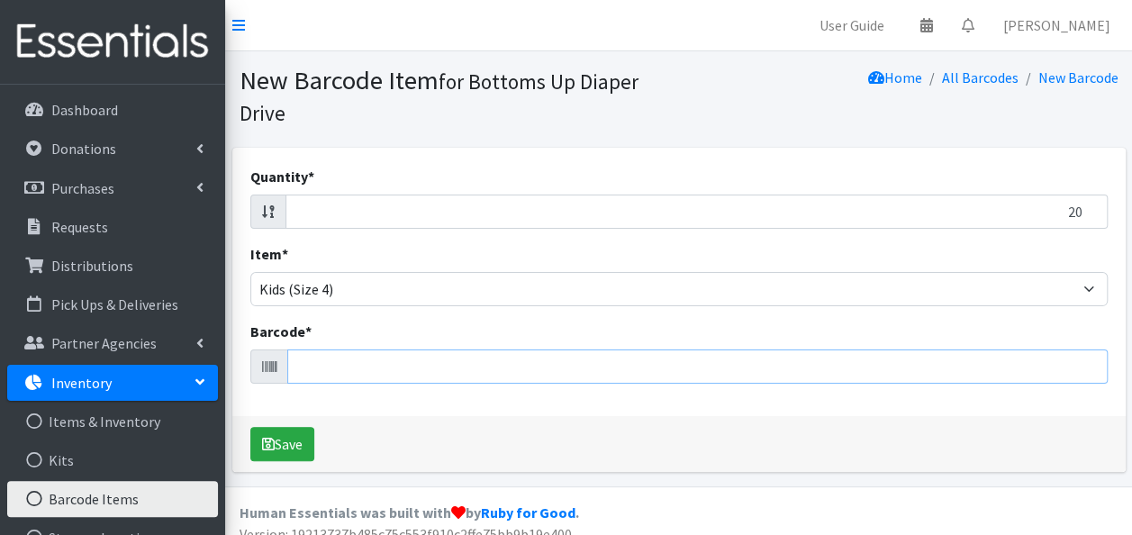
click at [346, 369] on input "Barcode *" at bounding box center [697, 366] width 820 height 34
type input "036000556414"
click at [250, 427] on button "Save" at bounding box center [282, 444] width 64 height 34
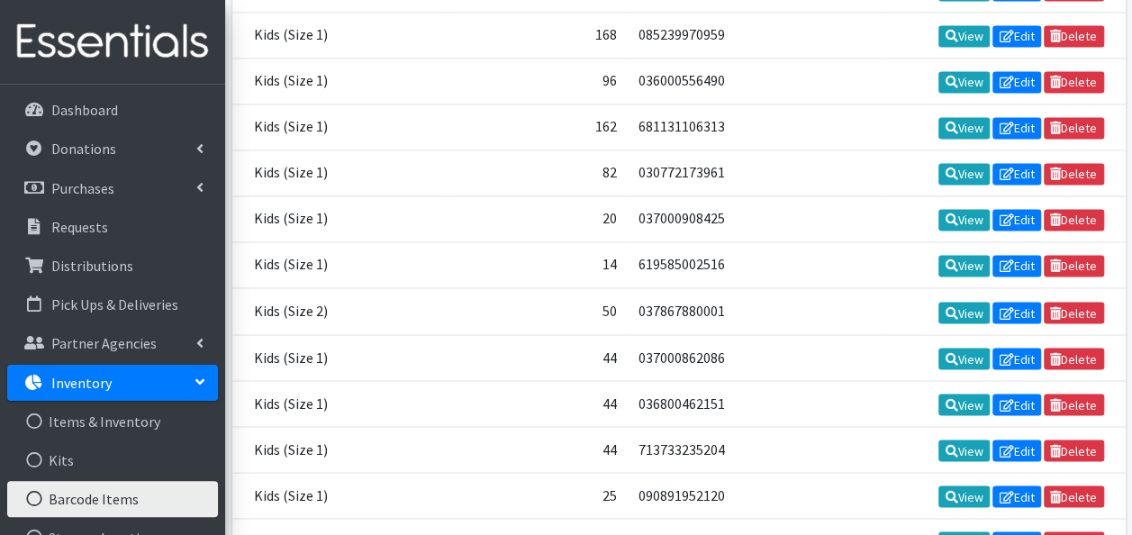
scroll to position [18626, 0]
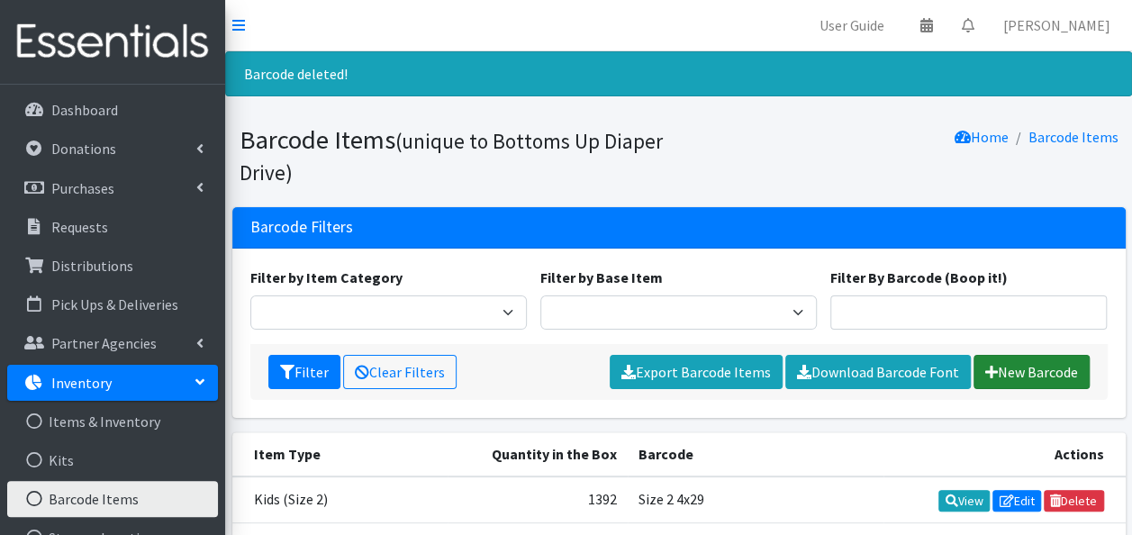
click at [1032, 367] on link "New Barcode" at bounding box center [1031, 372] width 116 height 34
click at [1006, 377] on link "New Barcode" at bounding box center [1031, 372] width 116 height 34
click at [1037, 367] on link "New Barcode" at bounding box center [1031, 372] width 116 height 34
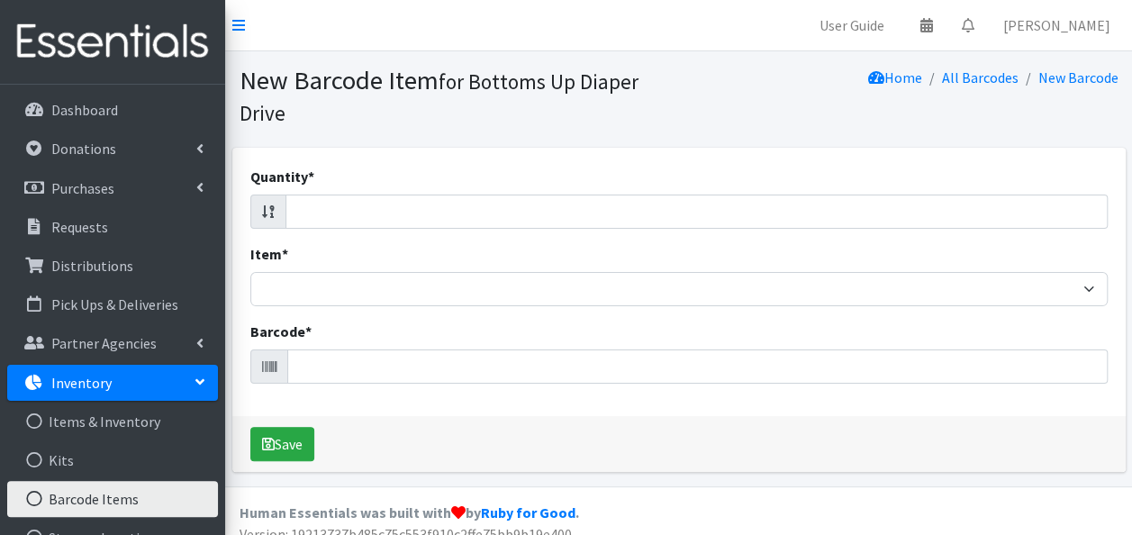
scroll to position [14, 0]
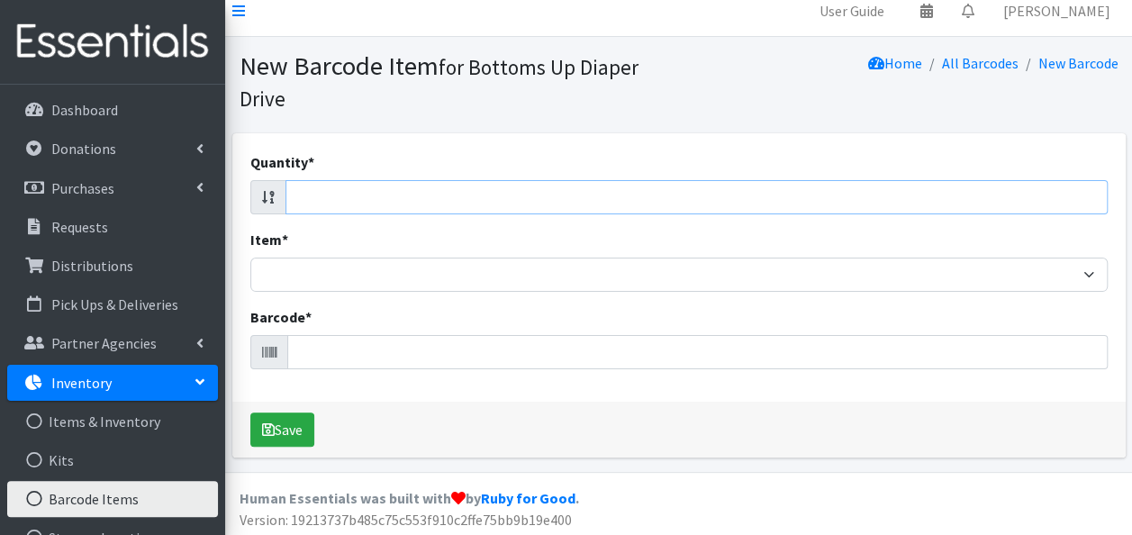
click at [461, 198] on input "Quantity *" at bounding box center [696, 197] width 822 height 34
type input "20"
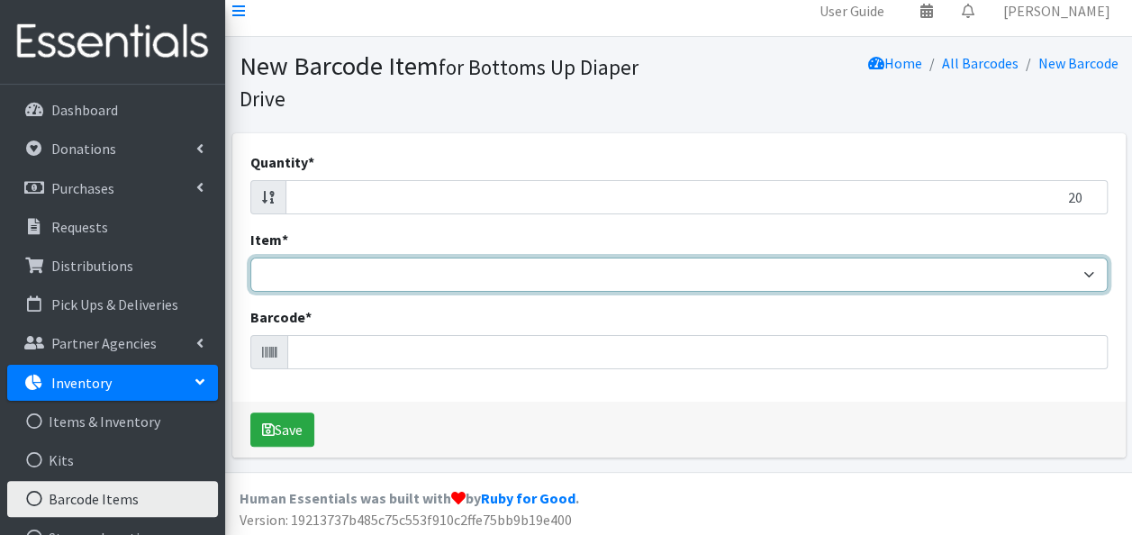
click at [425, 279] on select "Kids L/XL (60-125 lbs) Kids (Newborn) Kids (Preemie) Kids Pull-Ups Kids Pull-Up…" at bounding box center [678, 275] width 857 height 34
select select "4753"
click at [250, 258] on select "Kids L/XL (60-125 lbs) Kids (Newborn) Kids (Preemie) Kids Pull-Ups Kids Pull-Up…" at bounding box center [678, 275] width 857 height 34
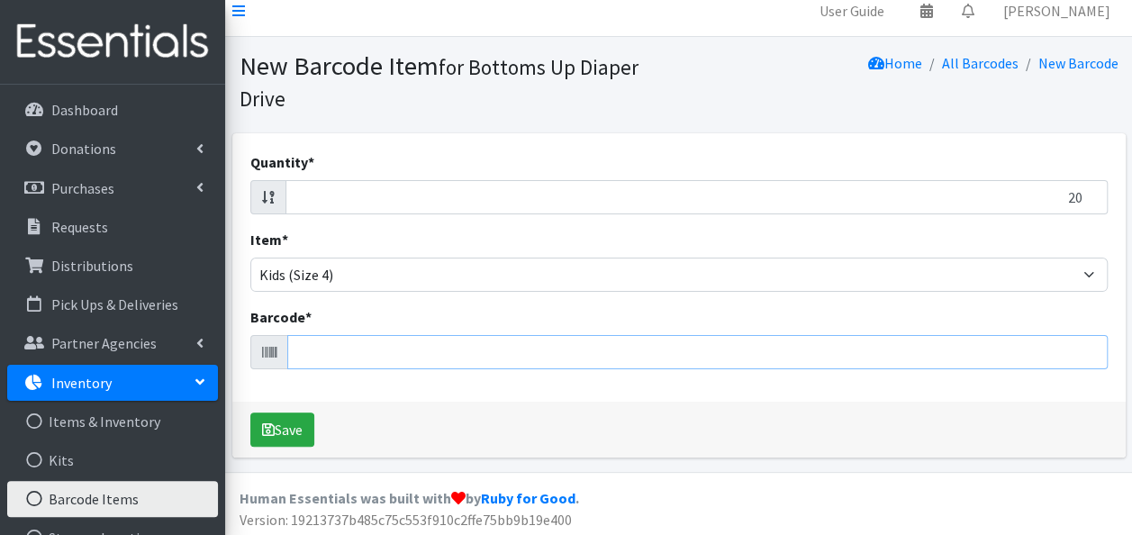
click at [367, 354] on input "Barcode *" at bounding box center [697, 352] width 820 height 34
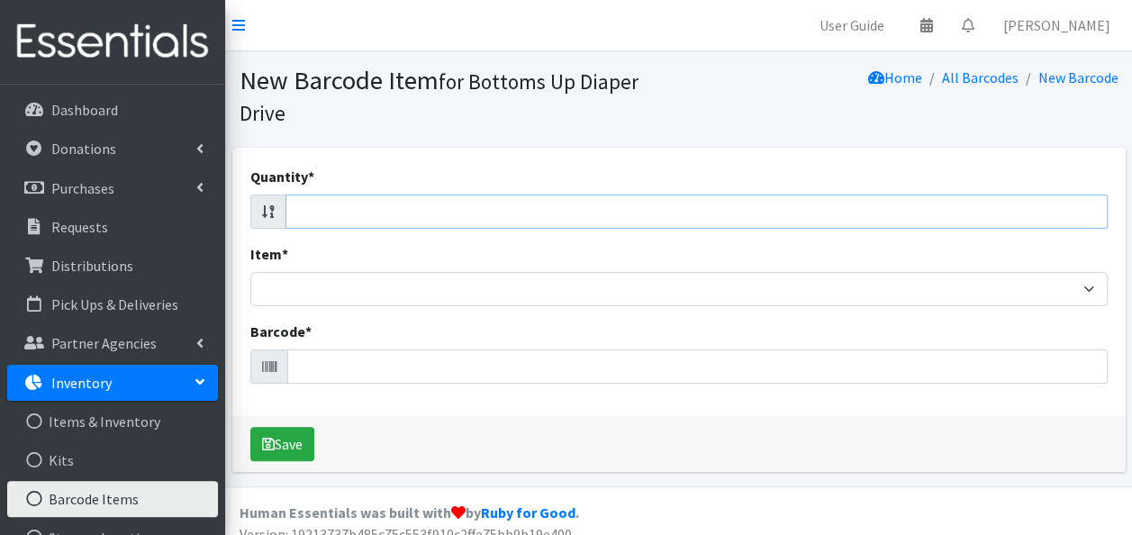
click at [620, 214] on input "Quantity *" at bounding box center [696, 212] width 822 height 34
type input "20"
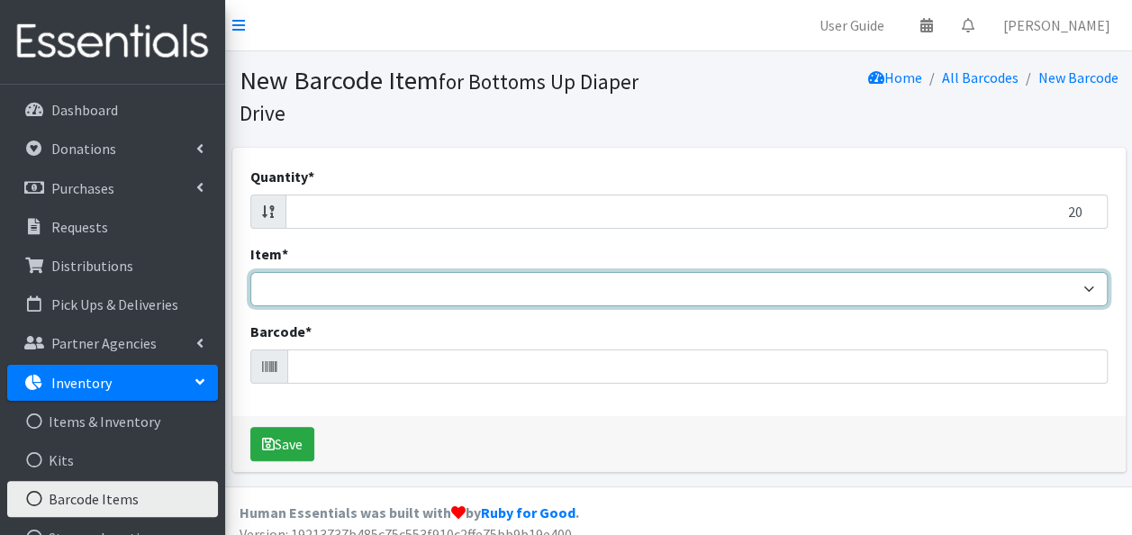
click at [496, 288] on select "Kids L/XL (60-125 lbs) Kids (Newborn) Kids (Preemie) Kids Pull-Ups Kids Pull-Up…" at bounding box center [678, 289] width 857 height 34
select select "4753"
click at [250, 272] on select "Kids L/XL (60-125 lbs) Kids (Newborn) Kids (Preemie) Kids Pull-Ups Kids Pull-Up…" at bounding box center [678, 289] width 857 height 34
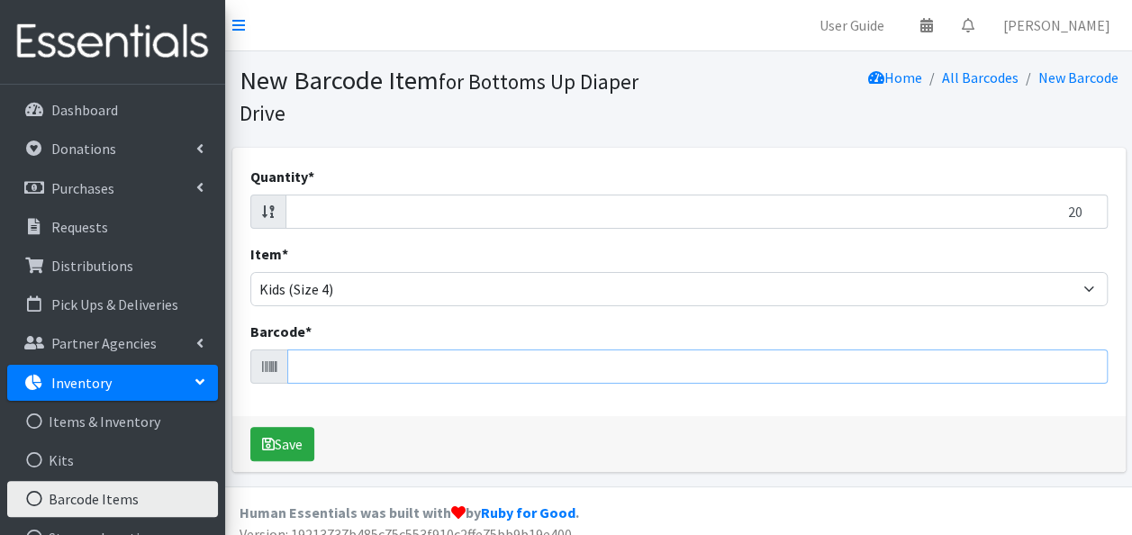
click at [398, 357] on input "Barcode *" at bounding box center [697, 366] width 820 height 34
click at [489, 216] on input "Quantity *" at bounding box center [696, 212] width 822 height 34
type input "20"
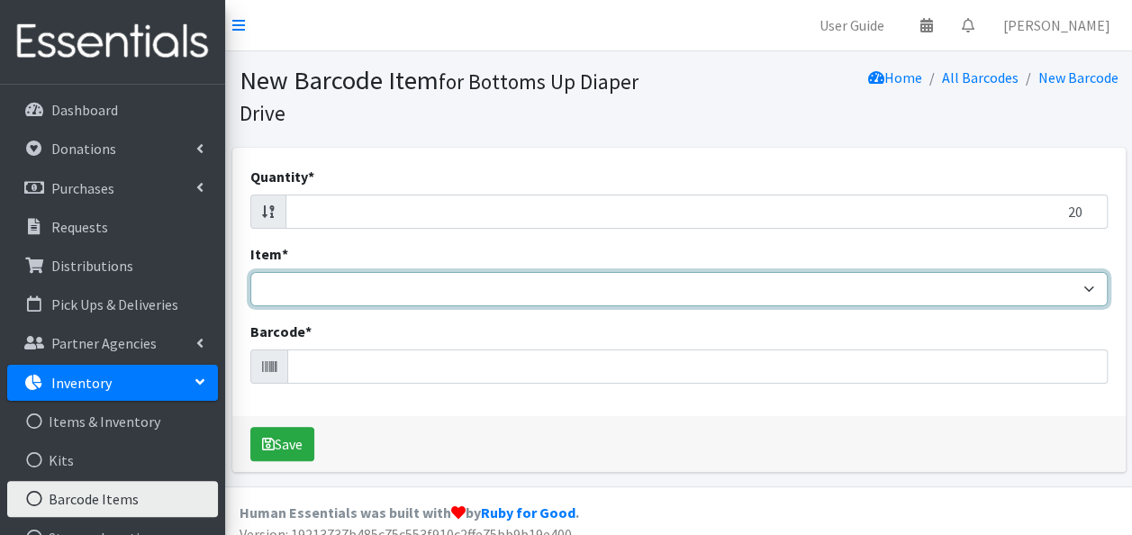
click at [452, 297] on select "Kids L/XL (60-125 lbs) Kids (Newborn) Kids (Preemie) Kids Pull-Ups Kids Pull-Up…" at bounding box center [678, 289] width 857 height 34
select select "4753"
click at [250, 272] on select "Kids L/XL (60-125 lbs) Kids (Newborn) Kids (Preemie) Kids Pull-Ups Kids Pull-Up…" at bounding box center [678, 289] width 857 height 34
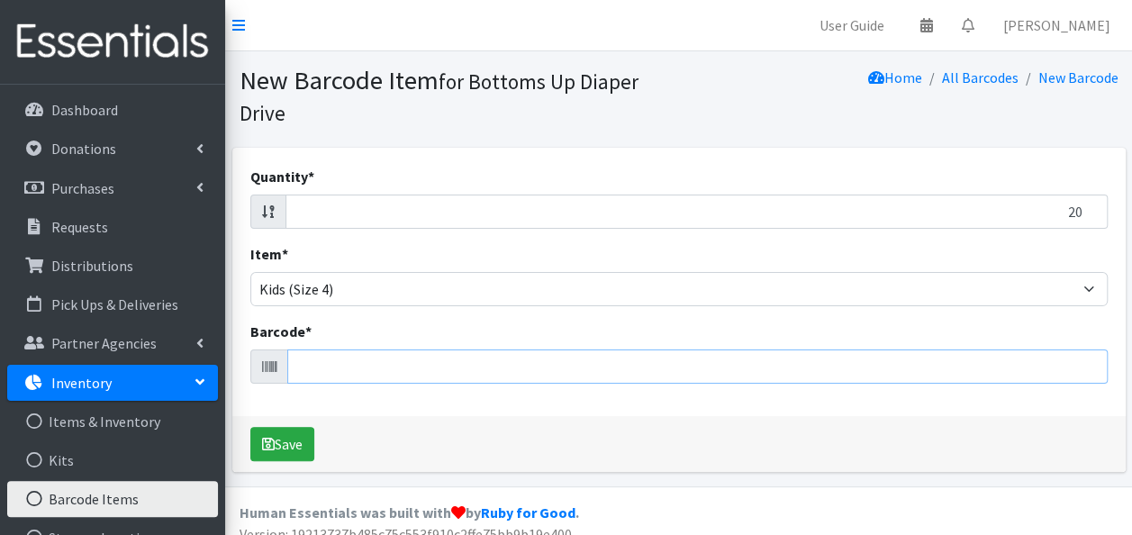
click at [379, 371] on input "Barcode *" at bounding box center [697, 366] width 820 height 34
type input "036000556414"
click at [250, 427] on button "Save" at bounding box center [282, 444] width 64 height 34
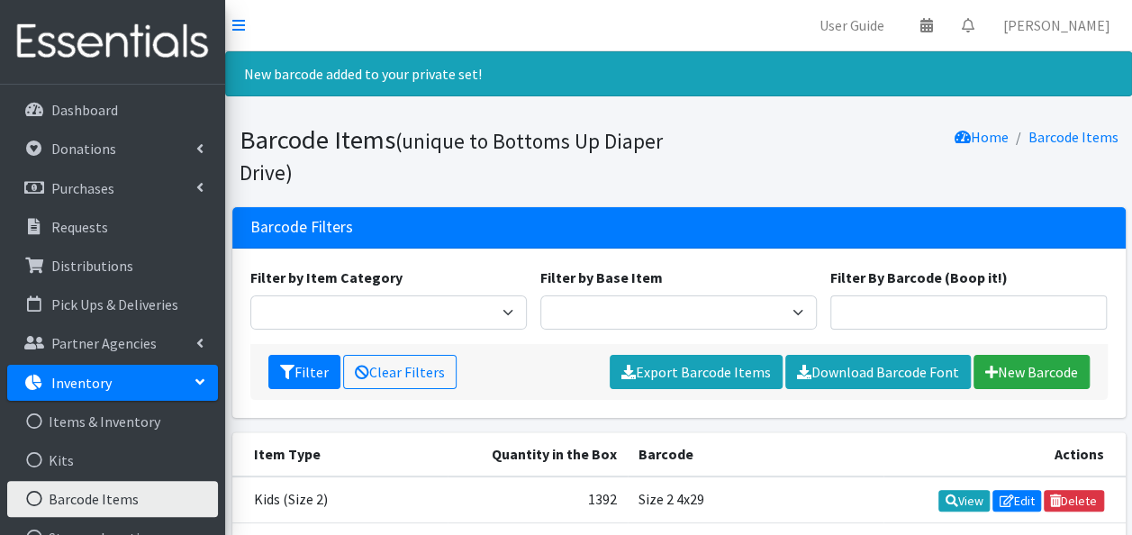
scroll to position [18626, 0]
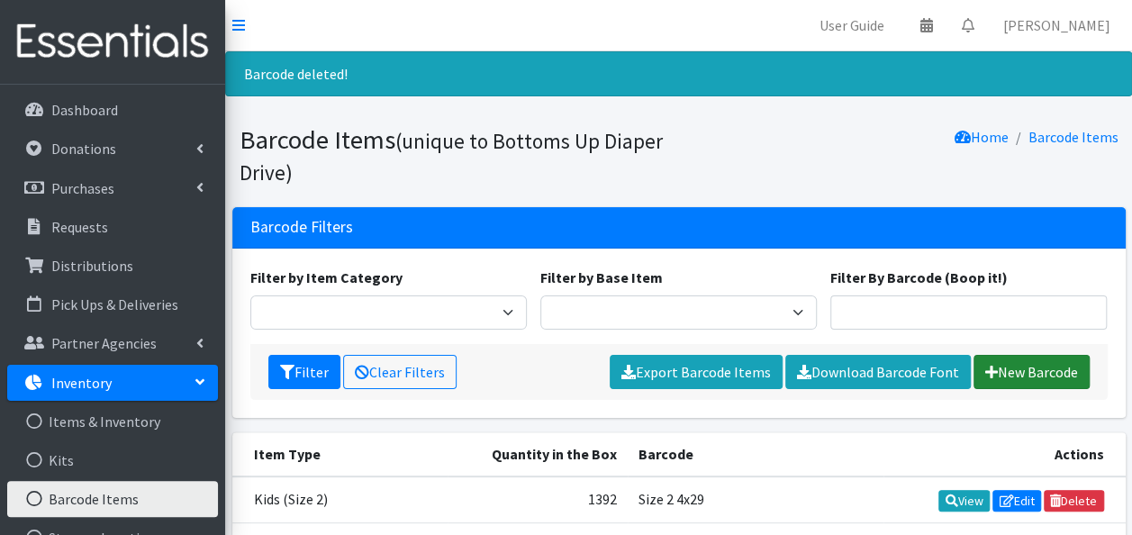
click at [1000, 370] on link "New Barcode" at bounding box center [1031, 372] width 116 height 34
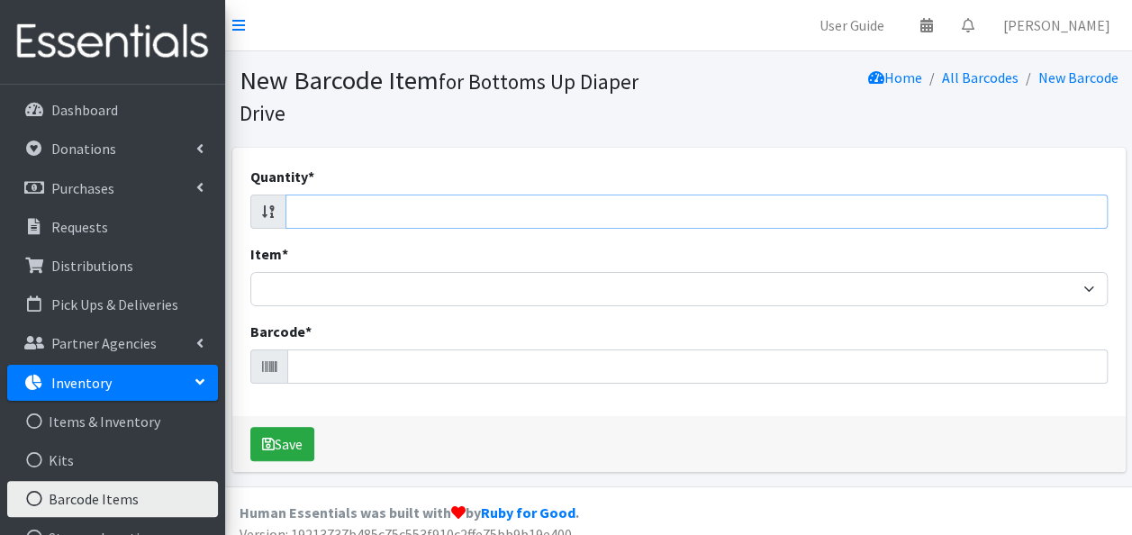
click at [396, 218] on input "Quantity *" at bounding box center [696, 212] width 822 height 34
type input "20"
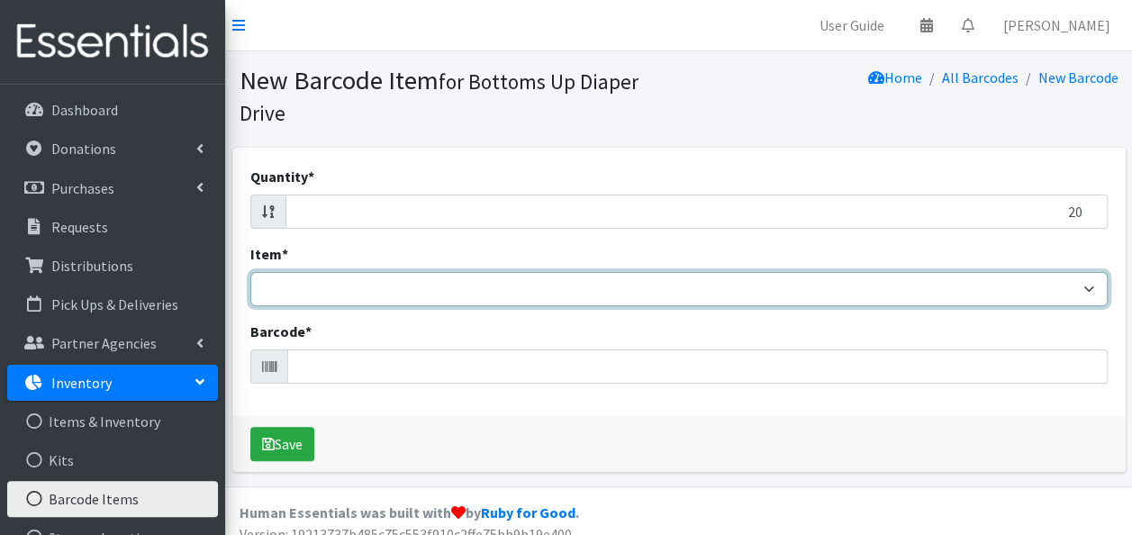
click at [362, 281] on select "Kids L/XL (60-125 lbs) Kids (Newborn) Kids (Preemie) Kids Pull-Ups Kids Pull-Up…" at bounding box center [678, 289] width 857 height 34
select select "4753"
click at [250, 272] on select "Kids L/XL (60-125 lbs) Kids (Newborn) Kids (Preemie) Kids Pull-Ups Kids Pull-Up…" at bounding box center [678, 289] width 857 height 34
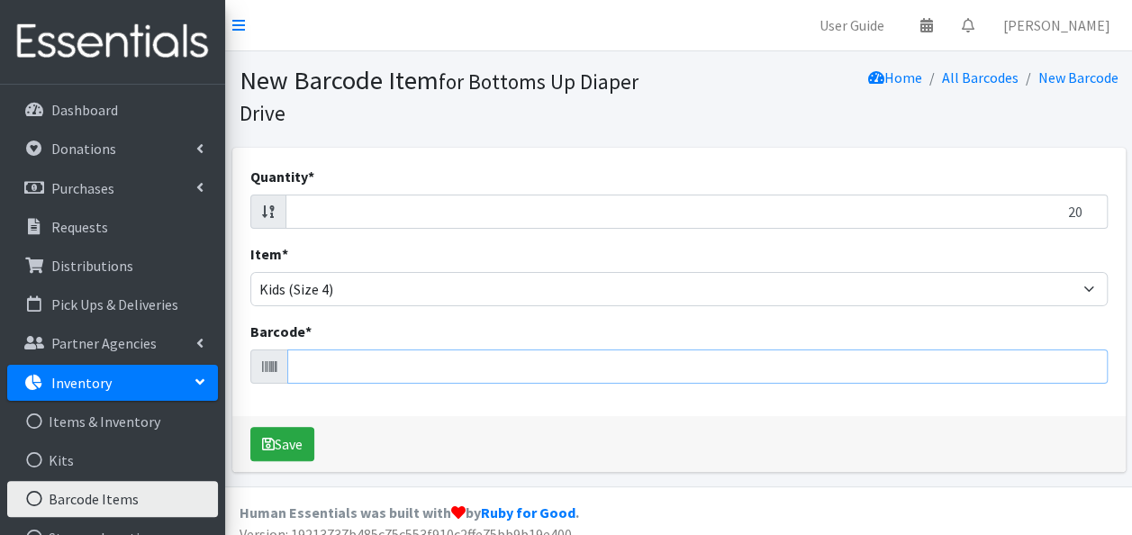
click at [329, 365] on input "Barcode *" at bounding box center [697, 366] width 820 height 34
click at [338, 211] on input "20" at bounding box center [696, 212] width 822 height 34
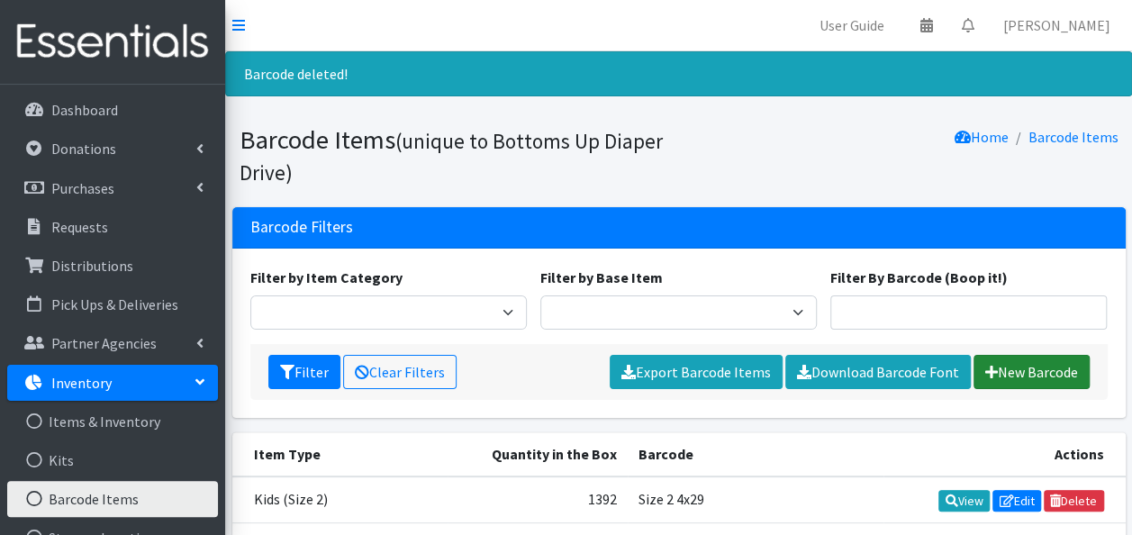
click at [1001, 367] on link "New Barcode" at bounding box center [1031, 372] width 116 height 34
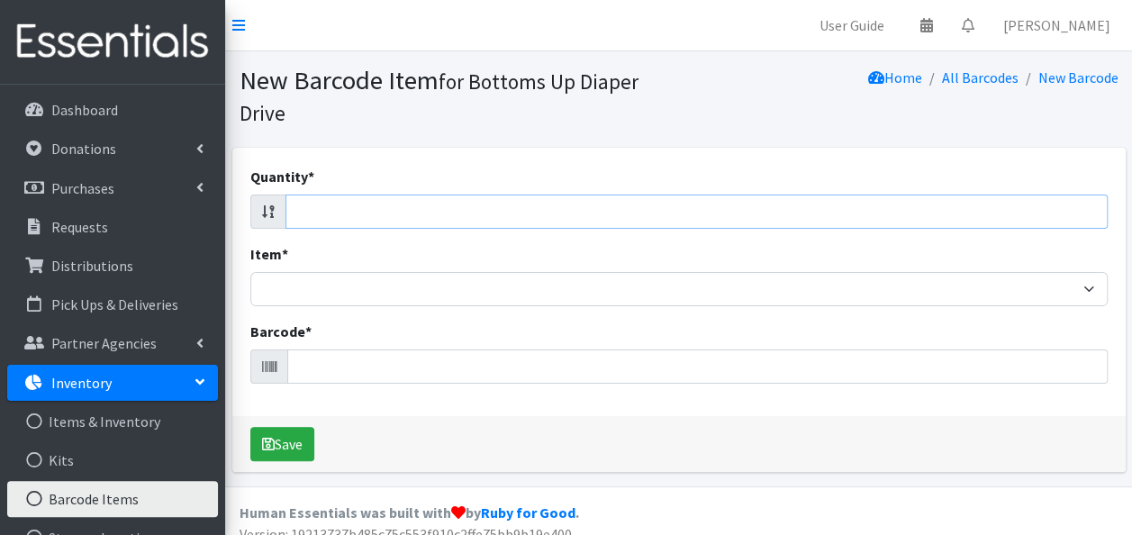
click at [360, 205] on input "Quantity *" at bounding box center [696, 212] width 822 height 34
type input "20"
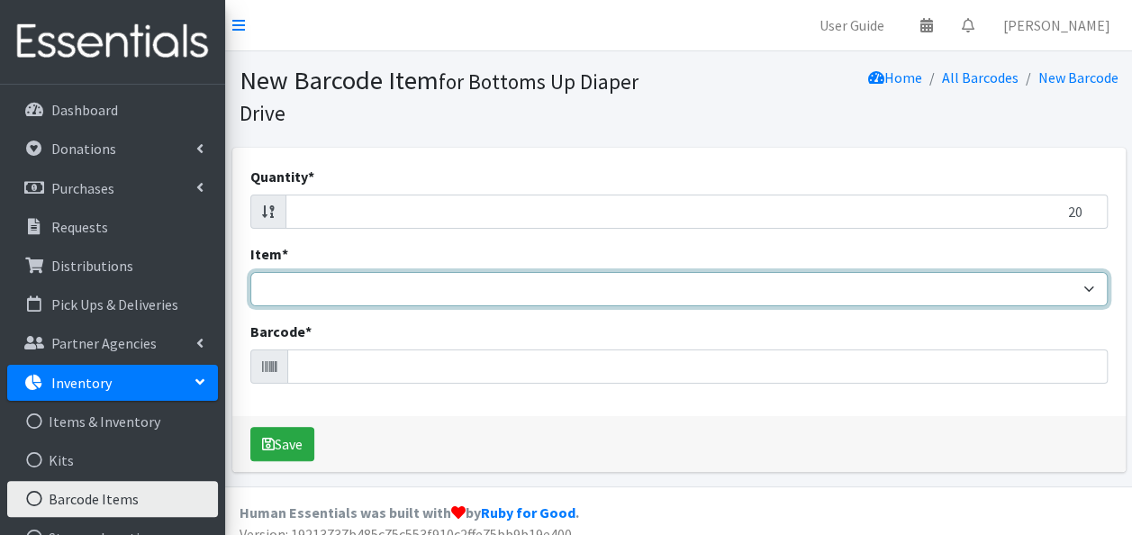
click at [364, 291] on select "Kids L/XL (60-125 lbs) Kids (Newborn) Kids (Preemie) Kids Pull-Ups Kids Pull-Up…" at bounding box center [678, 289] width 857 height 34
select select "4753"
click at [250, 272] on select "Kids L/XL (60-125 lbs) Kids (Newborn) Kids (Preemie) Kids Pull-Ups Kids Pull-Up…" at bounding box center [678, 289] width 857 height 34
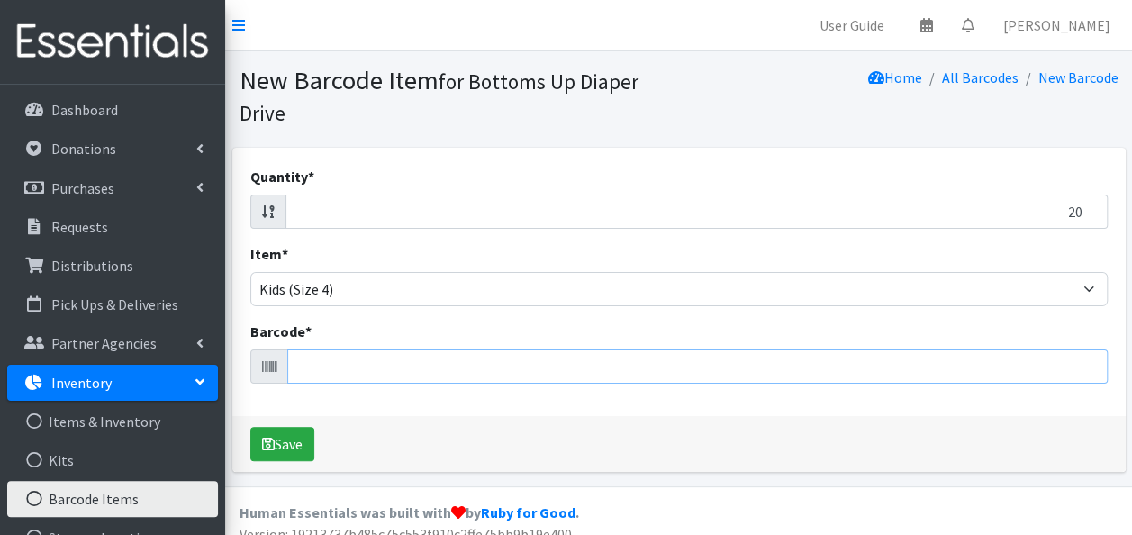
click at [355, 369] on input "Barcode *" at bounding box center [697, 366] width 820 height 34
